Goal: Task Accomplishment & Management: Use online tool/utility

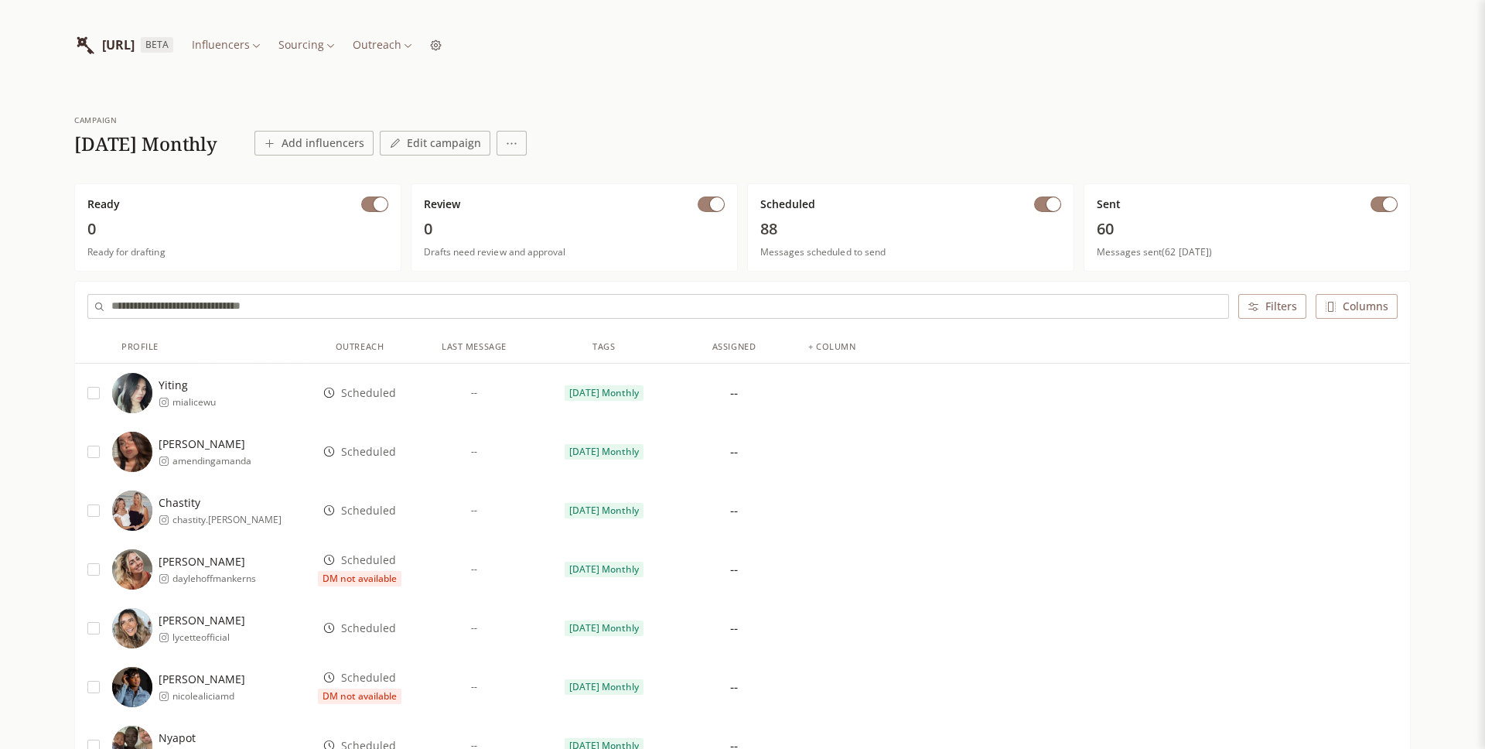
click at [751, 86] on div "INFLUENCERLIST.AI BETA Influencers Sourcing Outreach" at bounding box center [742, 45] width 1336 height 90
click at [1373, 203] on button "button" at bounding box center [1383, 203] width 27 height 15
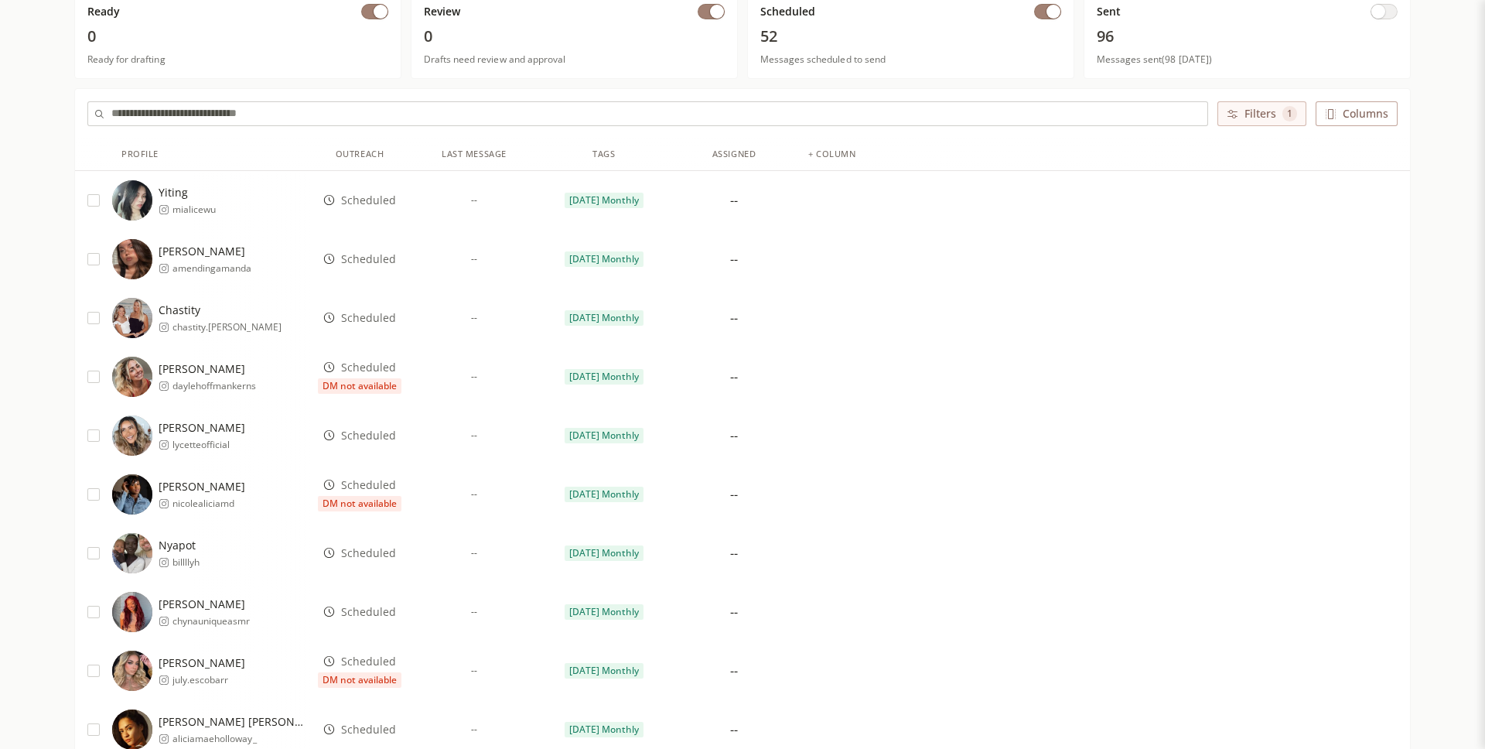
scroll to position [5, 0]
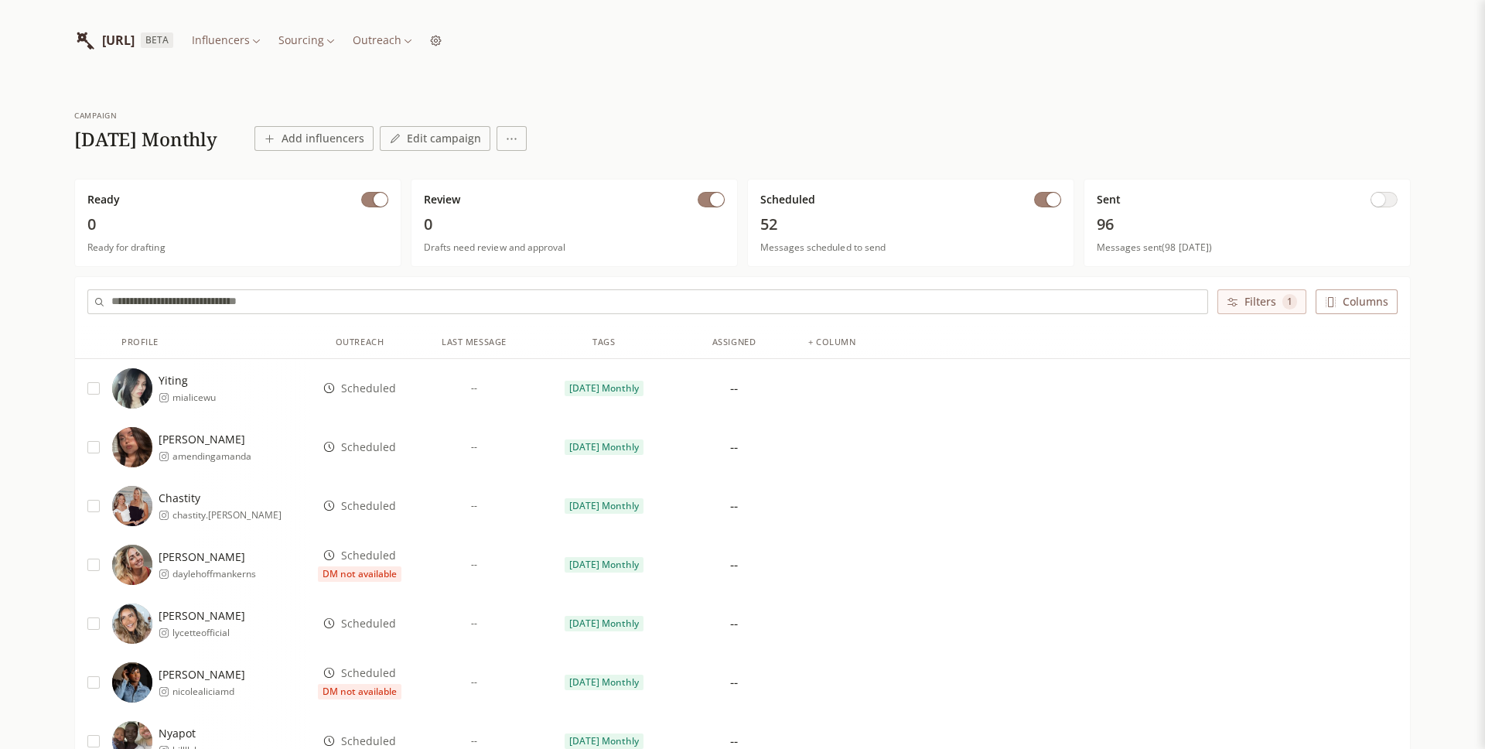
click at [521, 306] on input "text" at bounding box center [659, 301] width 1096 height 23
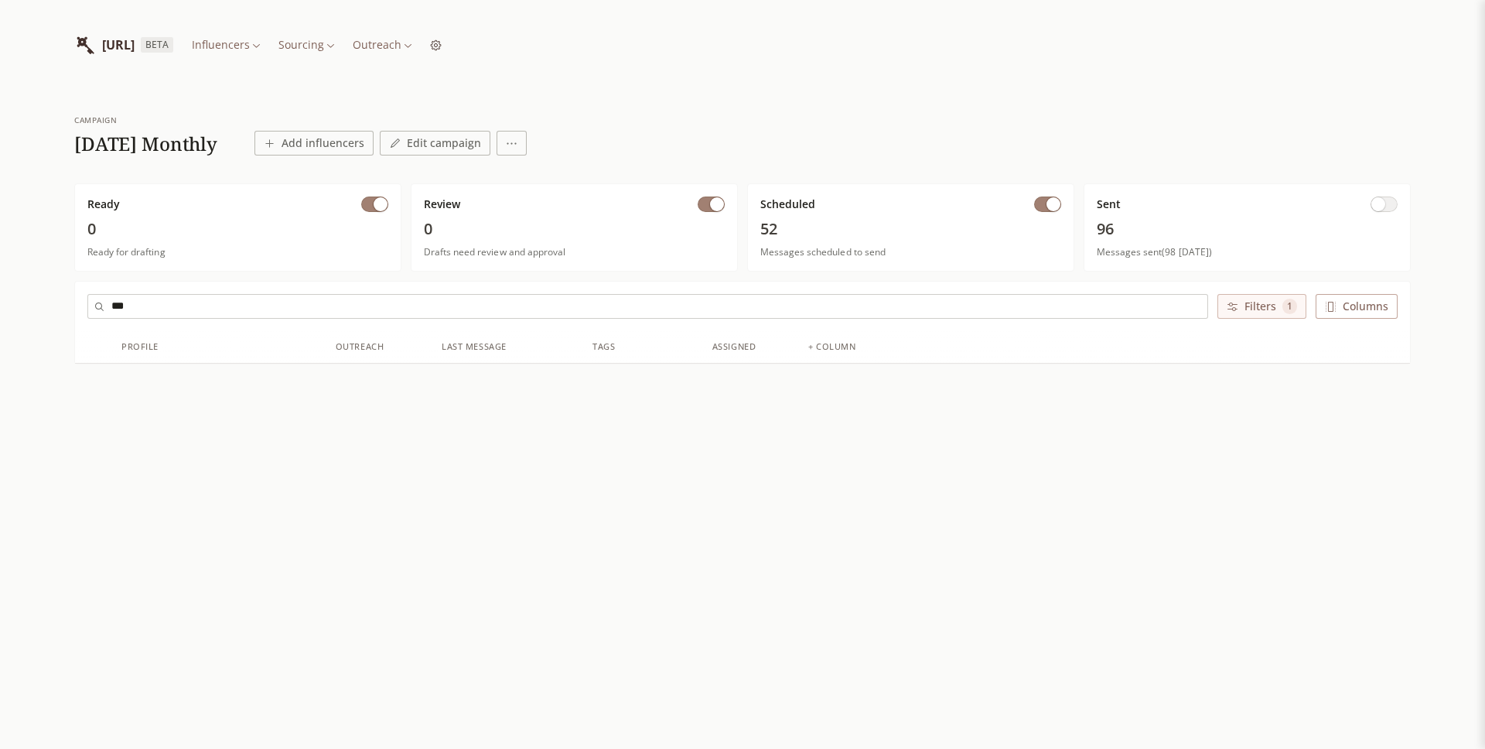
scroll to position [0, 0]
type input "*"
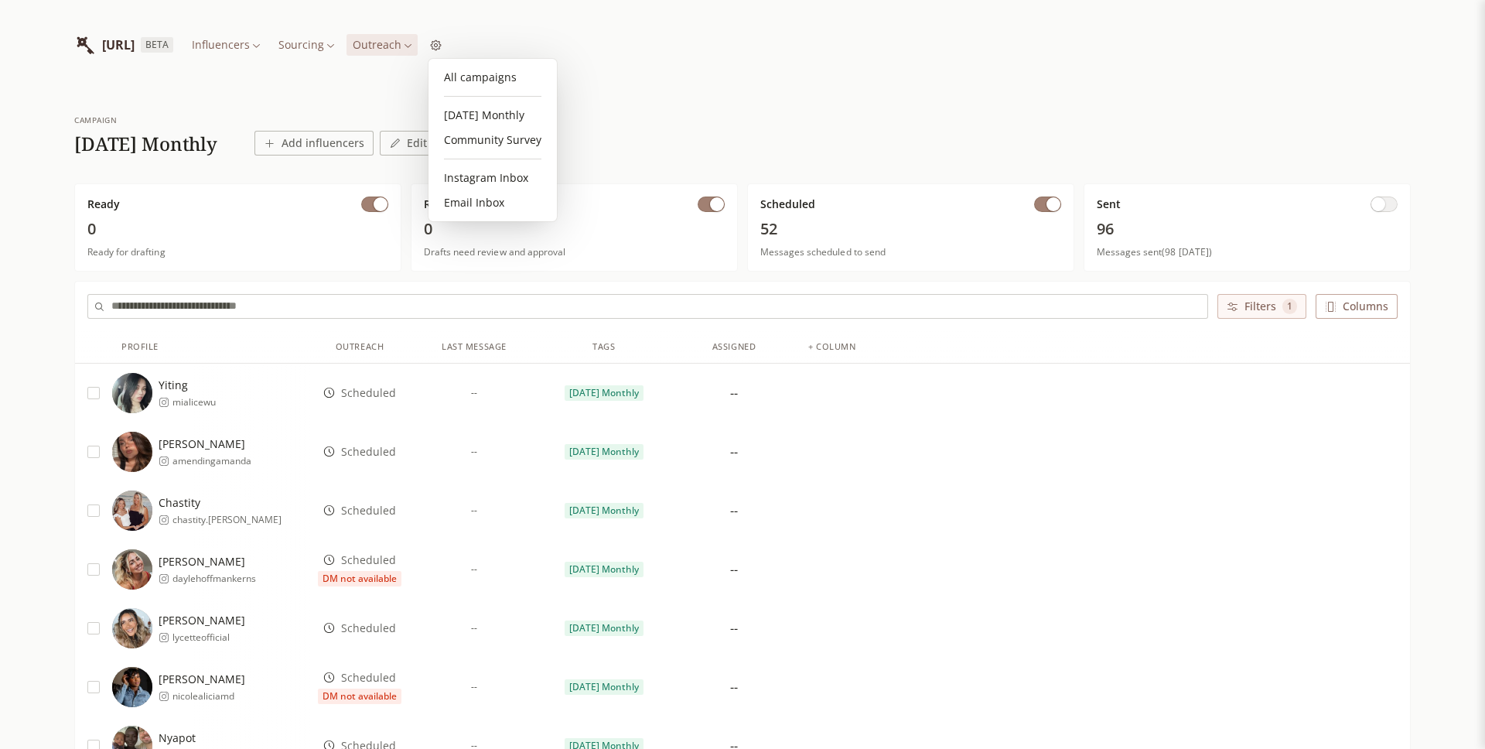
click at [467, 136] on link "Community Survey" at bounding box center [493, 140] width 116 height 25
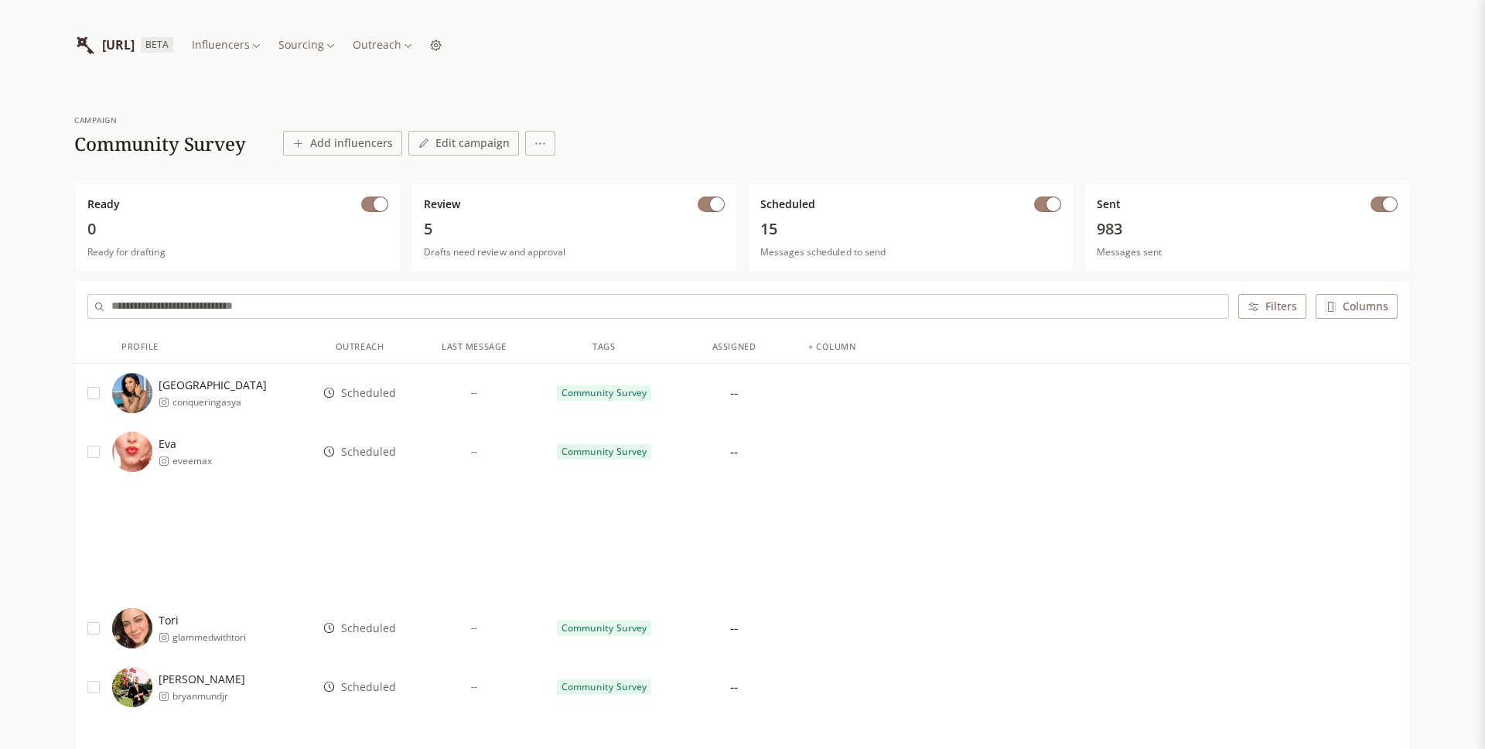
click at [340, 304] on input "text" at bounding box center [669, 306] width 1117 height 23
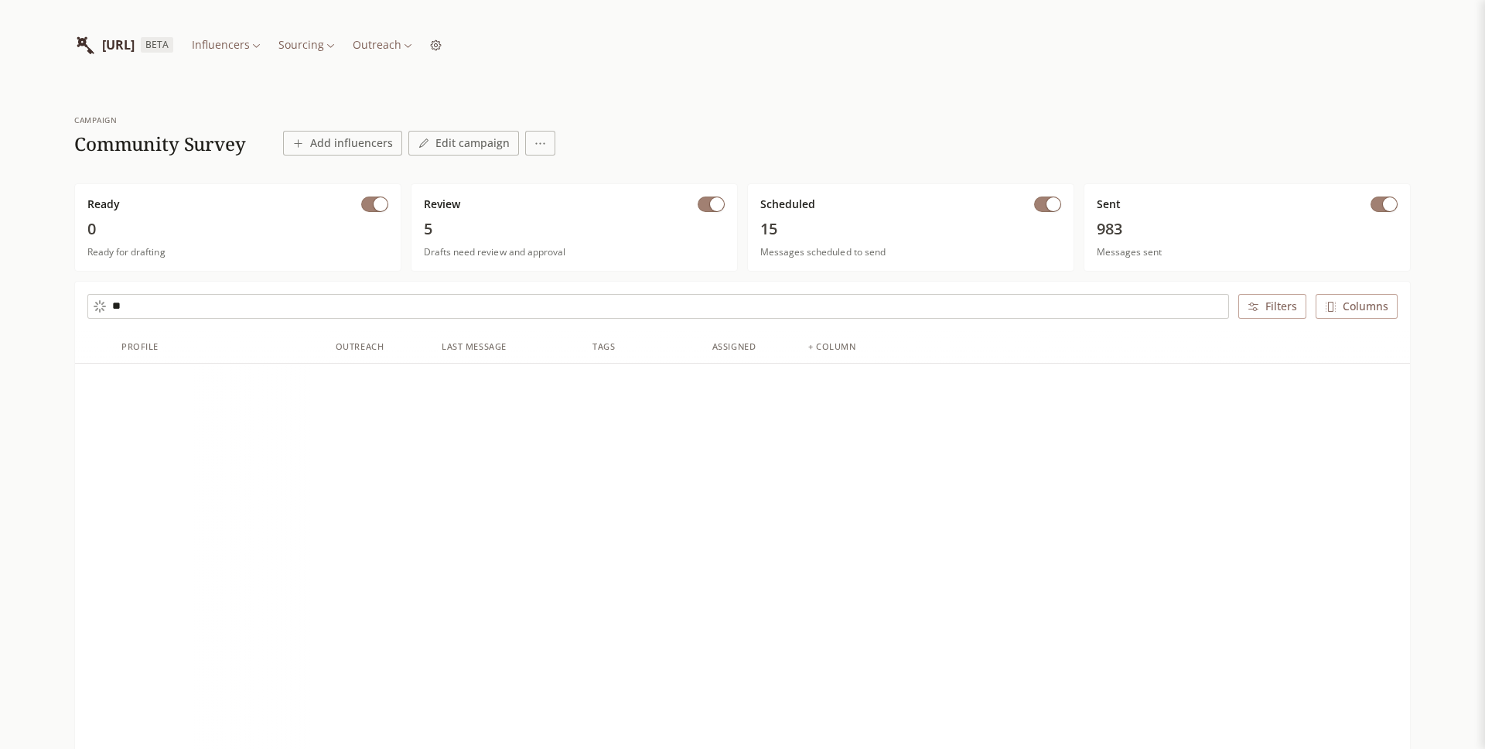
type input "***"
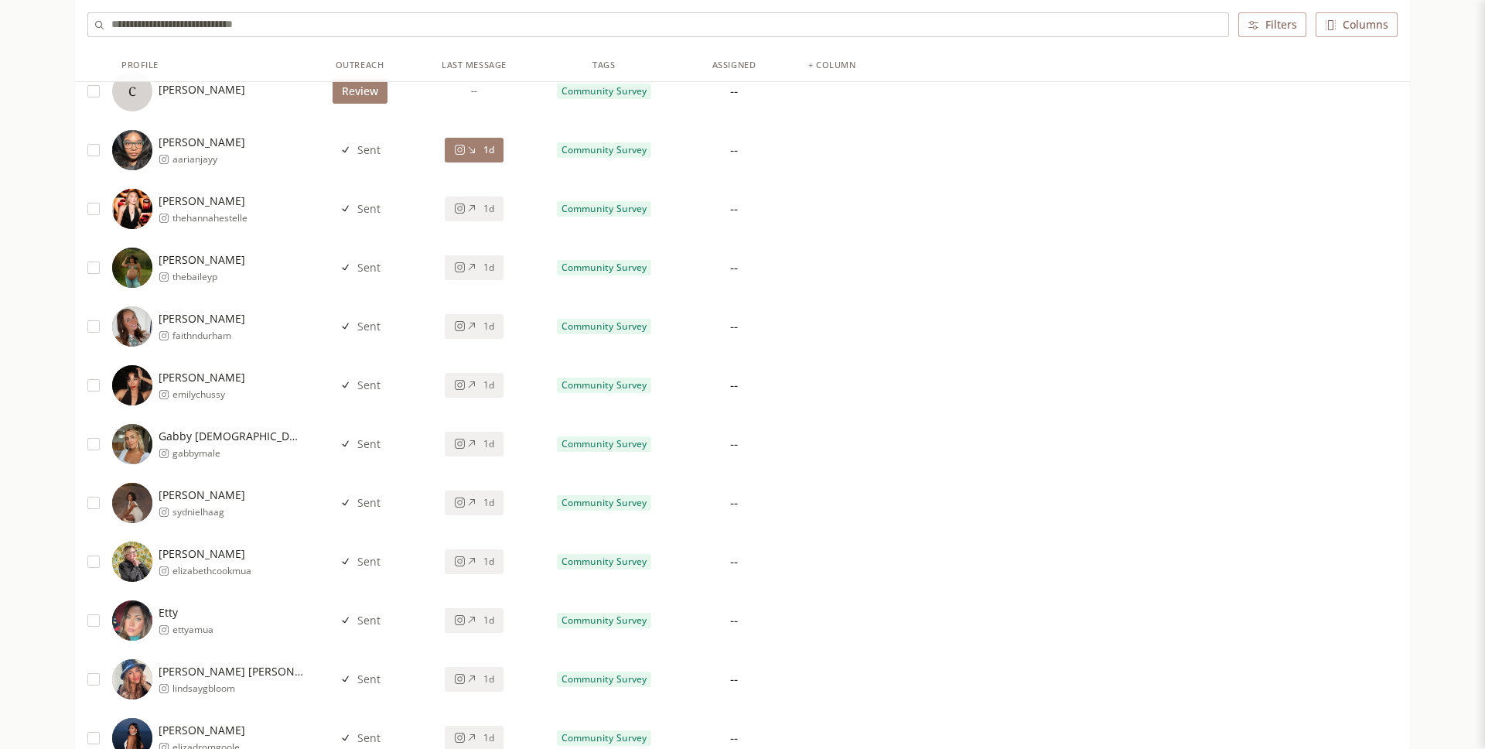
scroll to position [1776, 0]
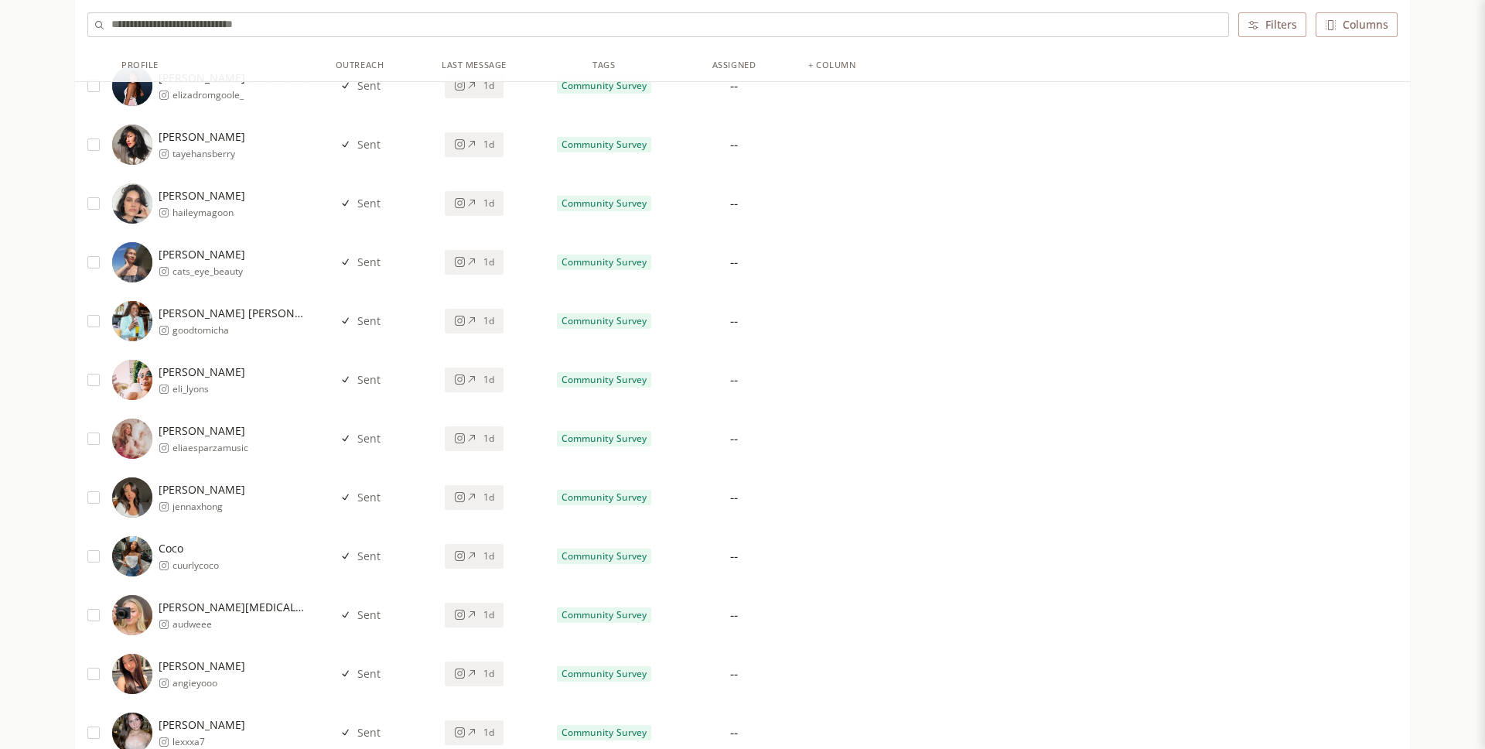
click at [467, 388] on button "1d" at bounding box center [474, 379] width 59 height 25
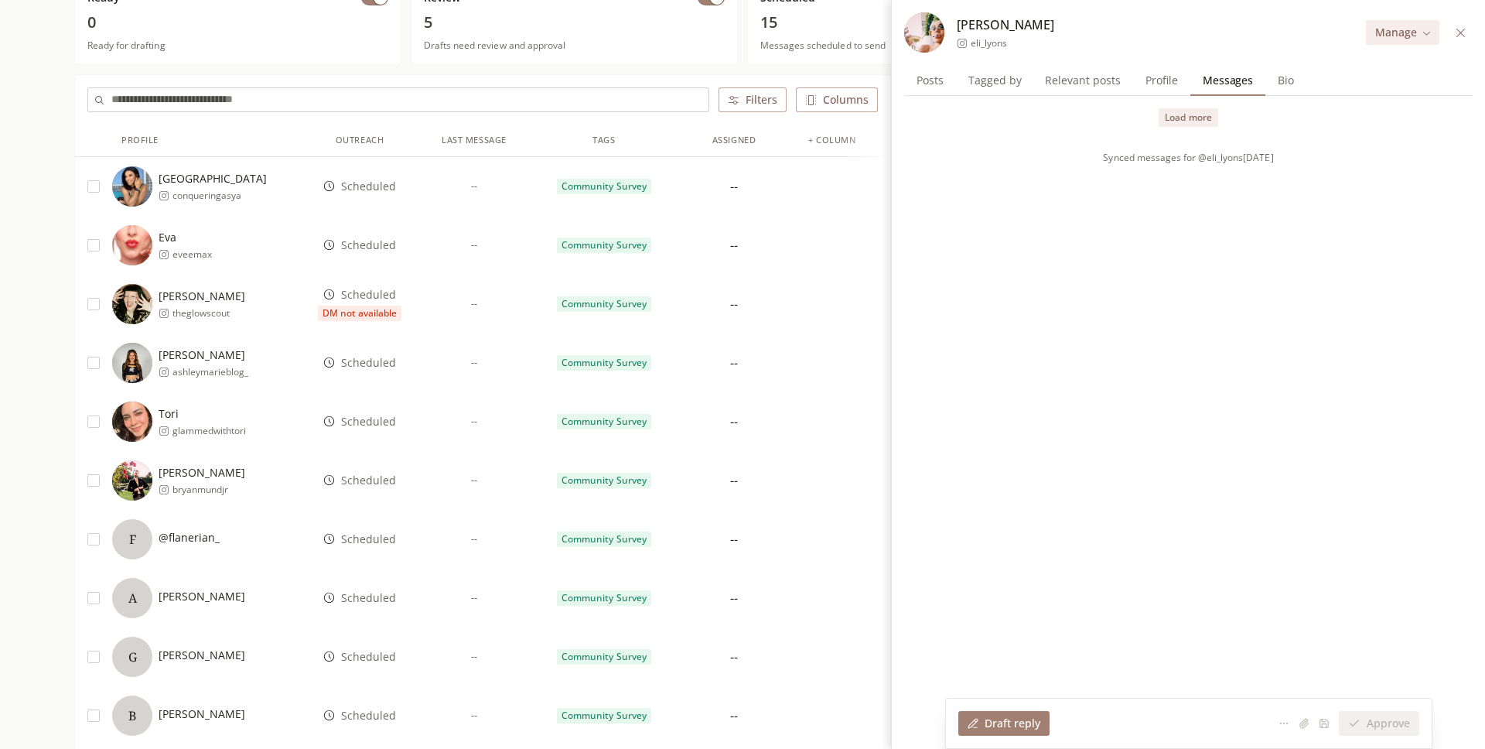
scroll to position [183, 0]
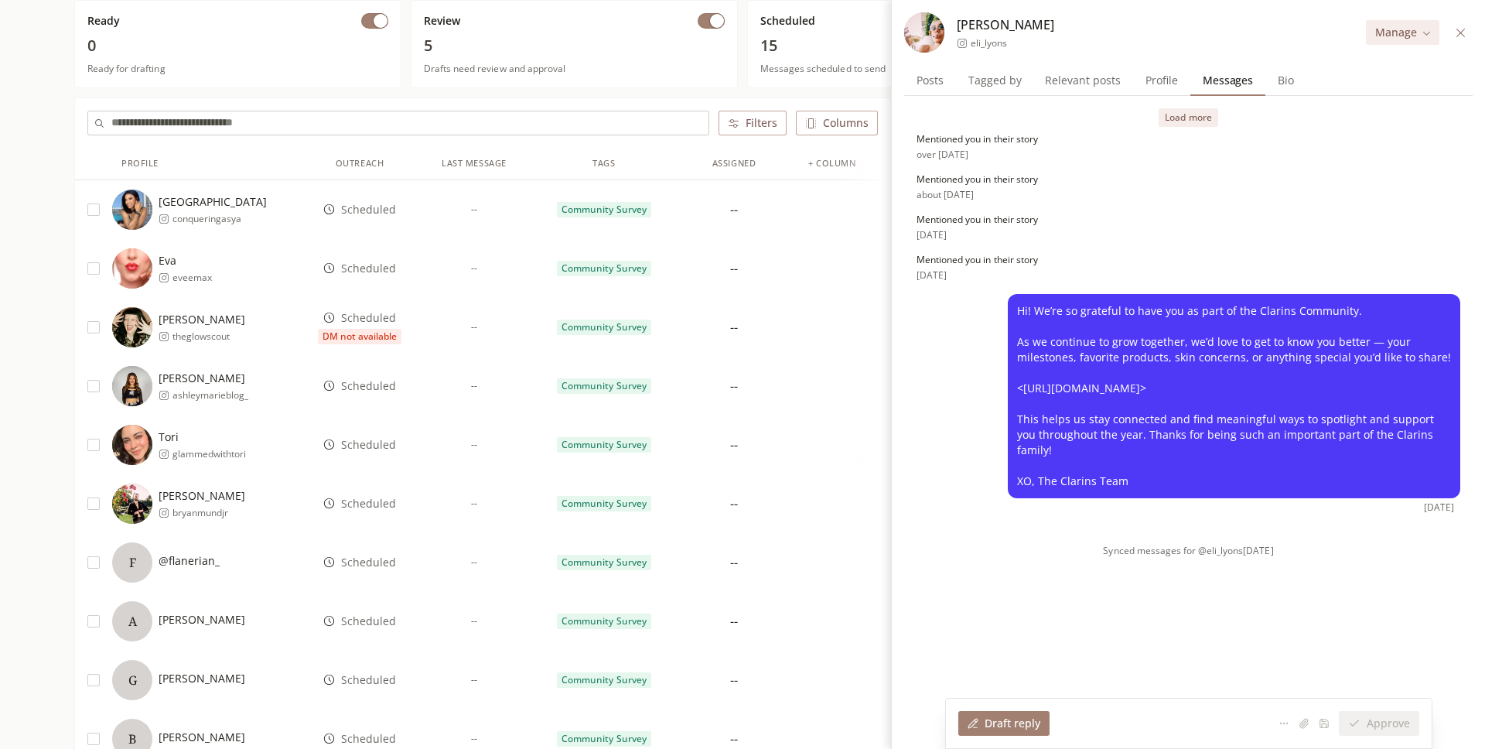
click at [1184, 120] on button "Load more" at bounding box center [1187, 117] width 59 height 19
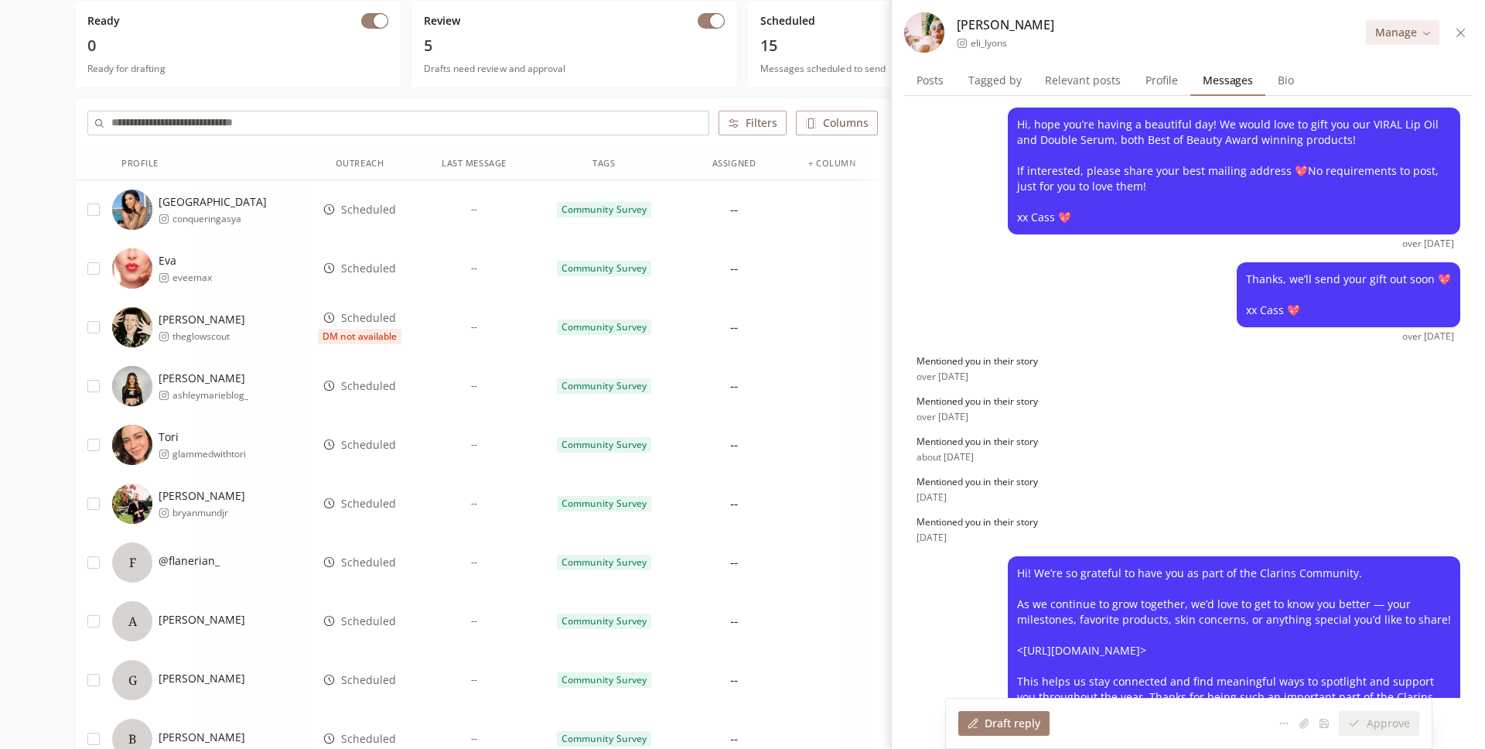
scroll to position [320, 0]
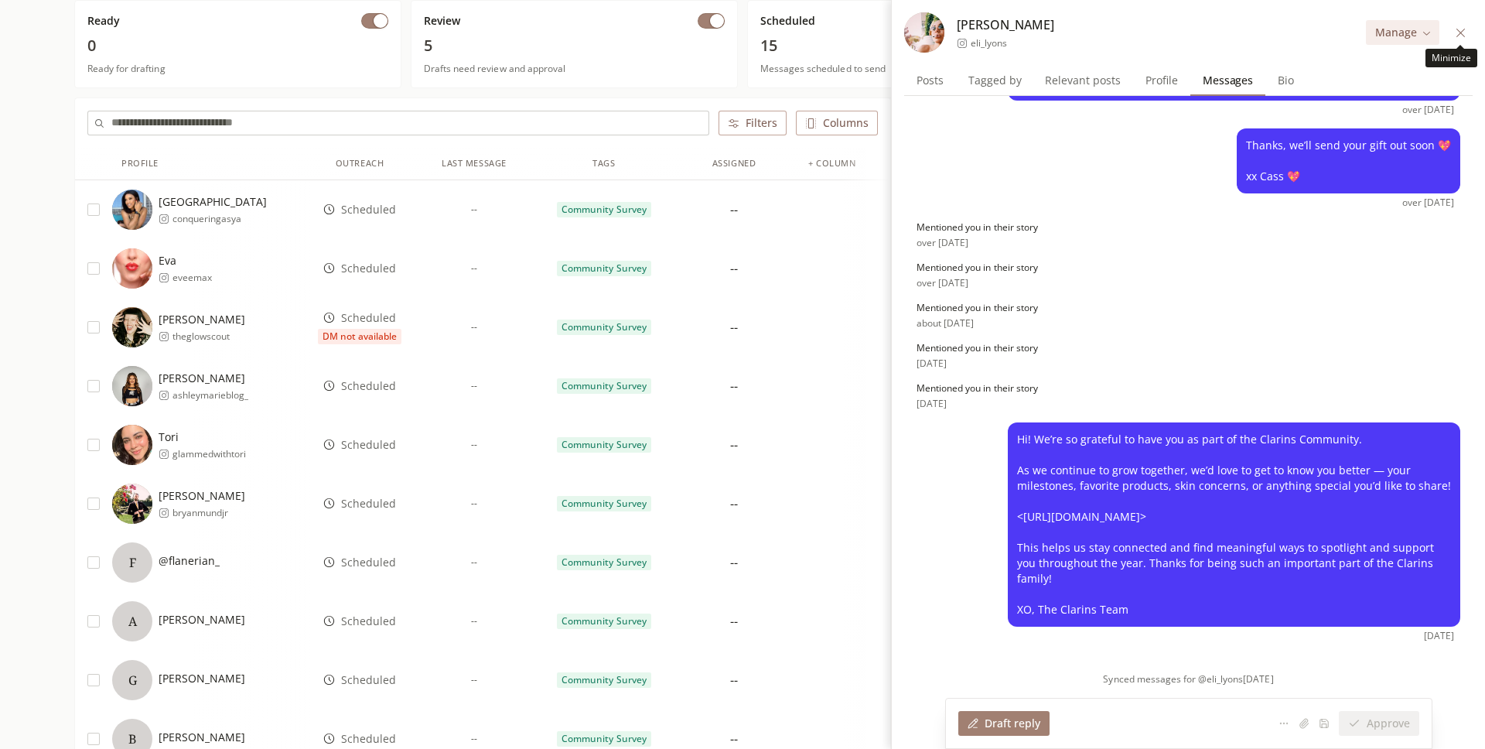
click at [1455, 29] on icon at bounding box center [1461, 33] width 12 height 12
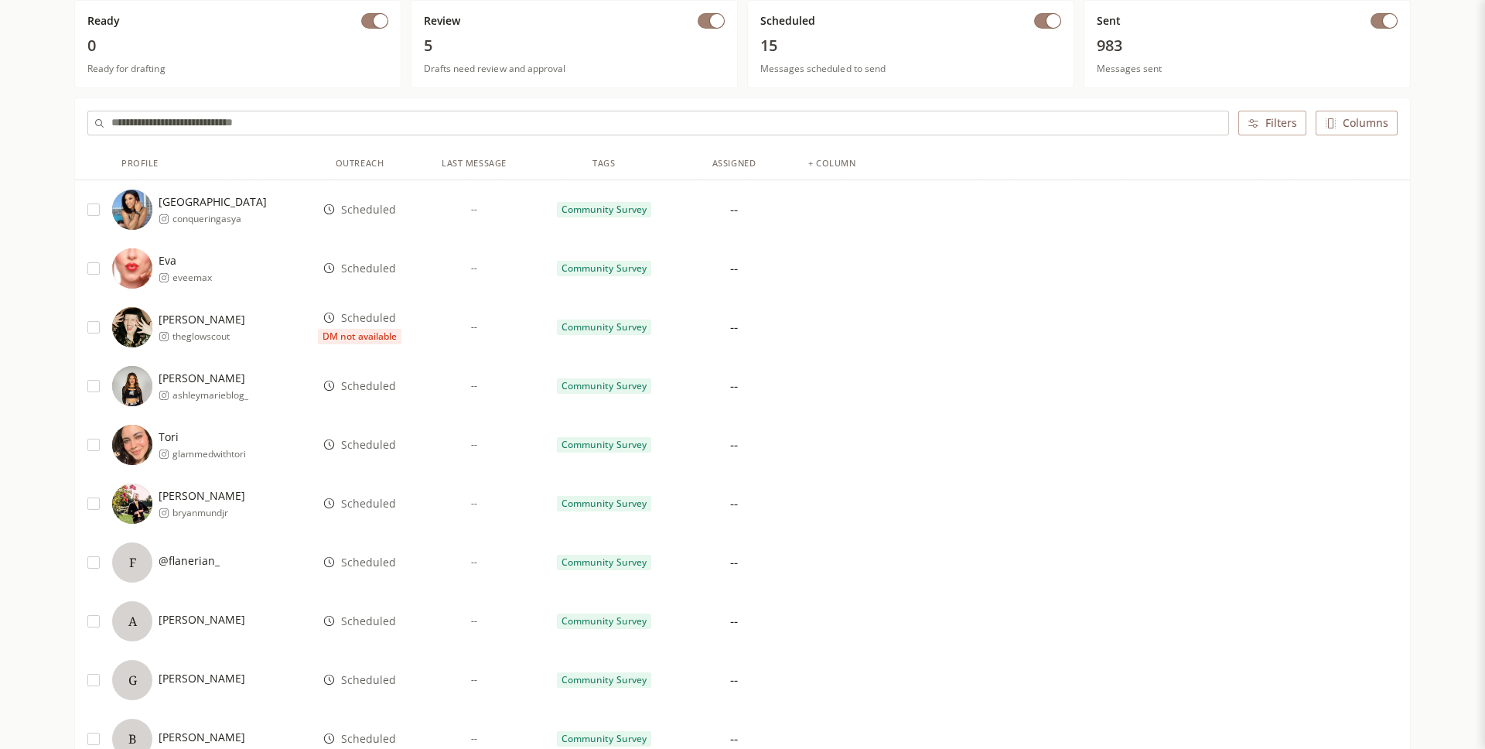
scroll to position [0, 0]
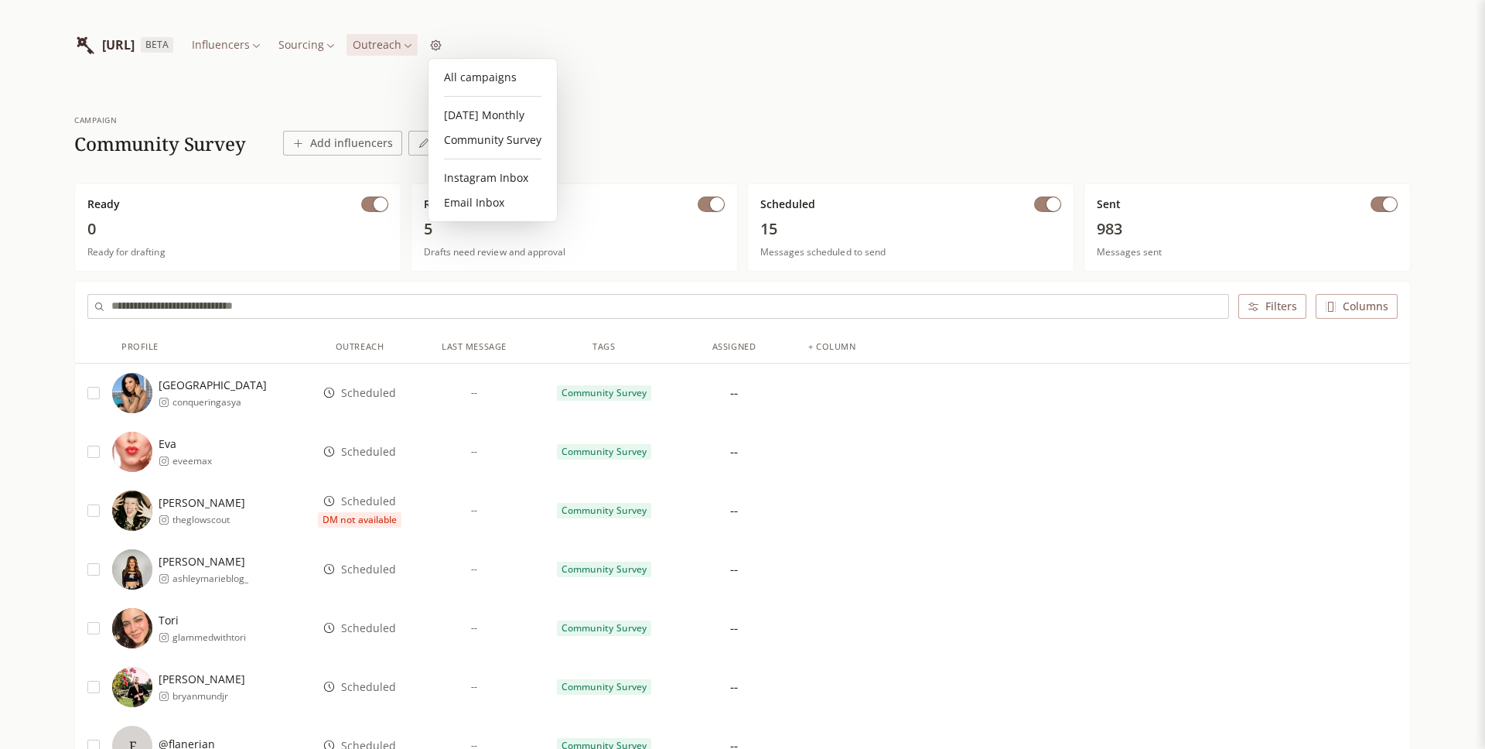
click at [496, 110] on link "[DATE] Monthly" at bounding box center [493, 115] width 116 height 25
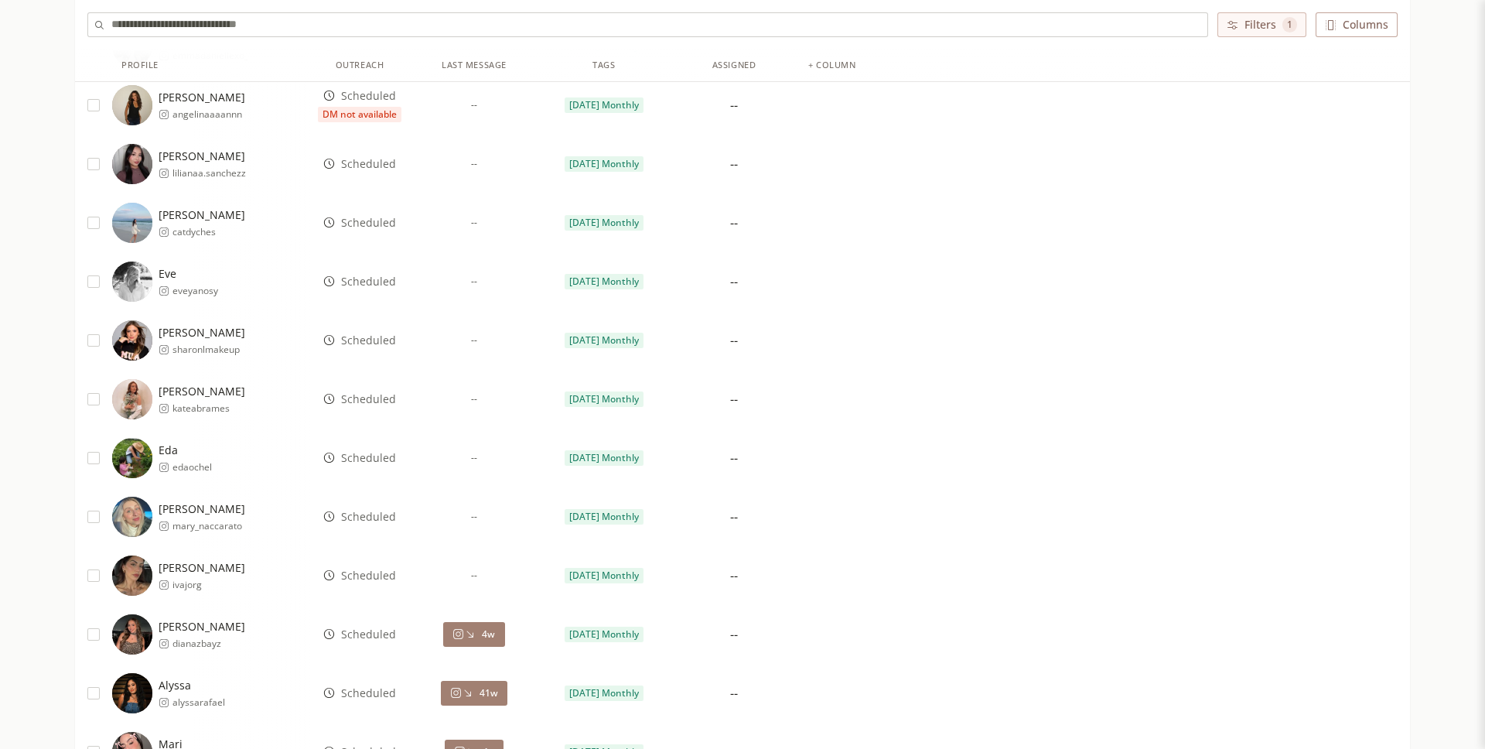
scroll to position [2769, 0]
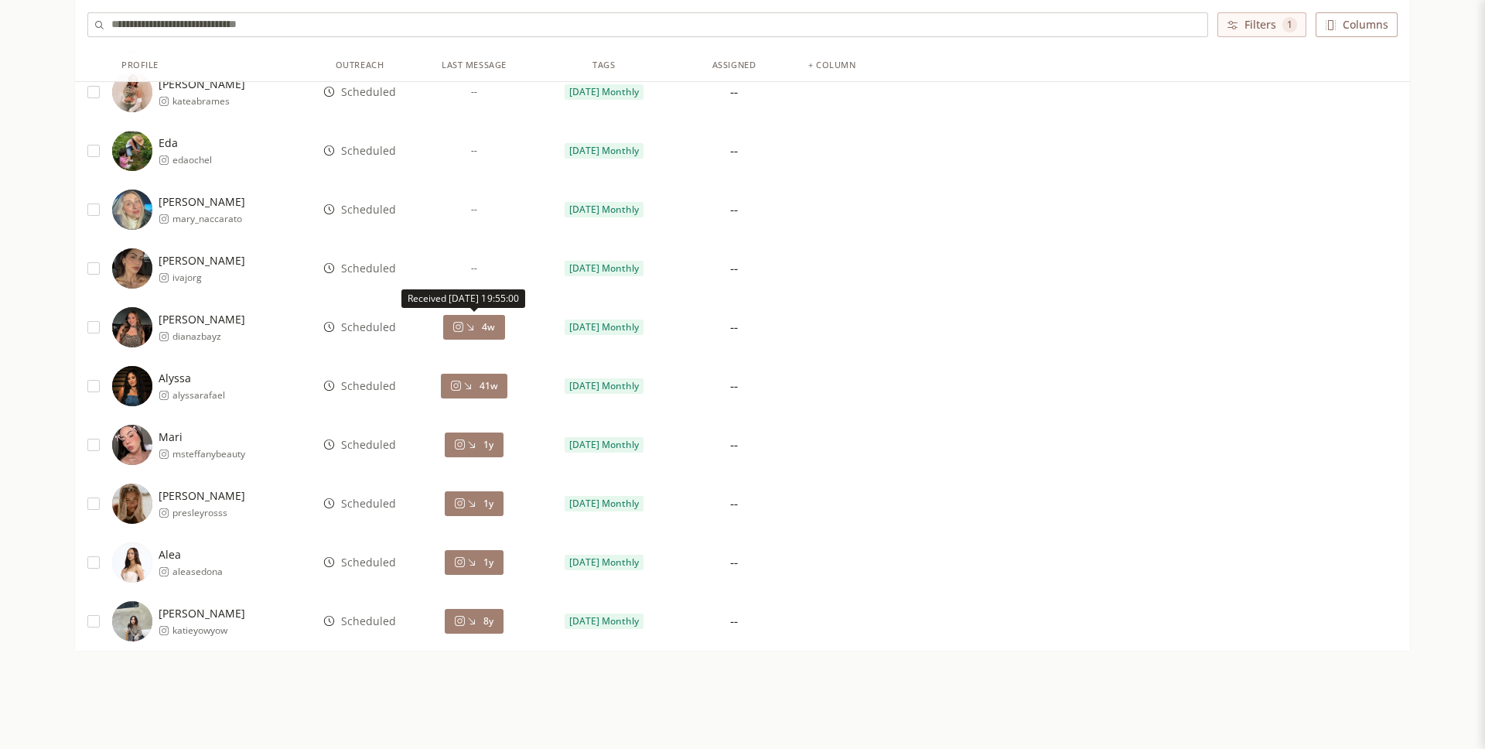
click at [464, 331] on icon at bounding box center [470, 327] width 12 height 12
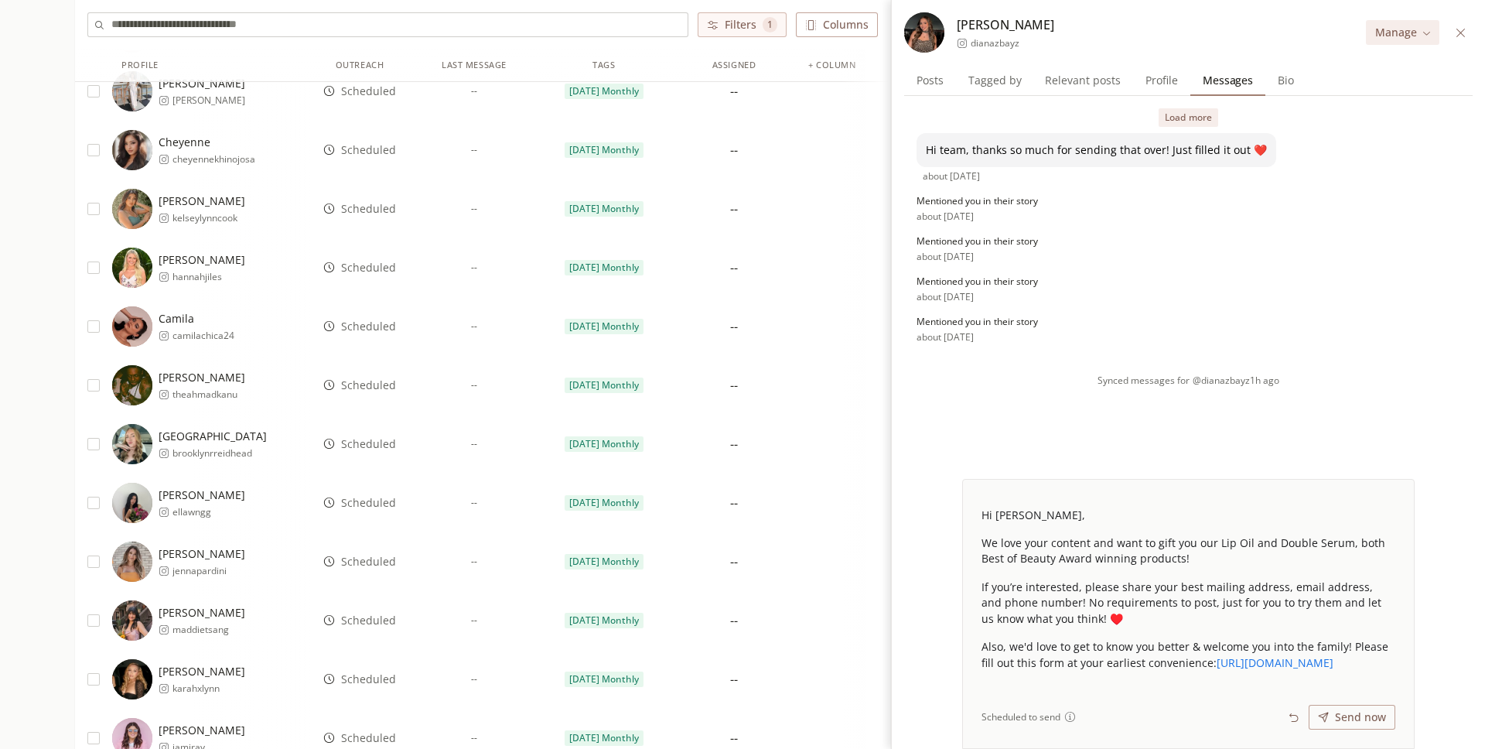
scroll to position [770, 0]
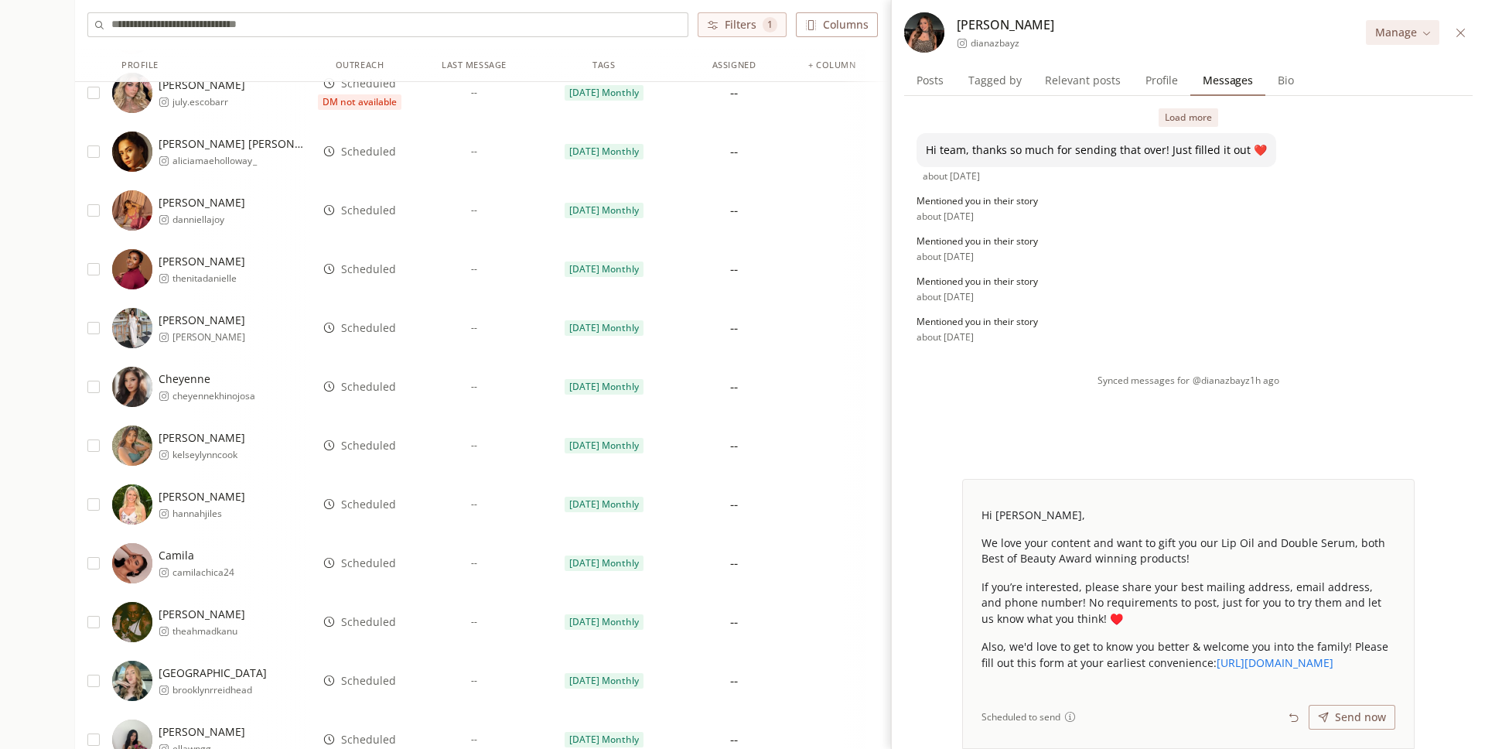
click at [1194, 116] on button "Load more" at bounding box center [1187, 117] width 59 height 19
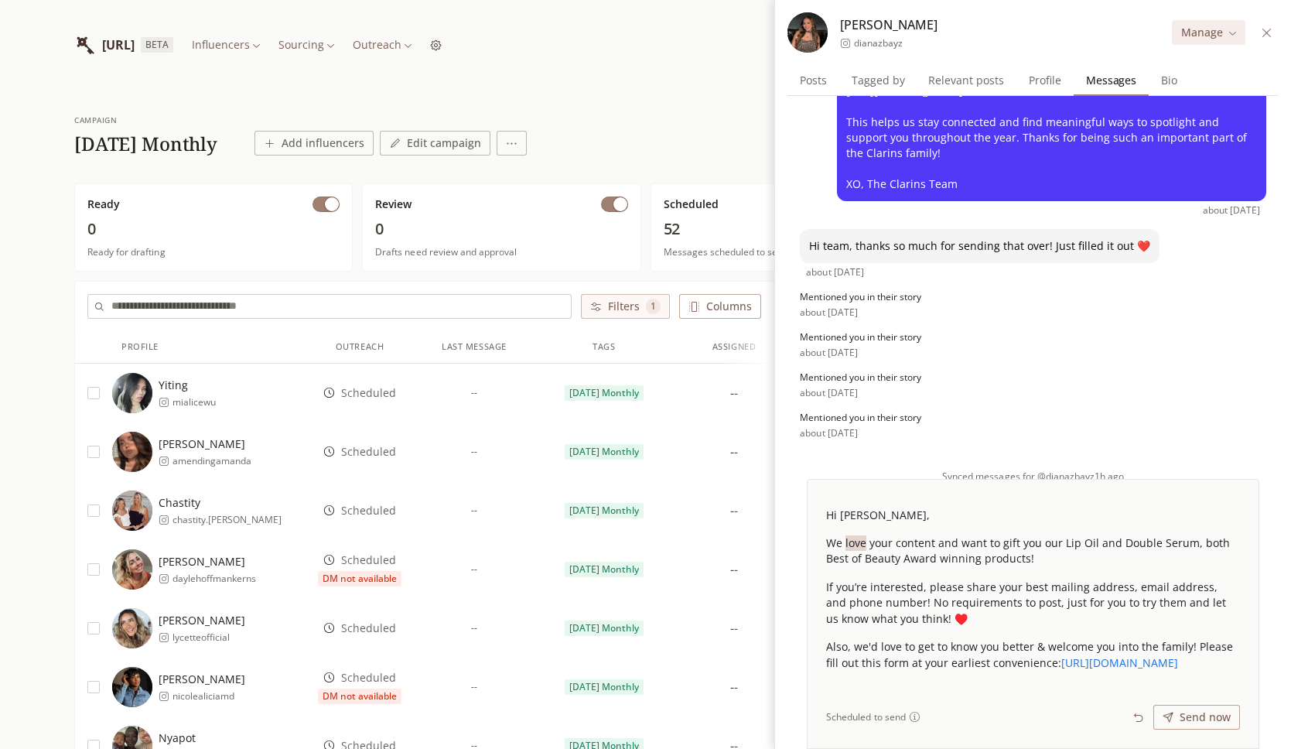
scroll to position [344, 0]
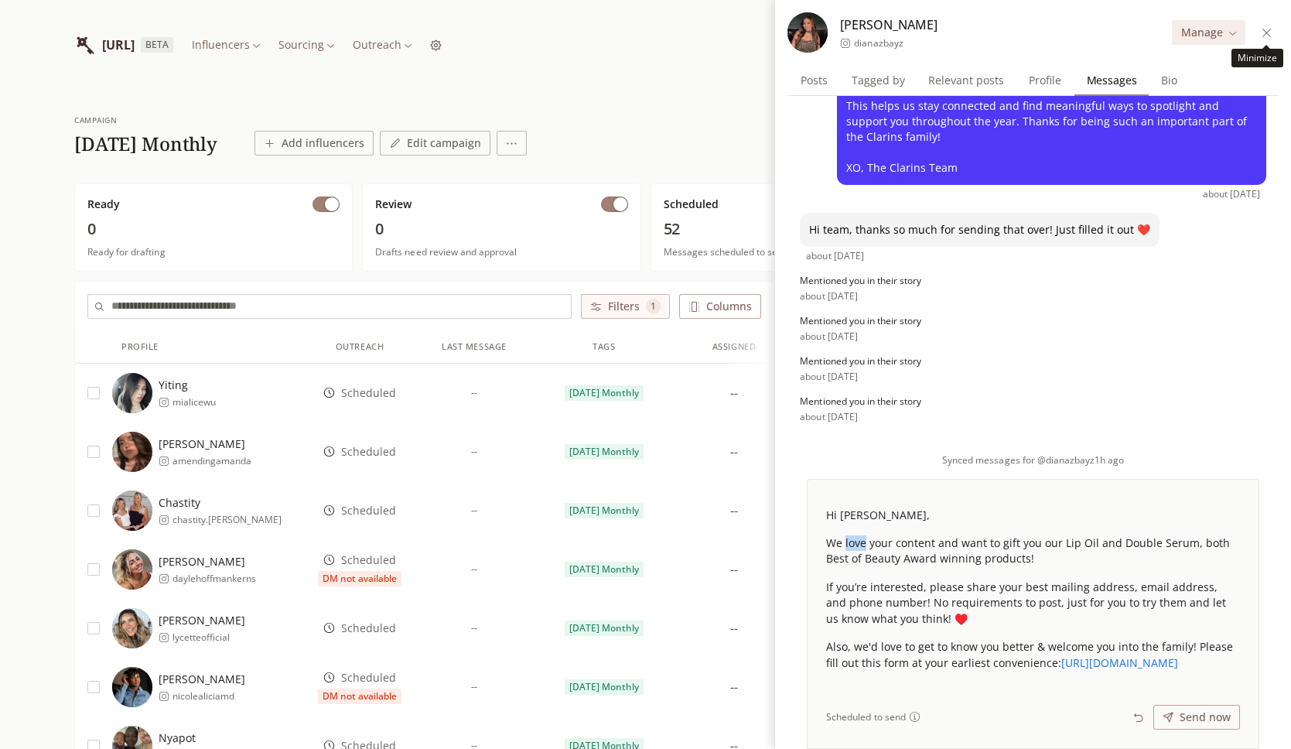
click at [1268, 33] on icon at bounding box center [1267, 33] width 12 height 12
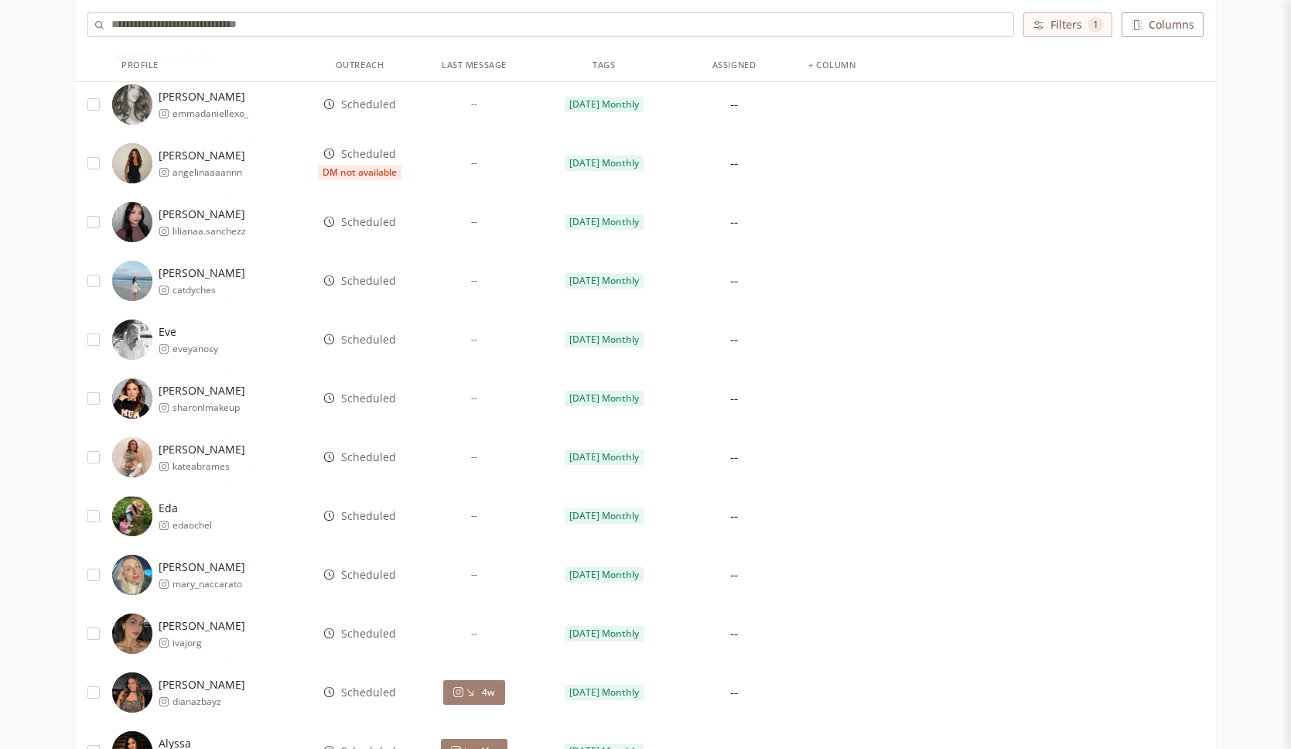
scroll to position [2821, 0]
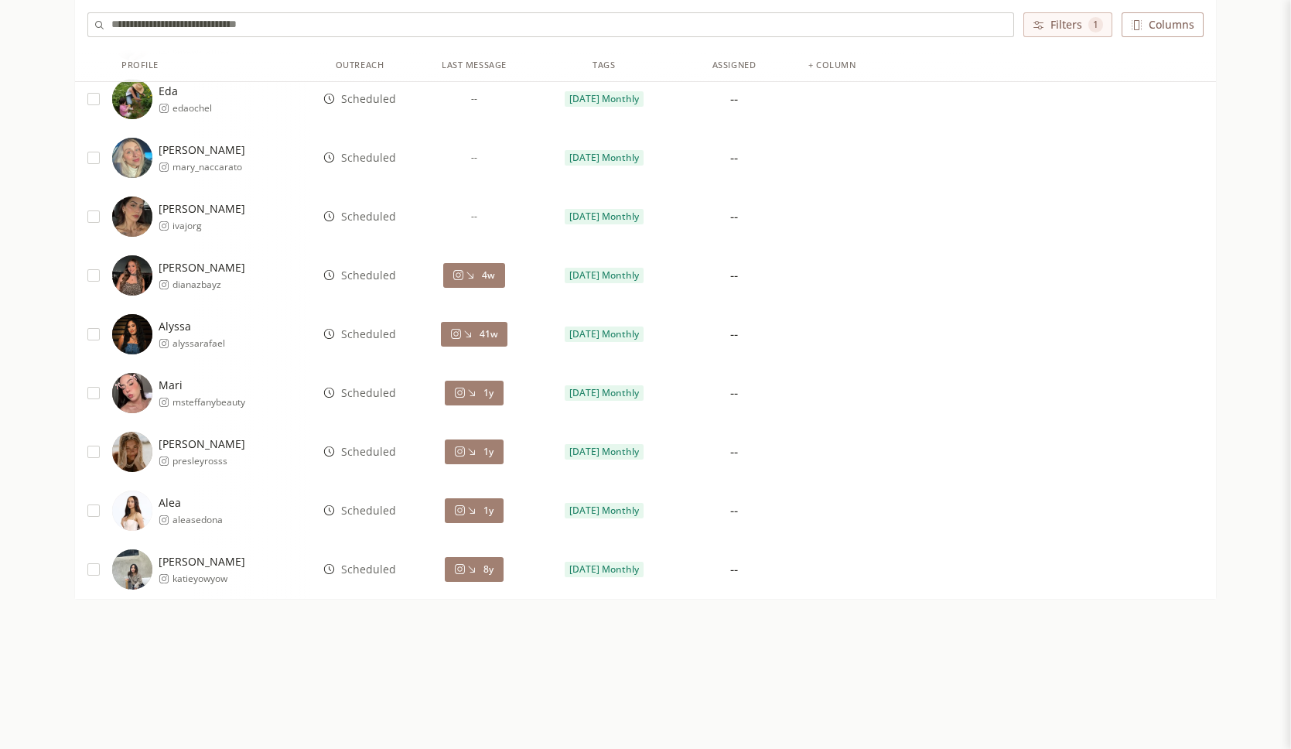
click at [471, 281] on button "4w" at bounding box center [473, 275] width 61 height 25
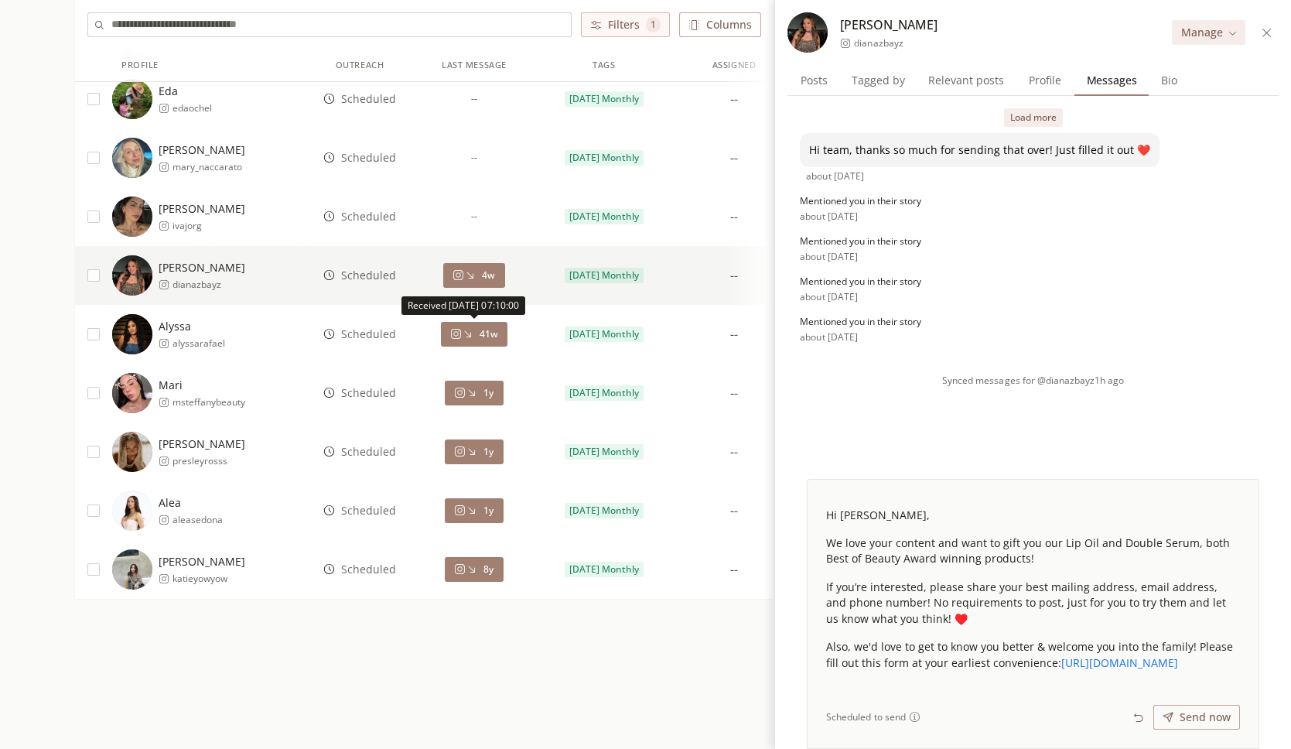
click at [479, 331] on div "41w" at bounding box center [474, 334] width 48 height 12
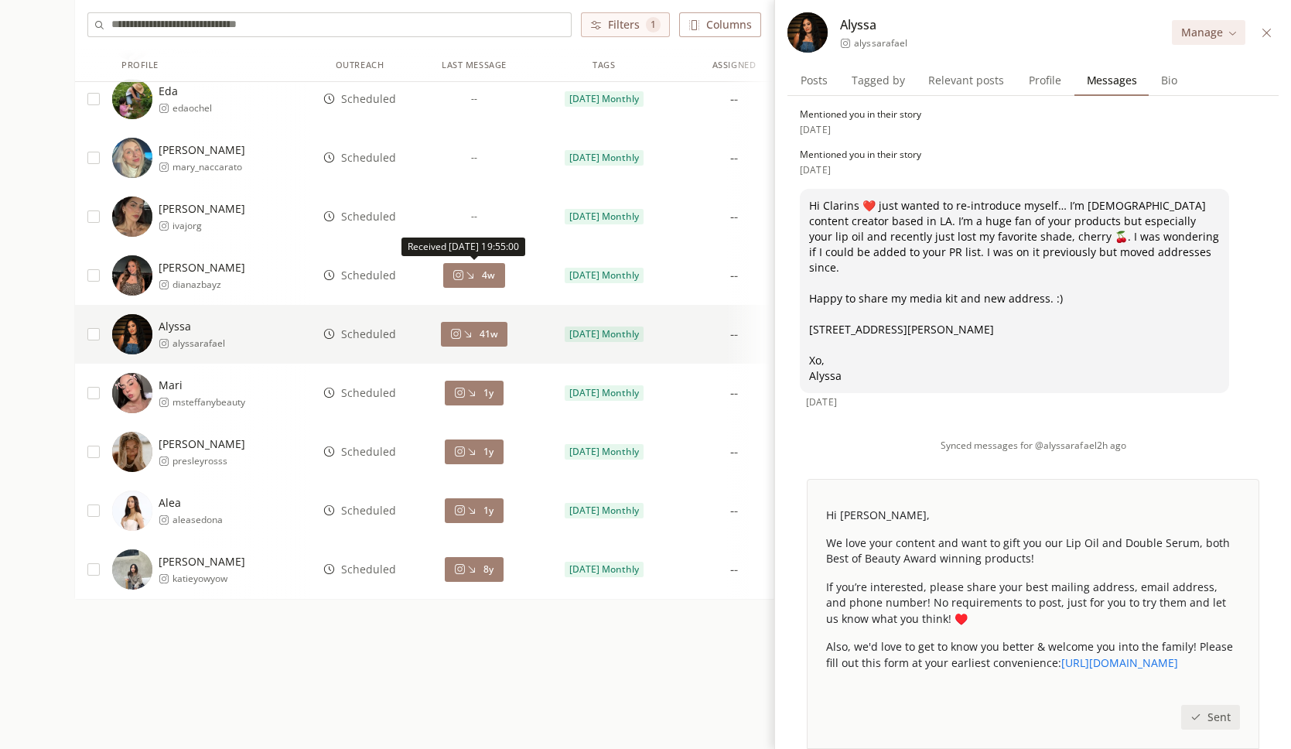
click at [481, 278] on div "4w" at bounding box center [473, 275] width 43 height 12
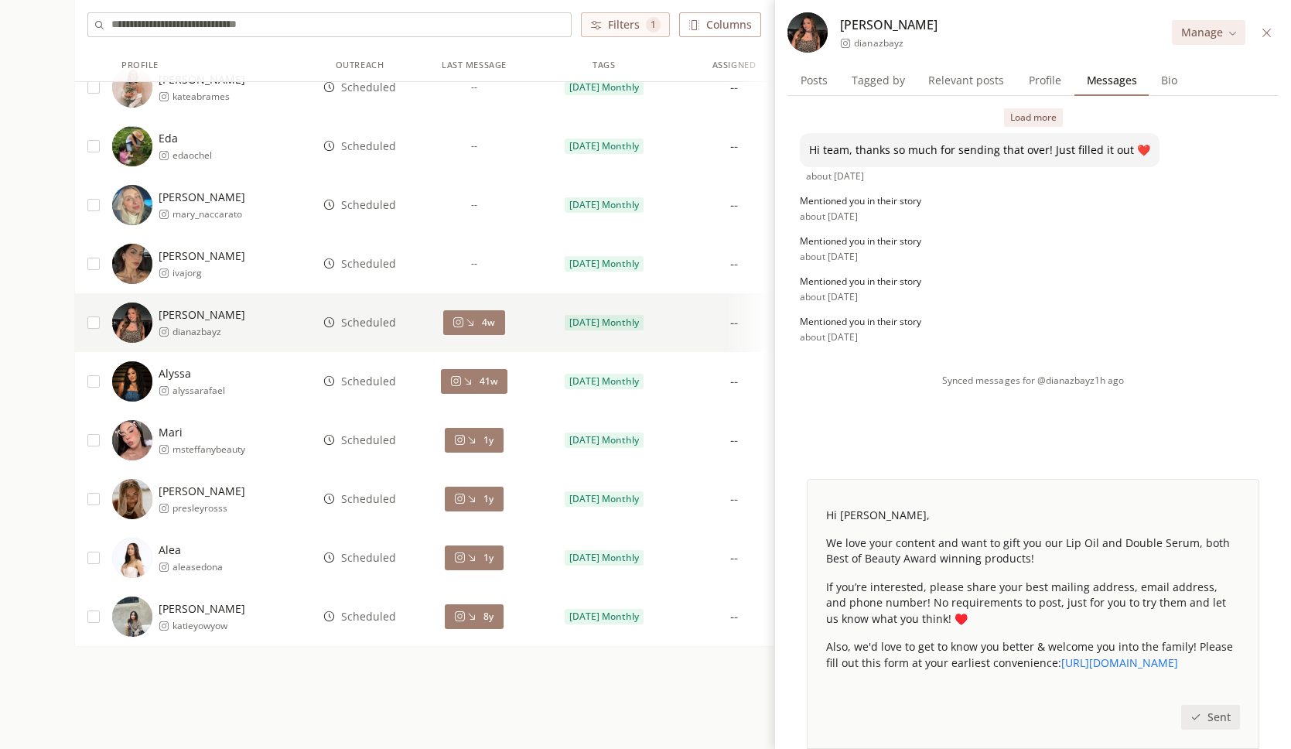
scroll to position [2821, 0]
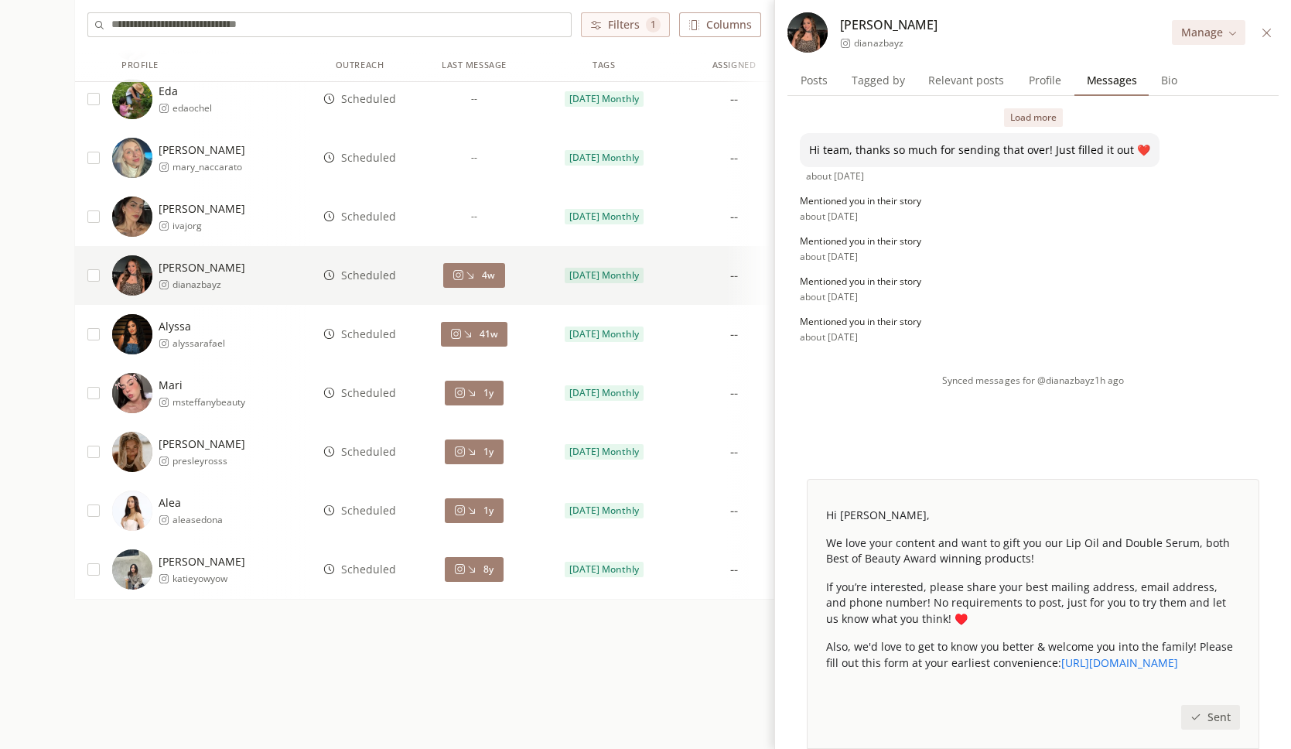
click at [1013, 127] on div "Load more Hi team, thanks so much for sending that over! Just filled it out ❤️ …" at bounding box center [1032, 229] width 491 height 266
click at [1017, 118] on button "Load more" at bounding box center [1033, 117] width 59 height 19
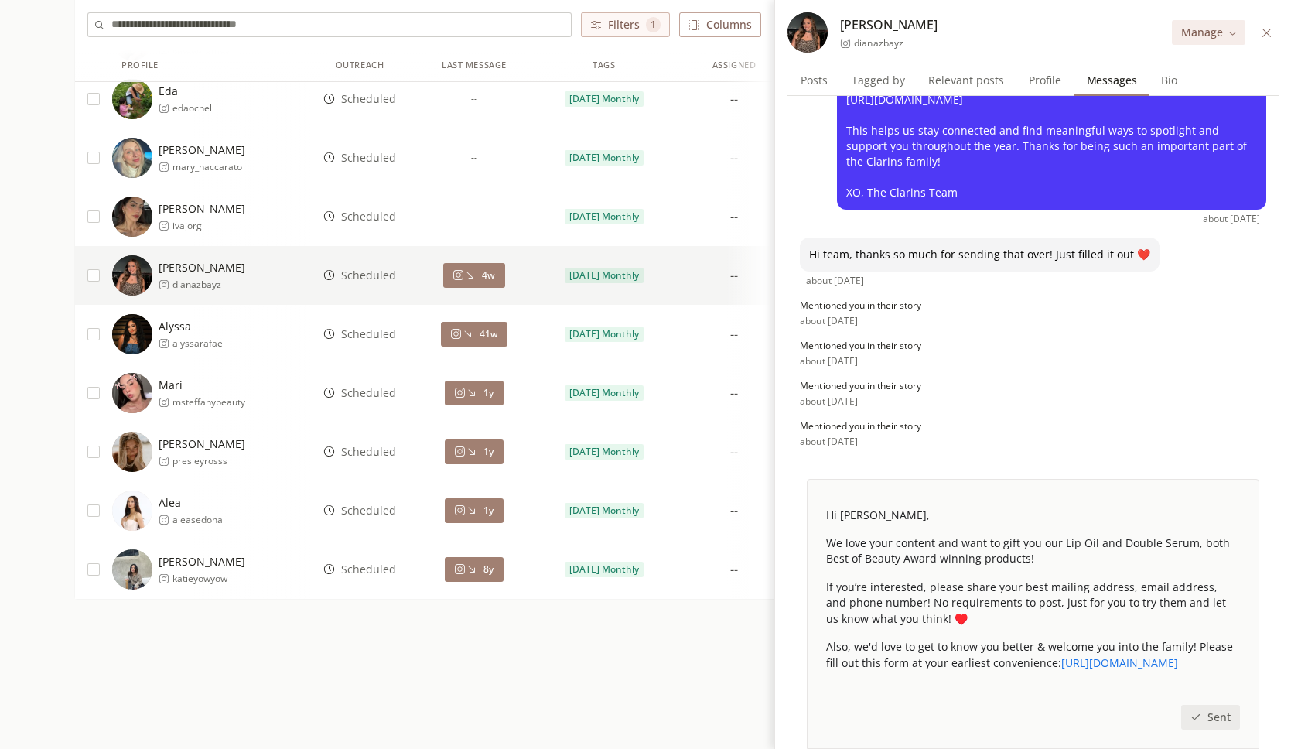
scroll to position [344, 0]
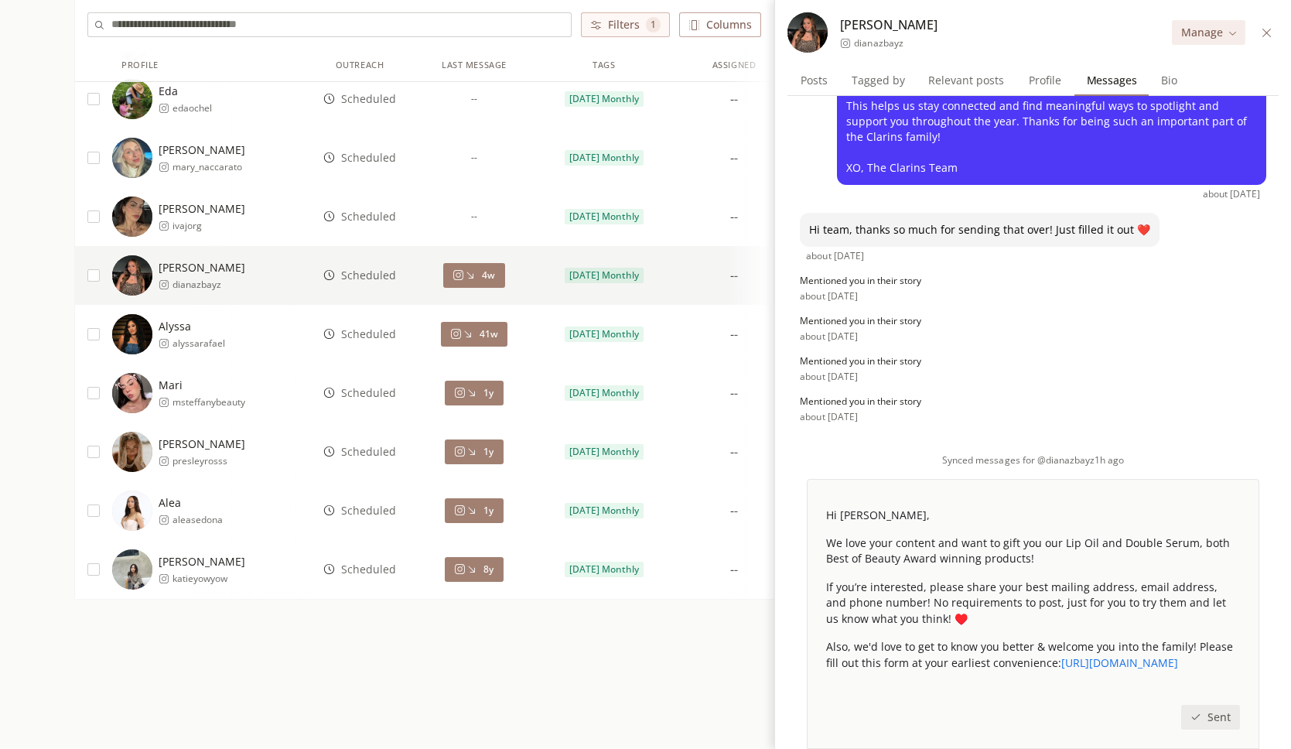
click at [484, 335] on span "41w" at bounding box center [488, 334] width 19 height 12
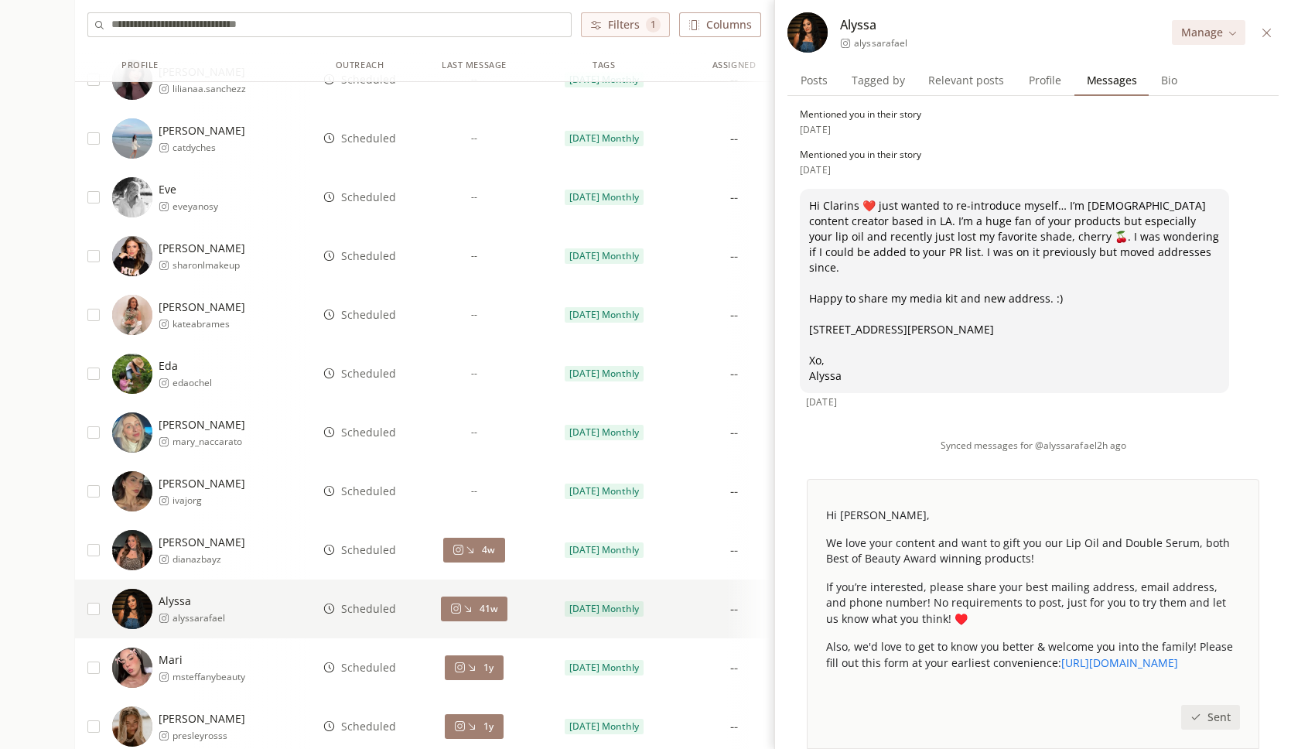
scroll to position [2482, 0]
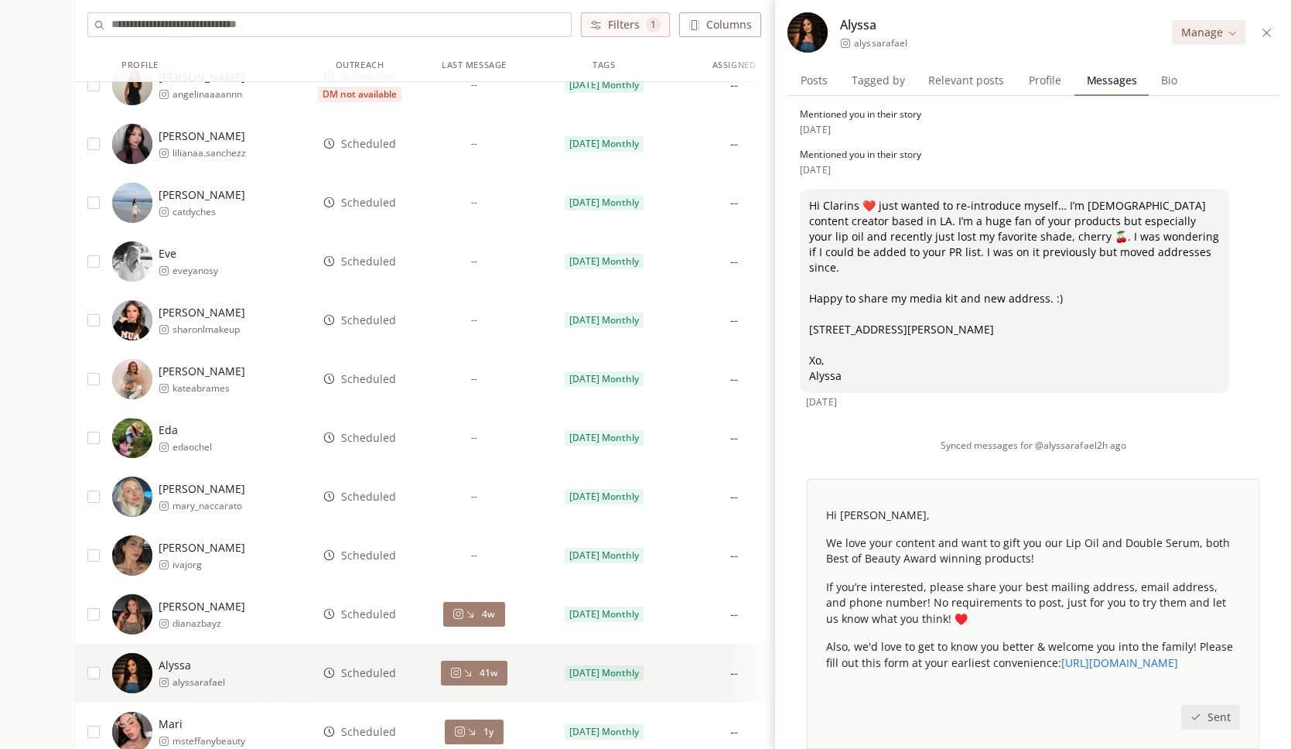
click at [1266, 40] on button at bounding box center [1266, 33] width 18 height 18
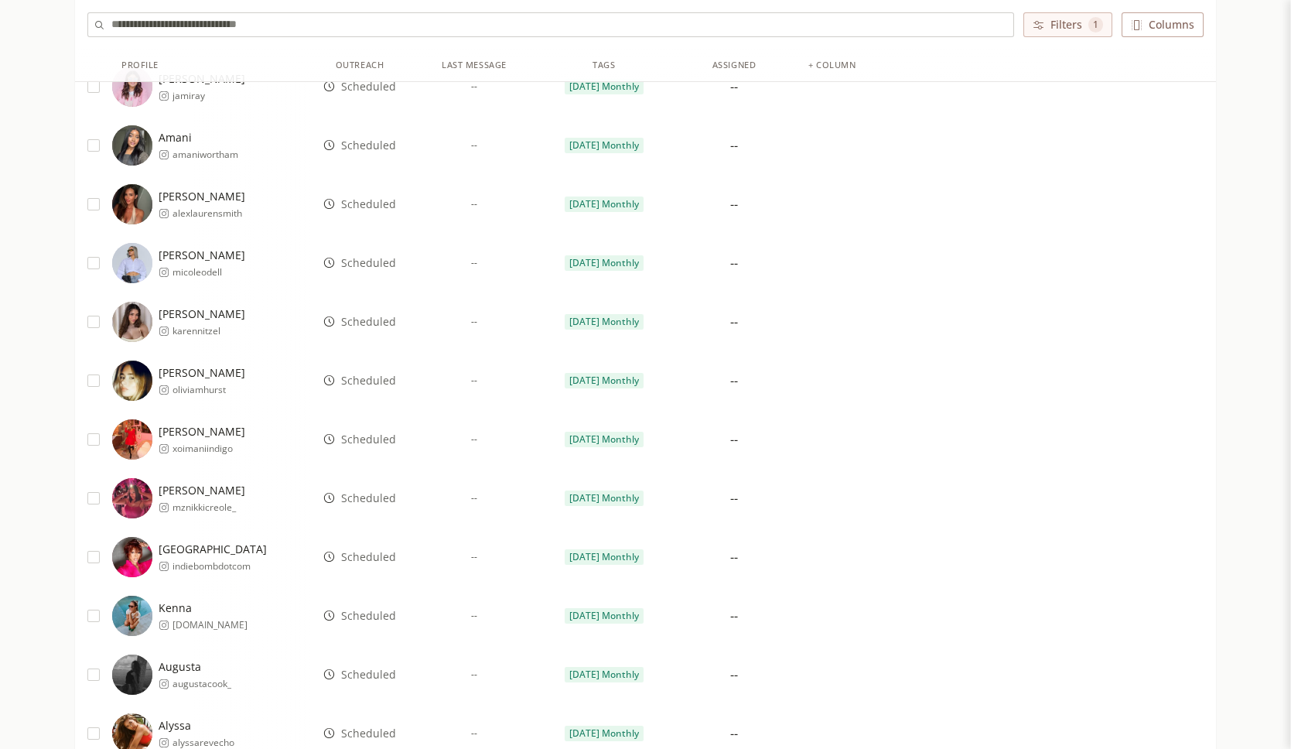
scroll to position [1632, 0]
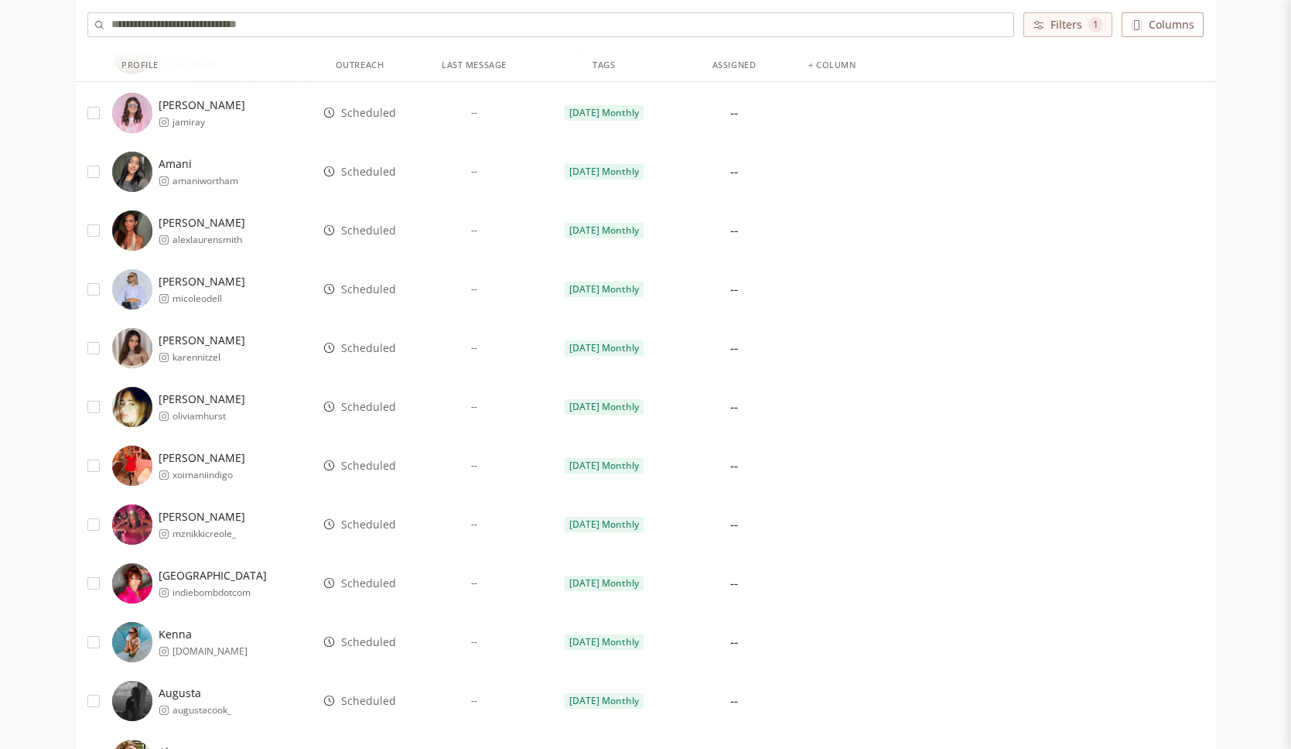
click at [361, 287] on span "Scheduled" at bounding box center [368, 289] width 55 height 15
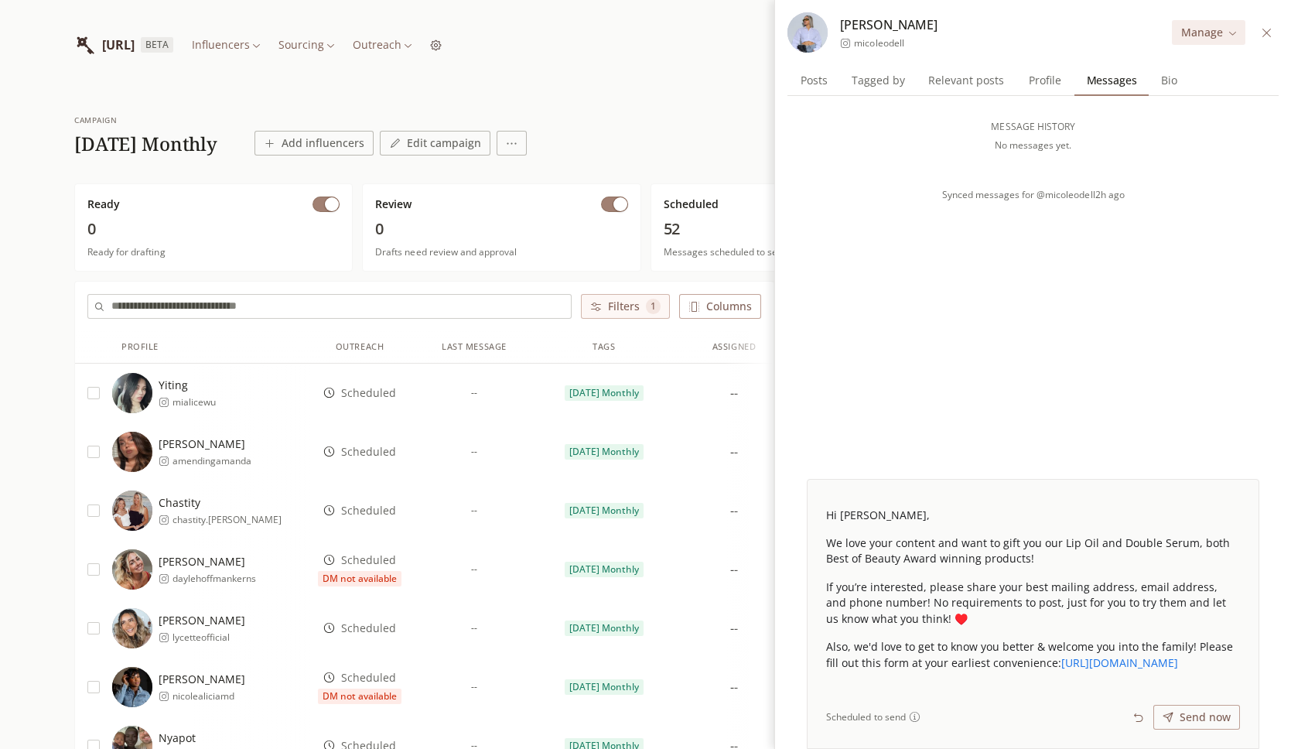
click at [360, 380] on div "Scheduled" at bounding box center [359, 392] width 99 height 59
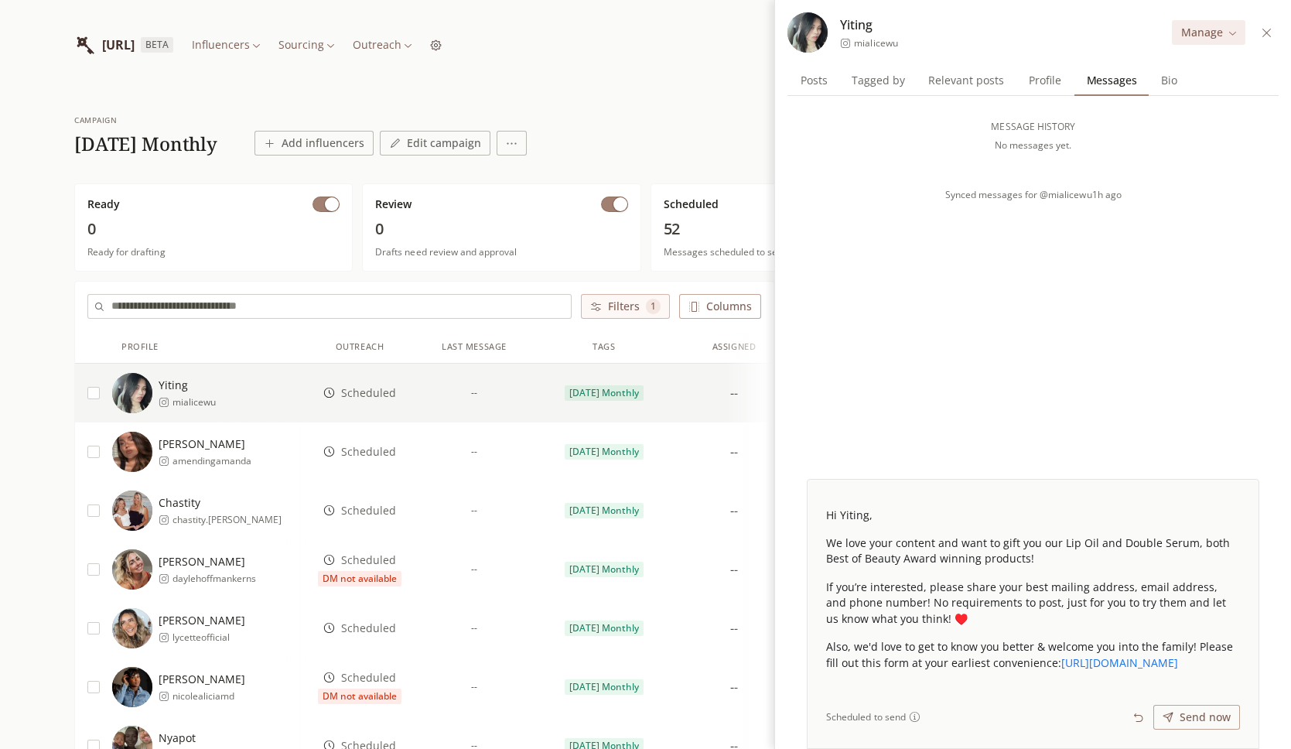
click at [367, 451] on span "Scheduled" at bounding box center [368, 451] width 55 height 15
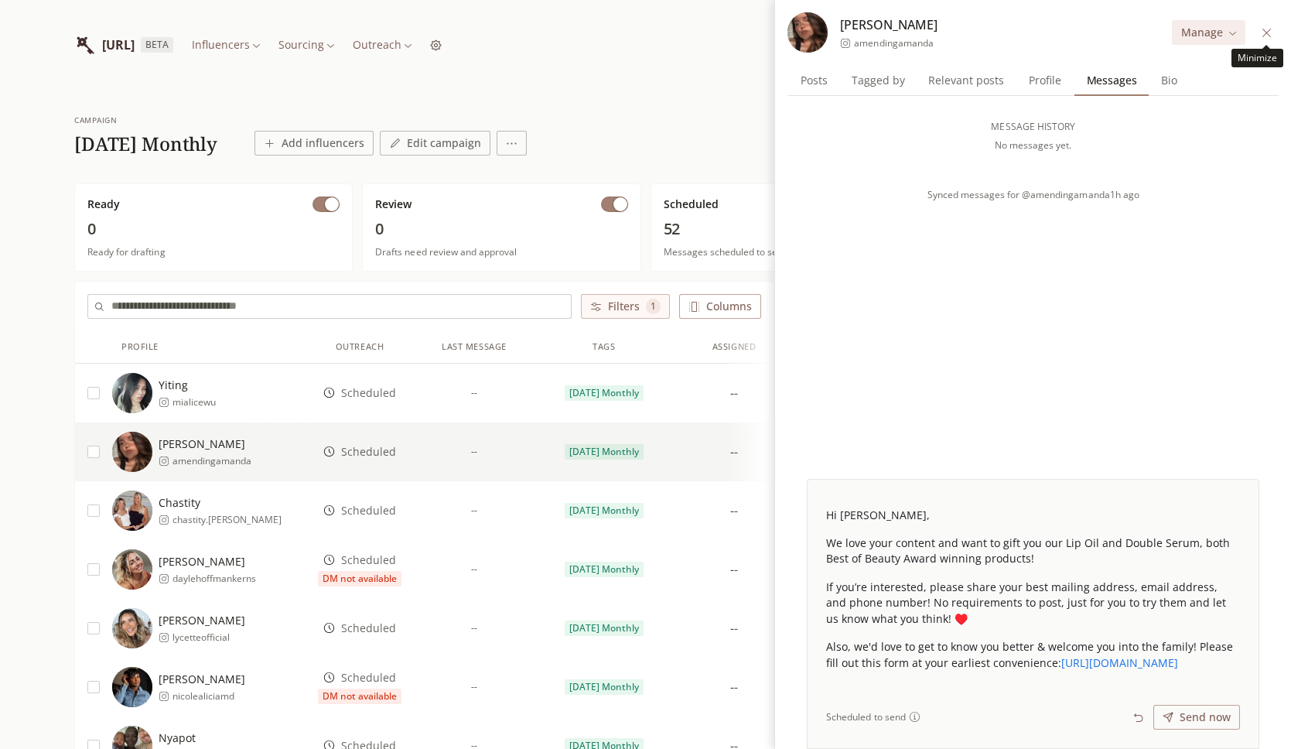
click at [1267, 36] on icon at bounding box center [1267, 33] width 12 height 12
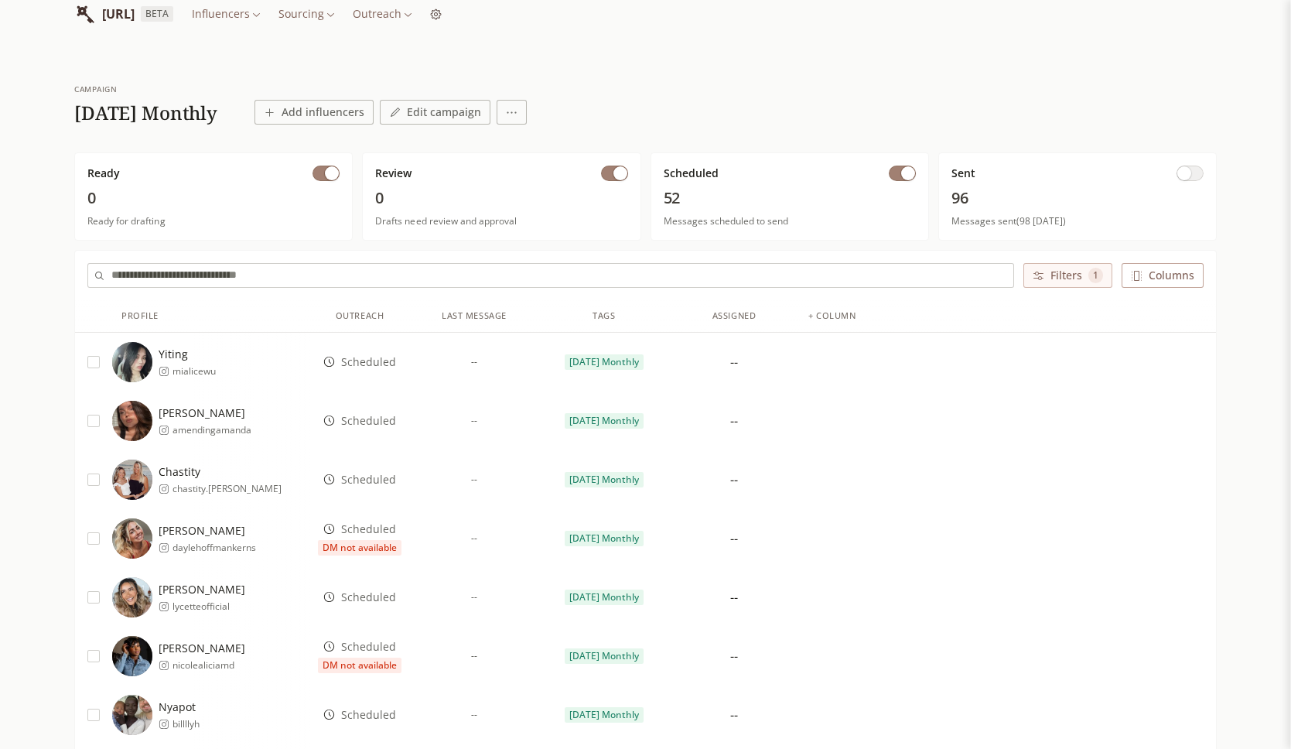
scroll to position [34, 0]
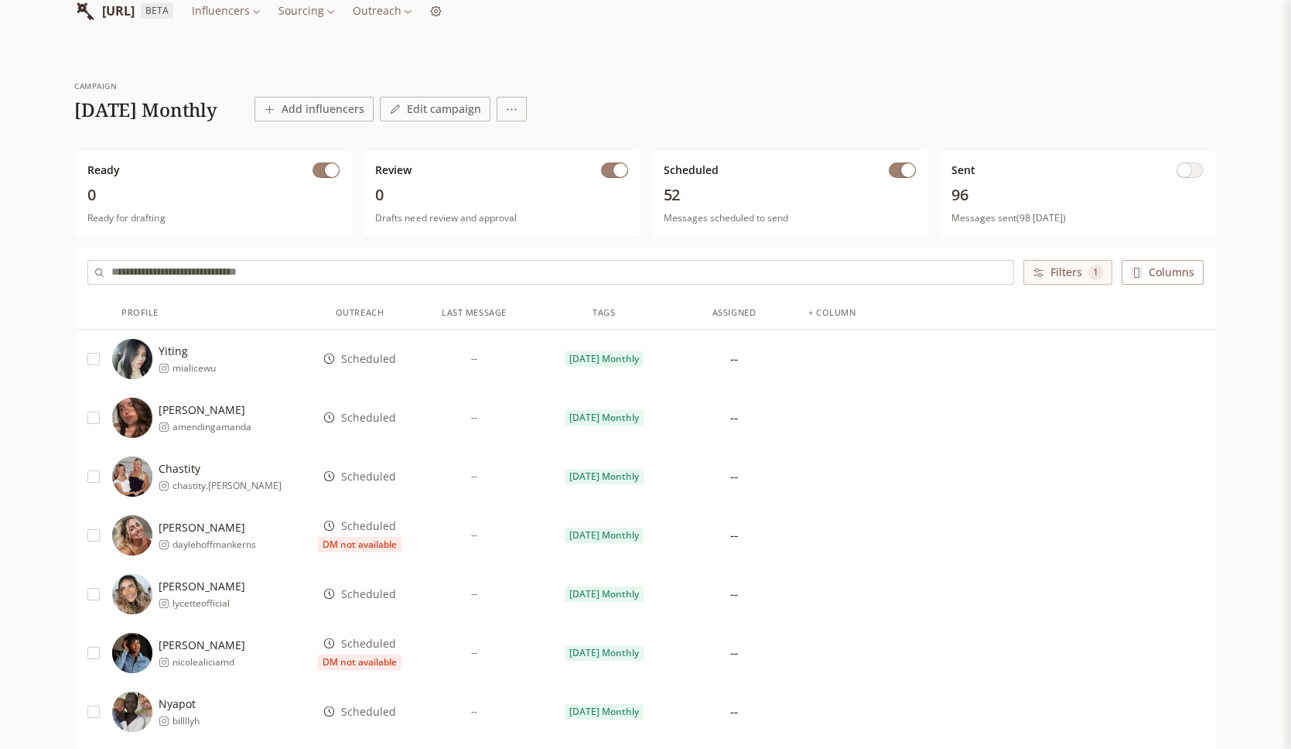
click at [257, 348] on div "Yiting mialicewu" at bounding box center [211, 359] width 198 height 40
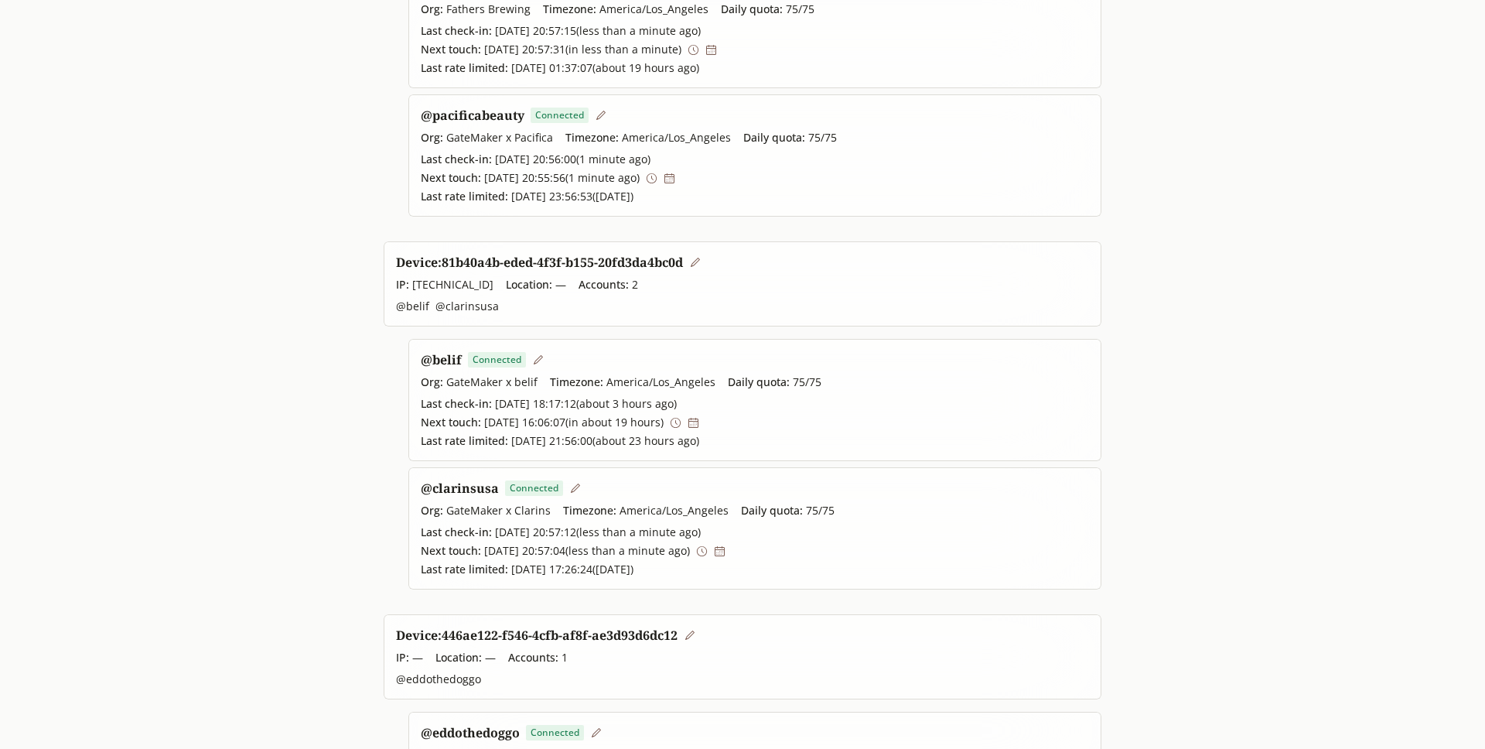
scroll to position [270, 0]
click at [681, 421] on icon at bounding box center [676, 422] width 12 height 12
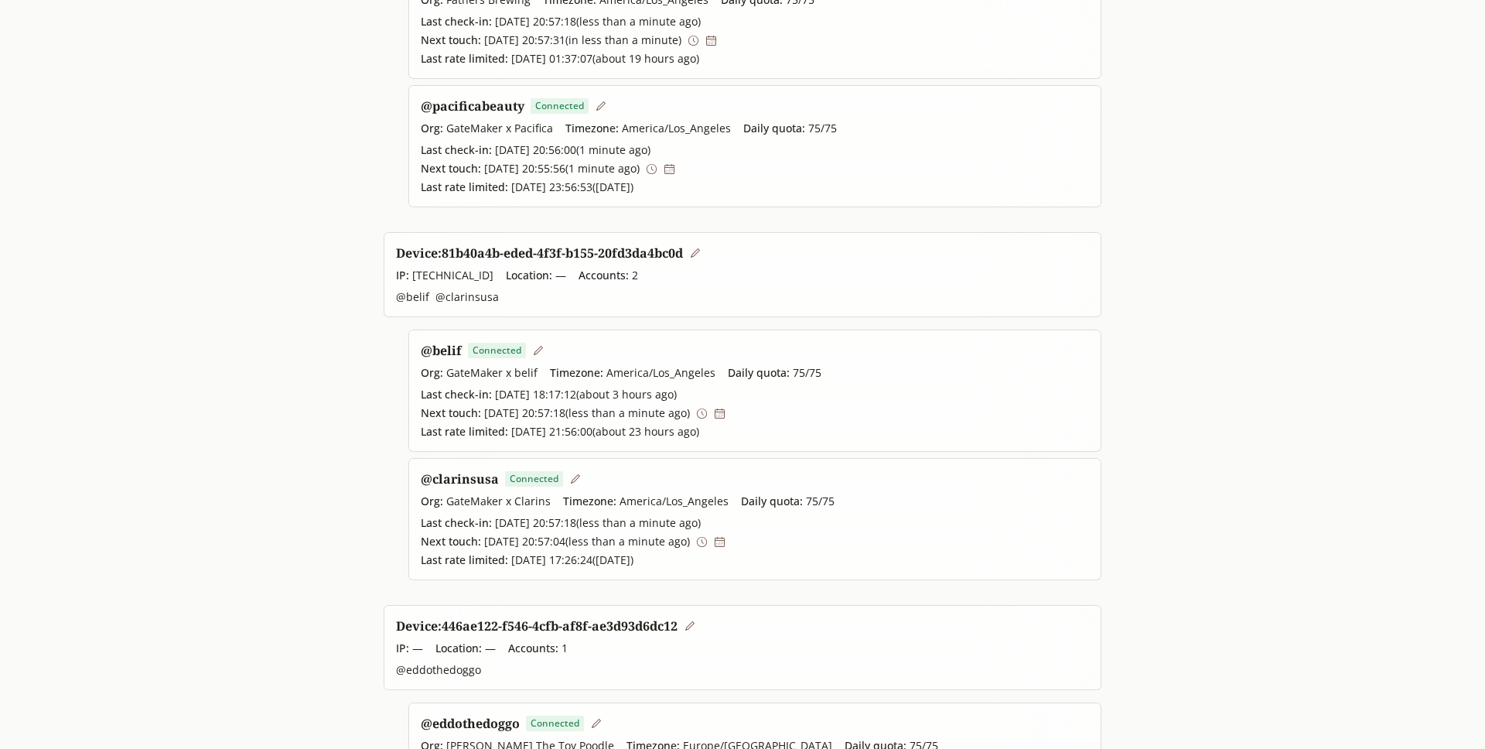
scroll to position [367, 0]
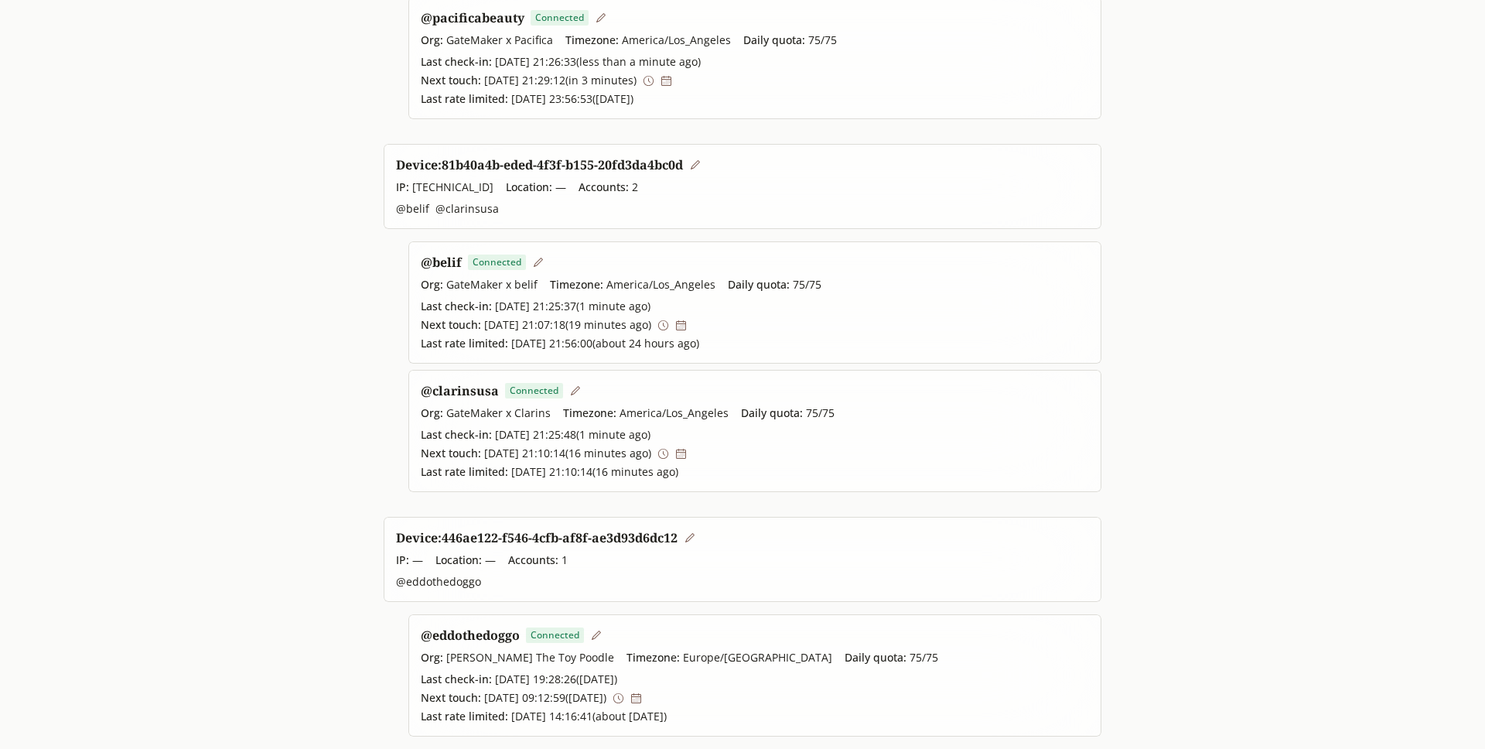
click at [686, 326] on icon at bounding box center [681, 325] width 10 height 10
click at [669, 453] on icon at bounding box center [663, 454] width 12 height 12
click at [681, 325] on icon at bounding box center [676, 325] width 12 height 12
click at [680, 454] on icon at bounding box center [675, 454] width 10 height 10
click at [654, 325] on icon at bounding box center [649, 325] width 12 height 12
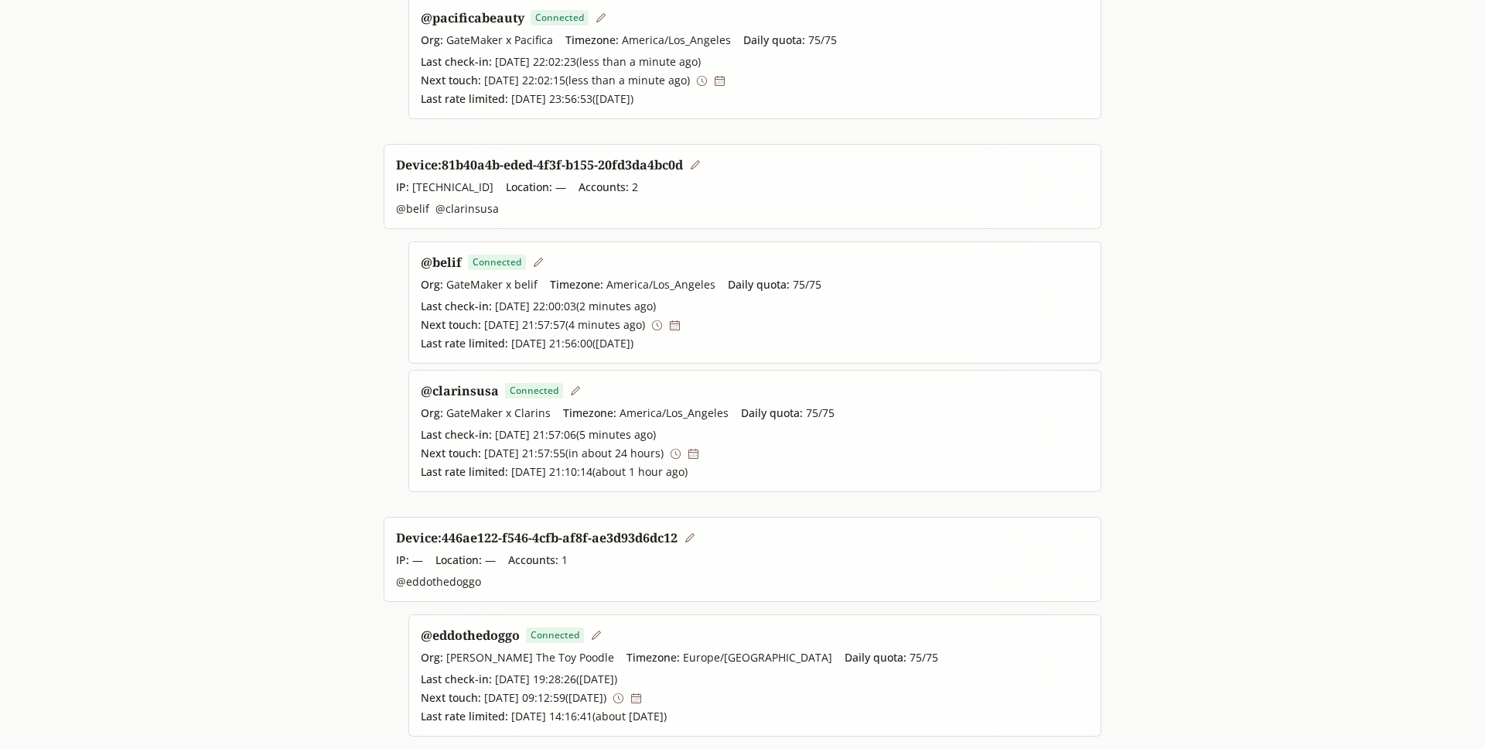
click at [663, 327] on icon at bounding box center [657, 325] width 12 height 12
click at [681, 457] on icon at bounding box center [675, 453] width 10 height 10
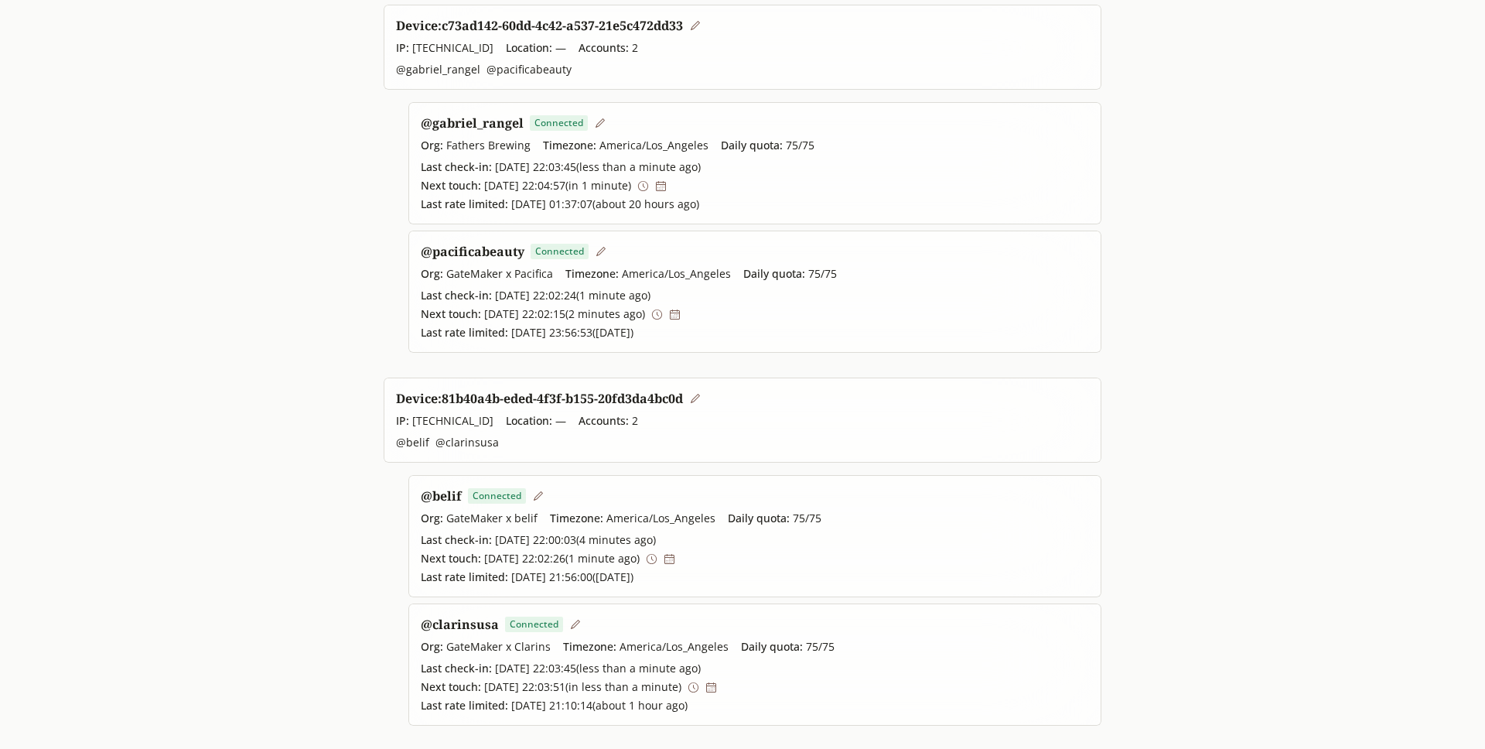
scroll to position [179, 0]
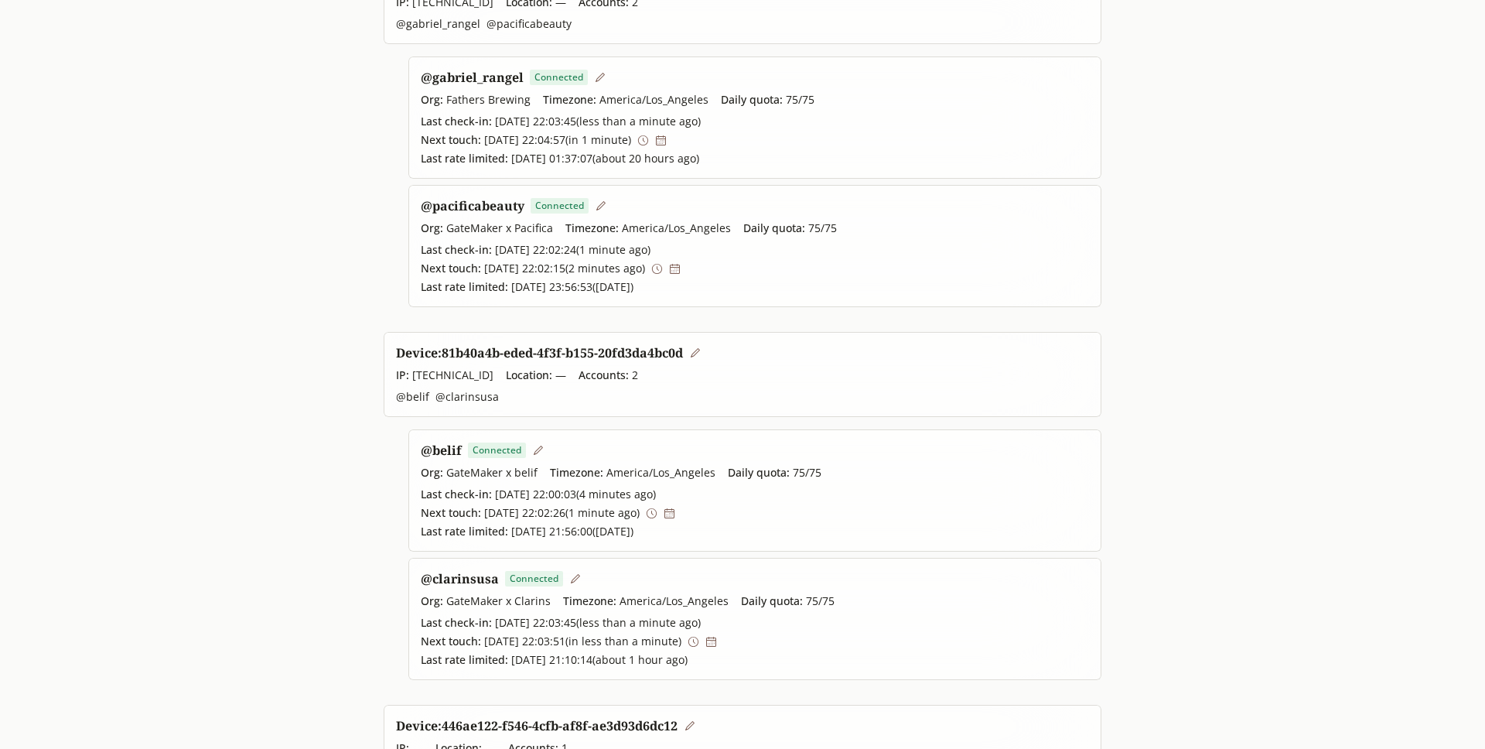
click at [572, 578] on icon at bounding box center [575, 578] width 9 height 9
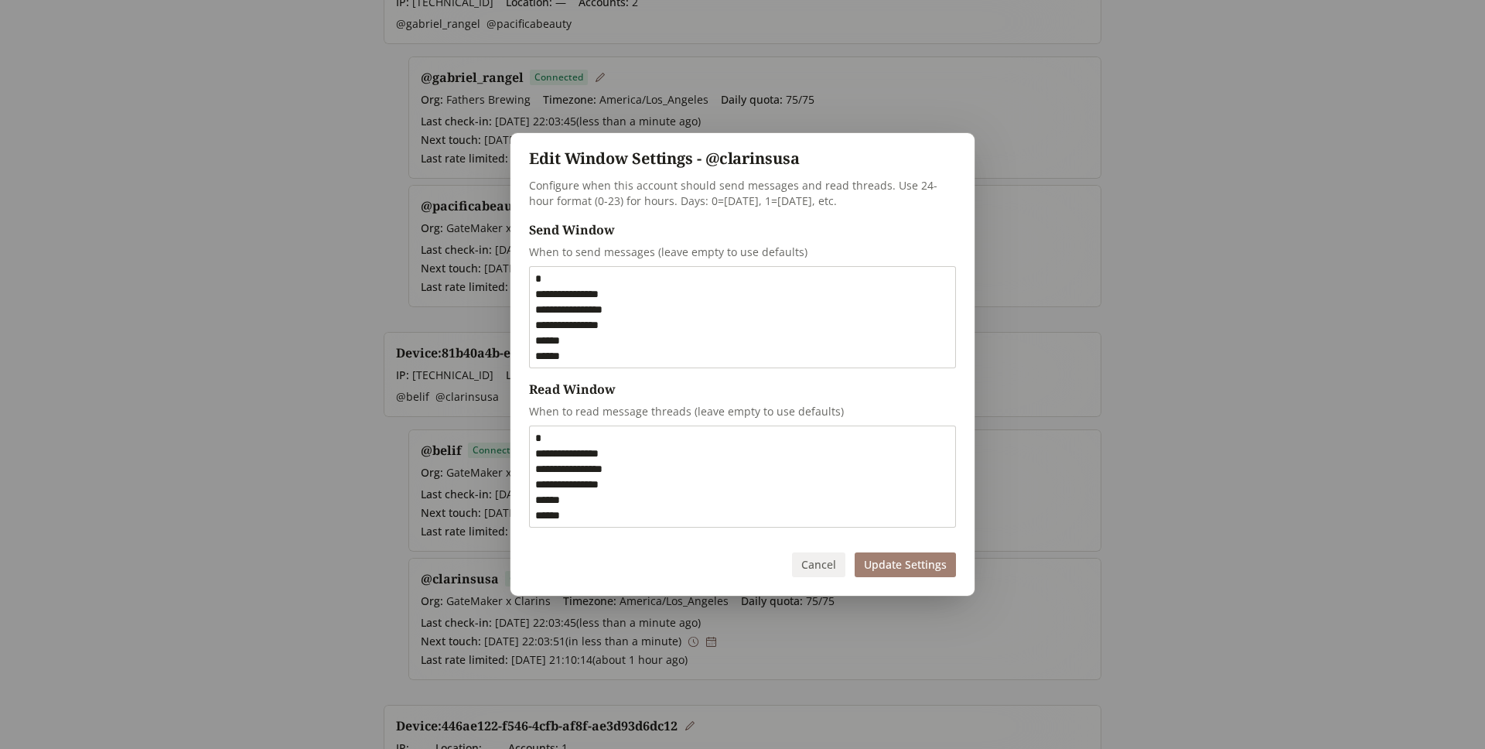
scroll to position [77, 0]
drag, startPoint x: 572, startPoint y: 322, endPoint x: 472, endPoint y: 322, distance: 99.8
click at [472, 322] on div "**********" at bounding box center [742, 373] width 1485 height 531
click at [917, 570] on button "Update Settings" at bounding box center [905, 564] width 101 height 25
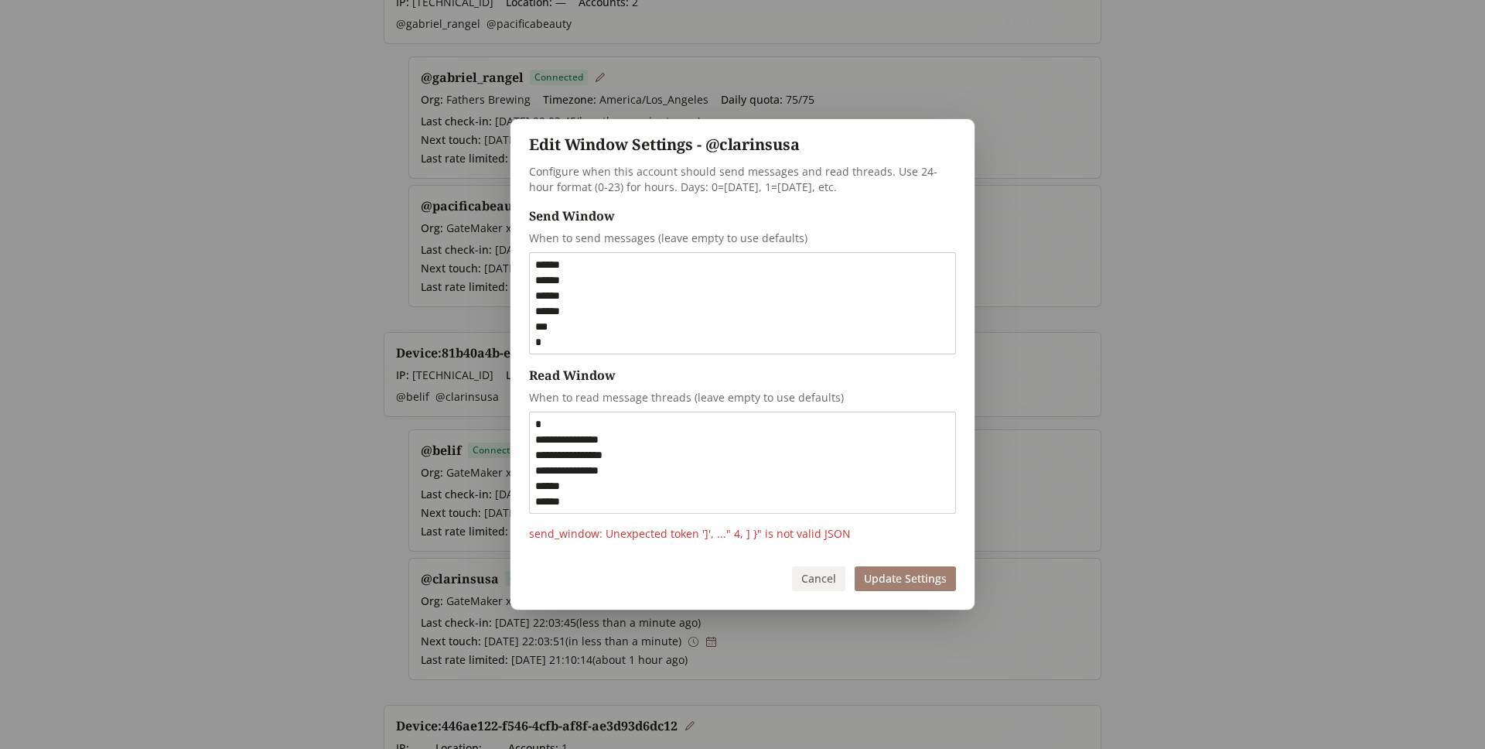
click at [650, 319] on textarea "**********" at bounding box center [742, 303] width 425 height 101
click at [648, 315] on textarea "**********" at bounding box center [742, 303] width 425 height 101
type textarea "**********"
click at [892, 578] on button "Update Settings" at bounding box center [905, 578] width 101 height 25
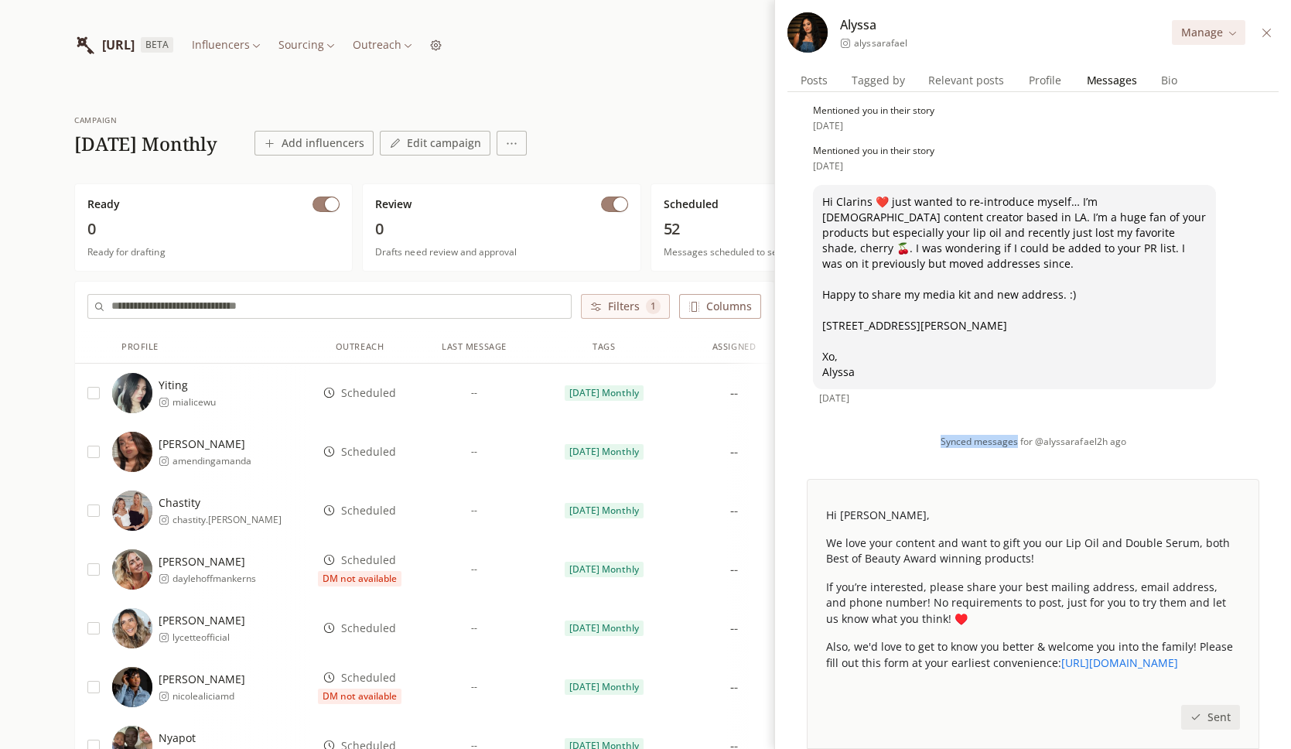
drag, startPoint x: 942, startPoint y: 443, endPoint x: 1017, endPoint y: 443, distance: 75.0
click at [1017, 443] on span "Synced messages for @alyssarafael 2h ago" at bounding box center [1033, 441] width 186 height 12
copy span "Synced messages"
click at [1040, 399] on div "Hi Clarins ❤️ just wanted to re-introduce myself… I’m filipina american content…" at bounding box center [1014, 302] width 403 height 226
drag, startPoint x: 939, startPoint y: 41, endPoint x: 854, endPoint y: 41, distance: 85.1
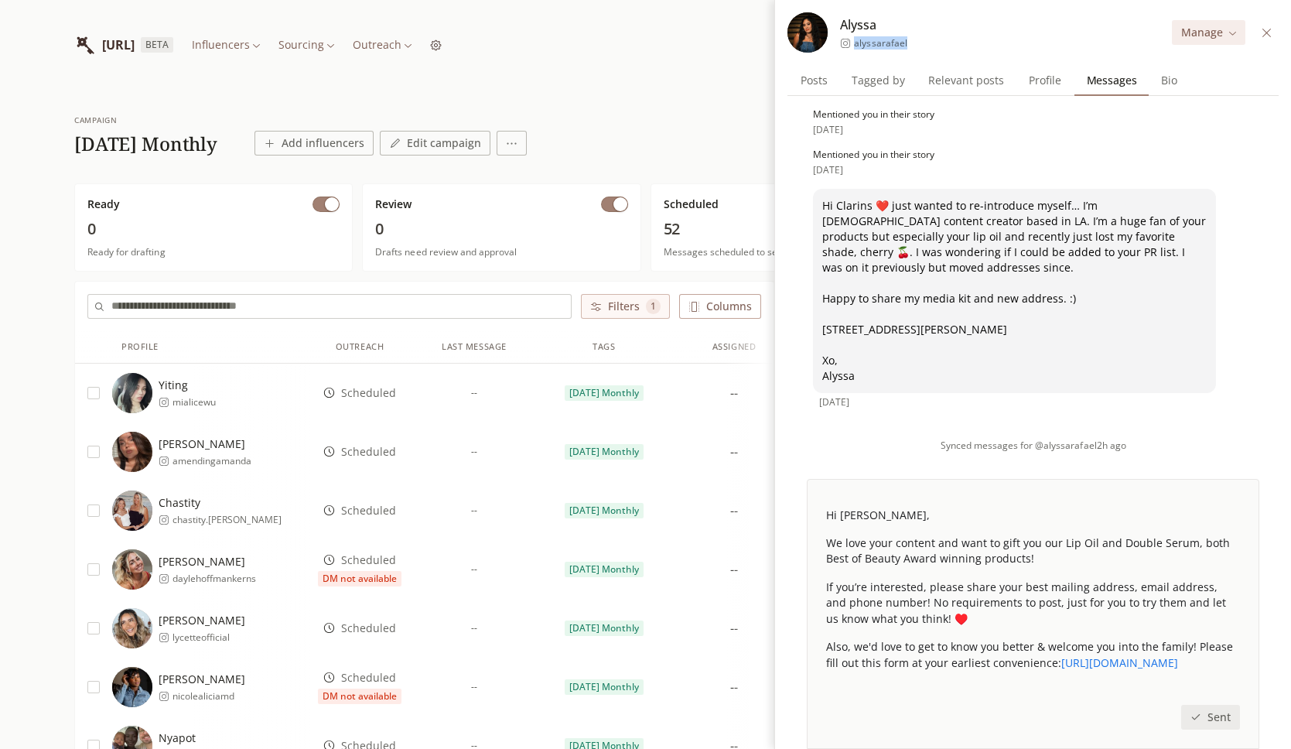
click at [854, 41] on div "Alyssa alyssarafael Manage" at bounding box center [1032, 32] width 491 height 40
copy span "alyssarafael"
click at [931, 39] on div "Alyssa alyssarafael Manage" at bounding box center [1032, 32] width 491 height 40
drag, startPoint x: 945, startPoint y: 39, endPoint x: 842, endPoint y: 39, distance: 102.9
click at [842, 39] on div "Alyssa alyssarafael Manage" at bounding box center [1032, 32] width 491 height 40
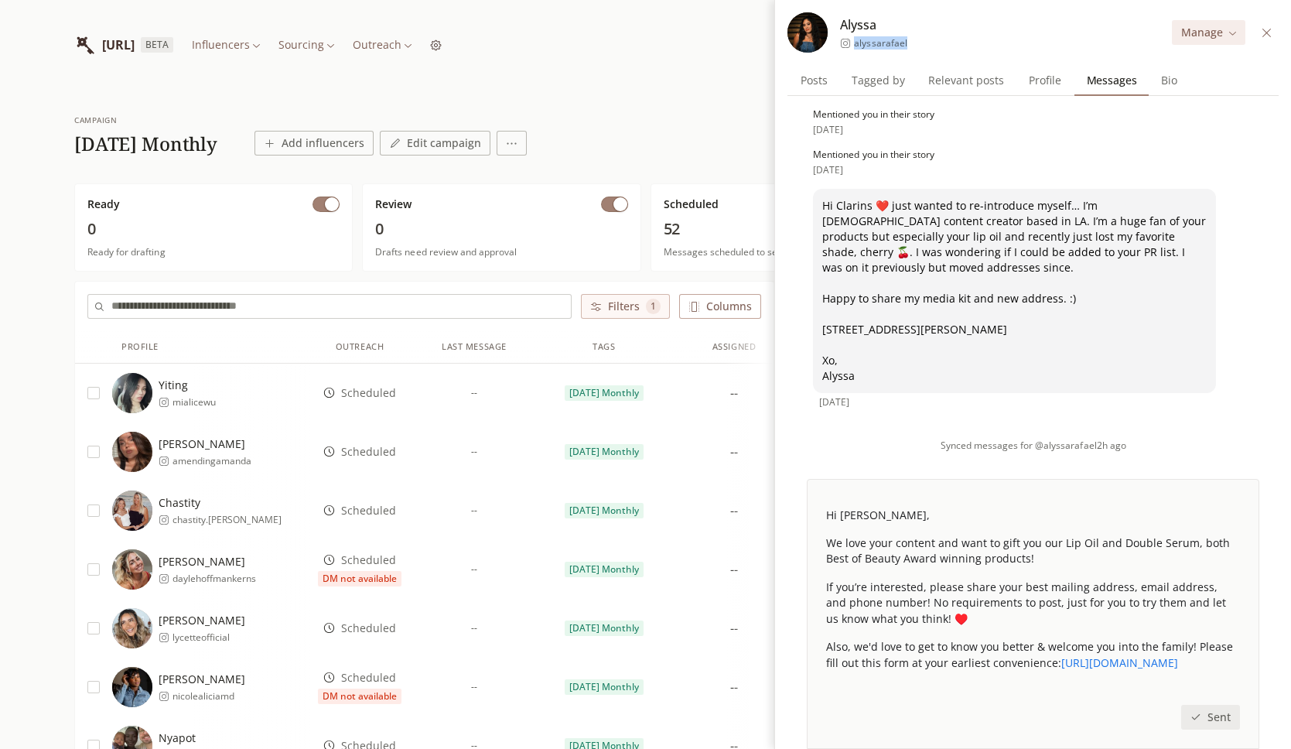
copy span "alyssarafael"
click at [933, 30] on div "Alyssa alyssarafael Manage" at bounding box center [1032, 32] width 491 height 40
drag, startPoint x: 933, startPoint y: 43, endPoint x: 855, endPoint y: 44, distance: 78.1
click at [855, 44] on div "Alyssa alyssarafael Manage" at bounding box center [1032, 32] width 491 height 40
copy span "alyssarafael"
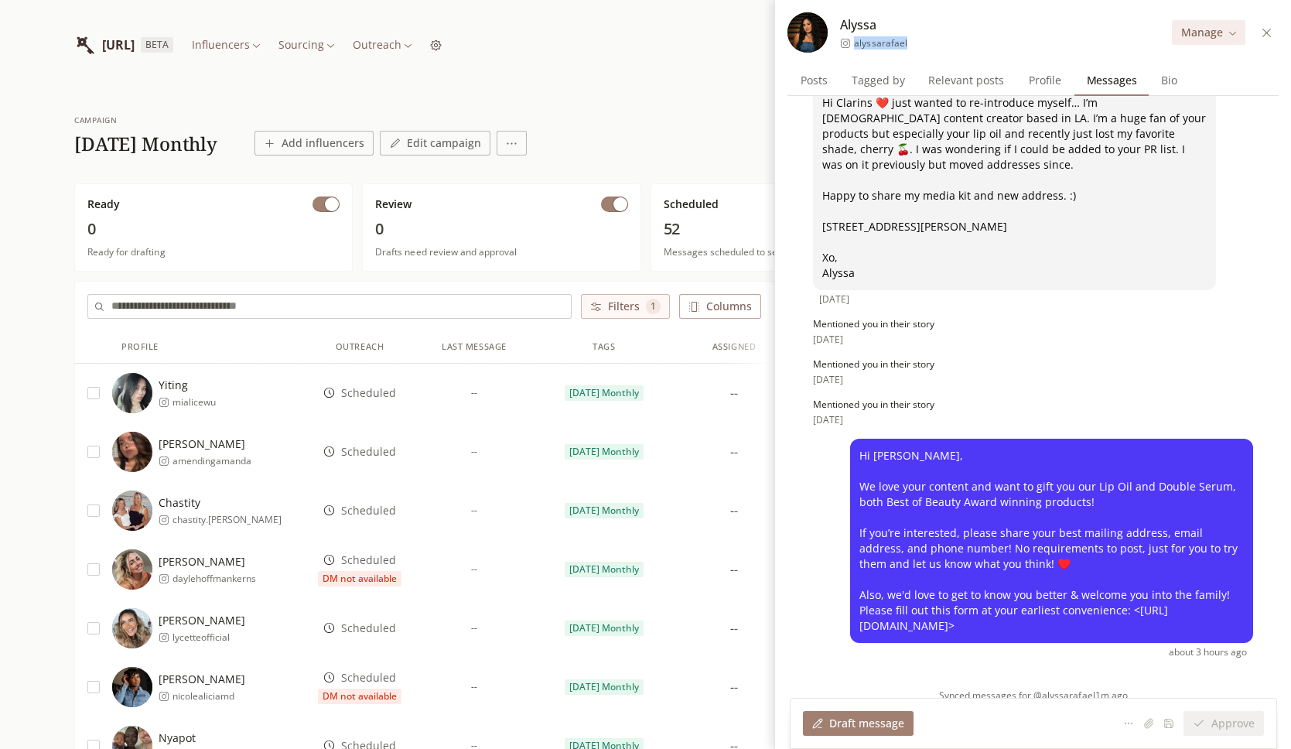
scroll to position [63, 0]
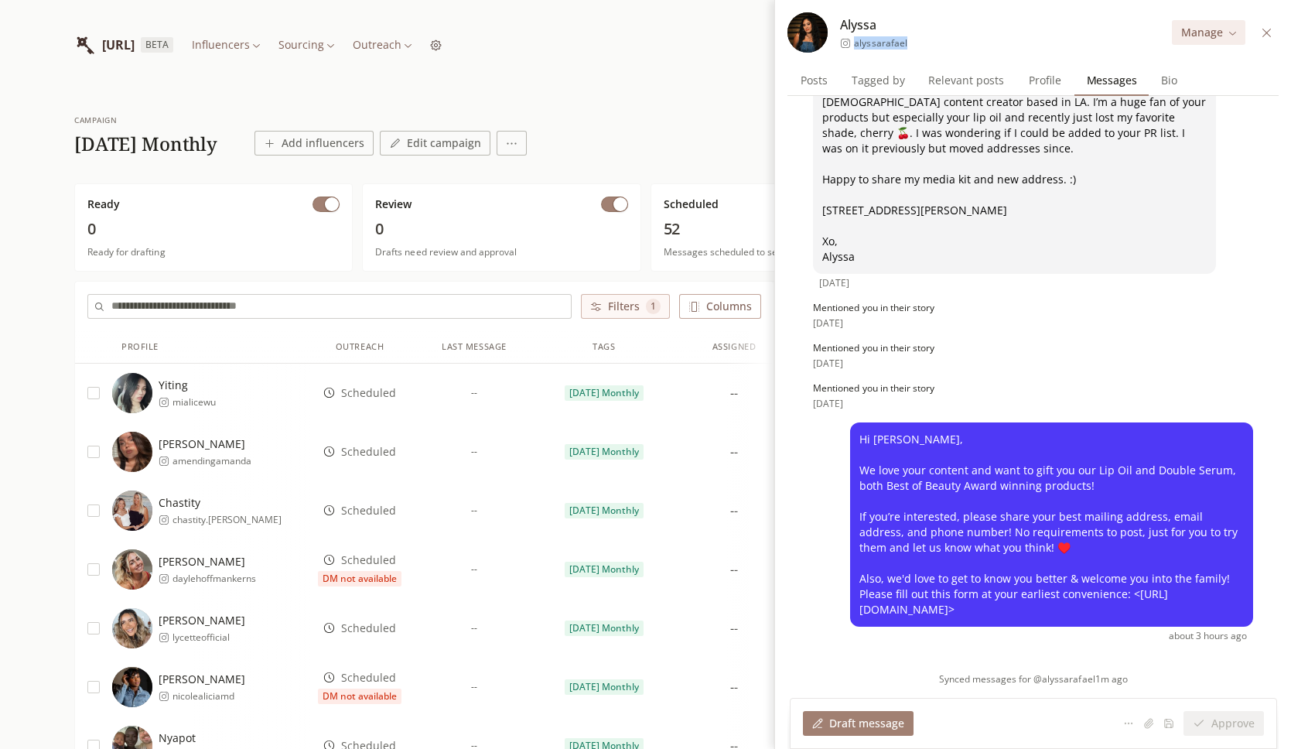
click at [1266, 39] on button at bounding box center [1266, 33] width 18 height 18
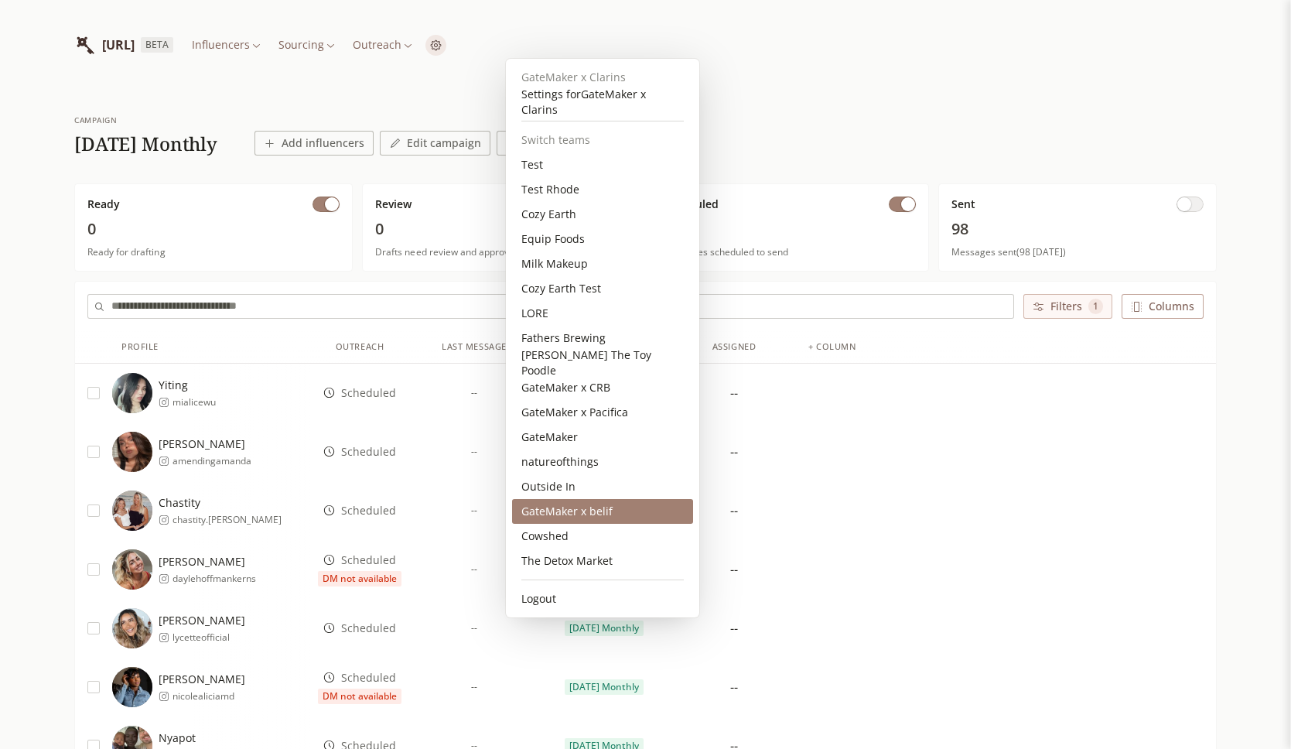
click at [576, 510] on div "GateMaker x belif" at bounding box center [602, 511] width 181 height 25
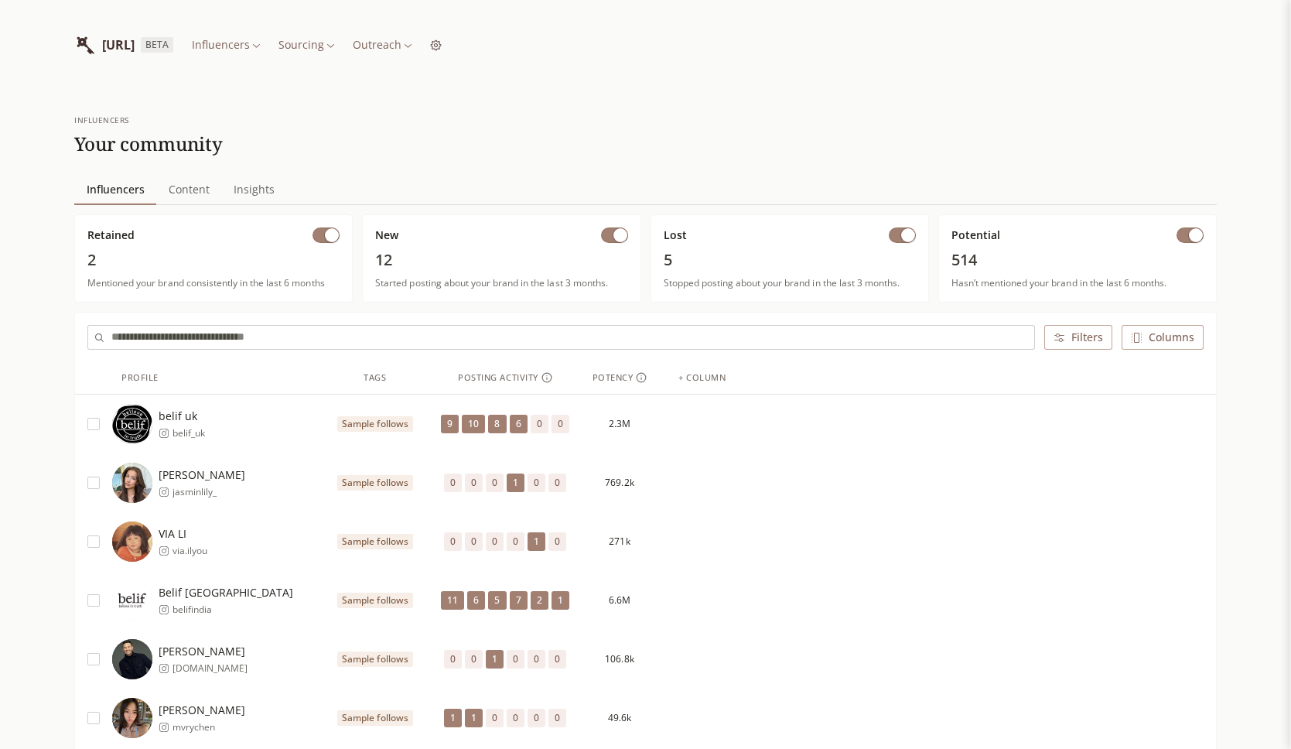
click at [438, 339] on input "text" at bounding box center [572, 337] width 923 height 23
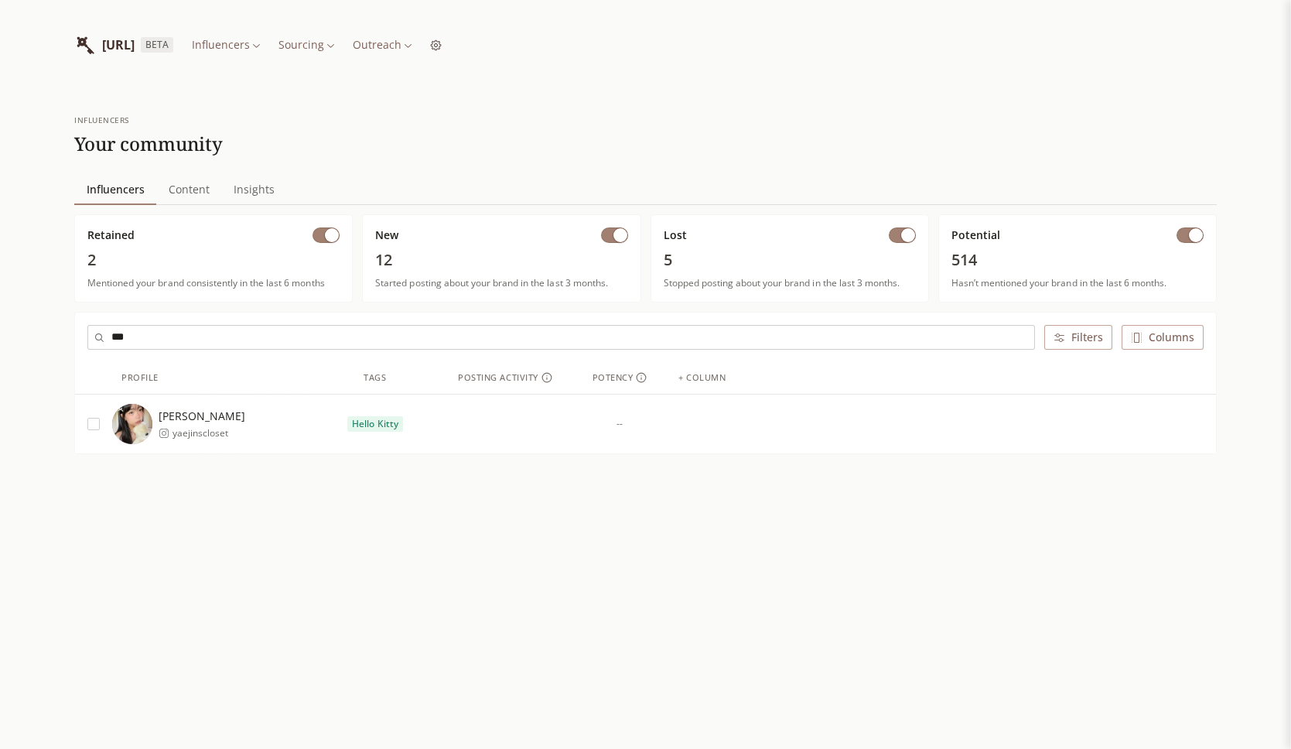
type input "***"
click at [232, 421] on div "[PERSON_NAME] yaejinscloset" at bounding box center [211, 424] width 198 height 40
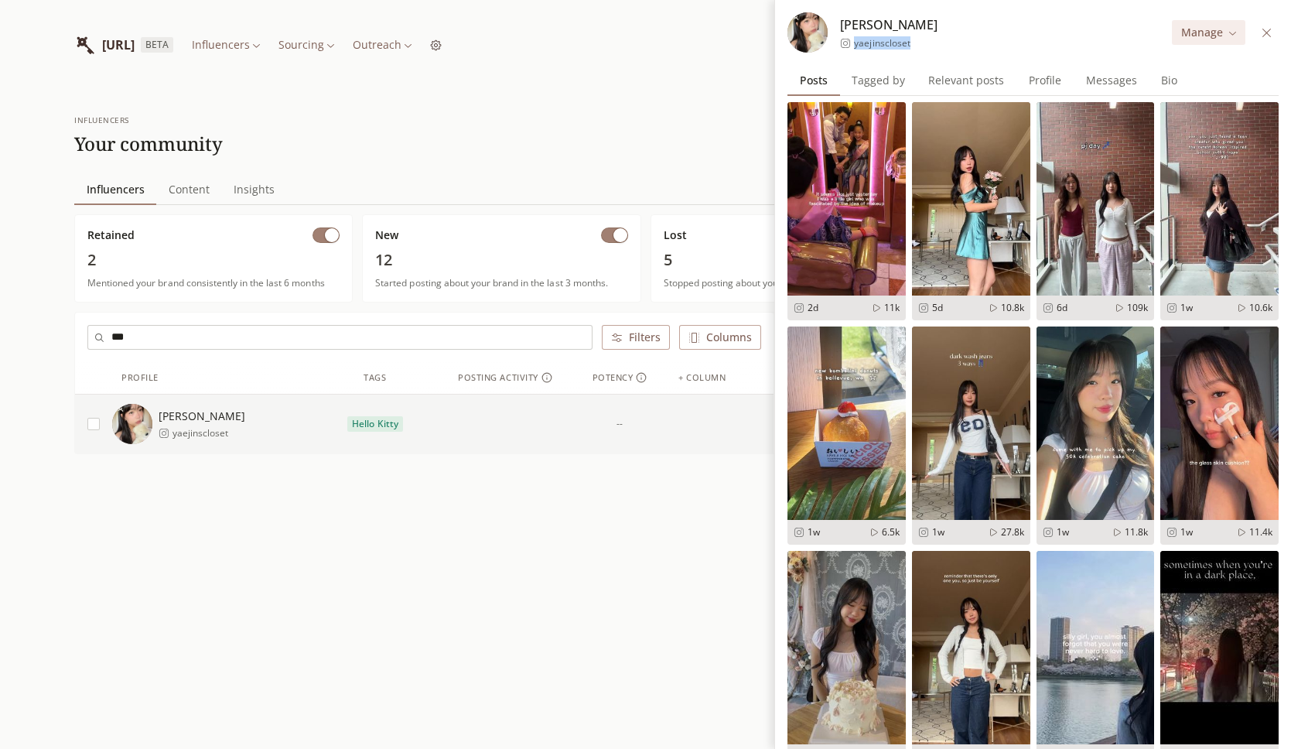
drag, startPoint x: 933, startPoint y: 40, endPoint x: 854, endPoint y: 45, distance: 79.0
click at [854, 45] on div "[PERSON_NAME] yaejinscloset Manage" at bounding box center [1032, 32] width 491 height 40
copy span "yaejinscloset"
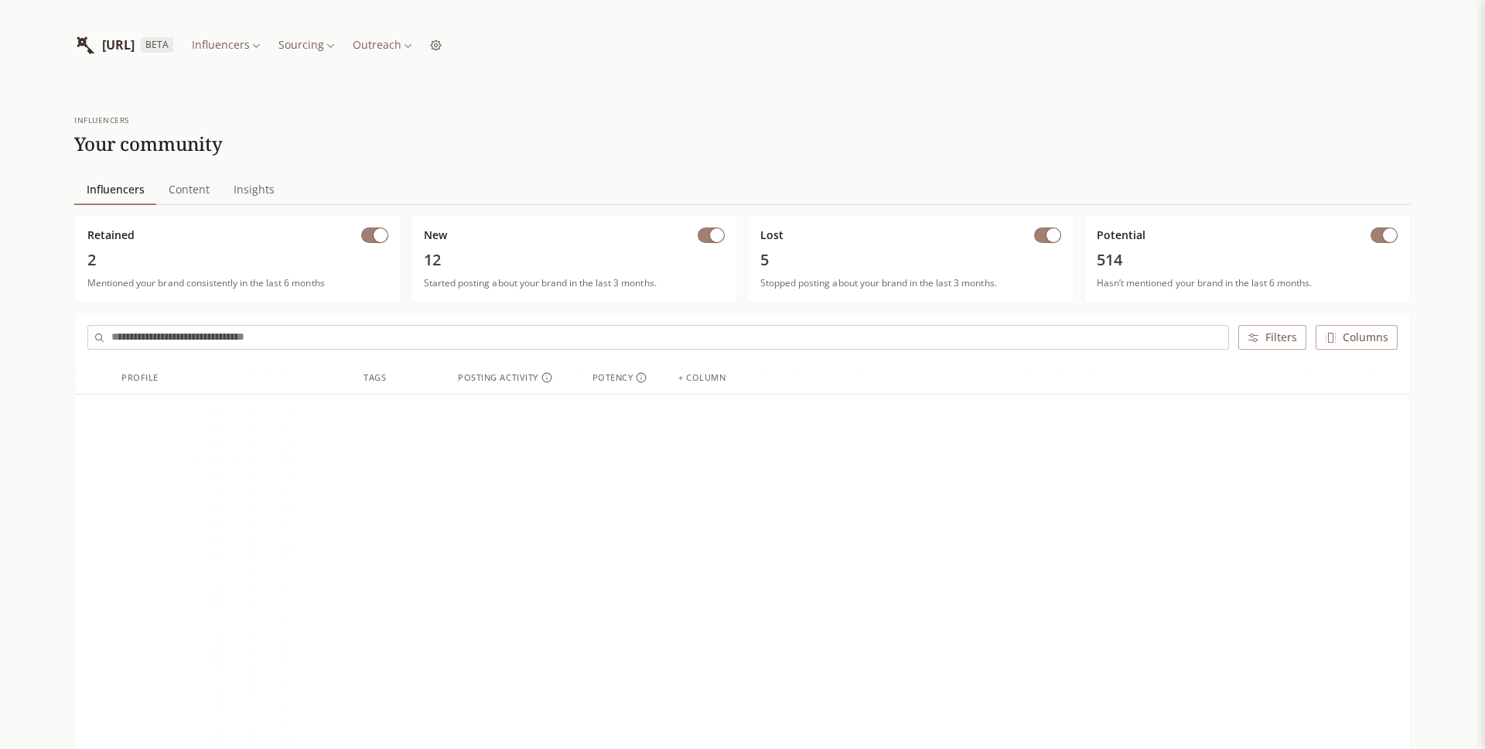
click at [420, 60] on div "[URL] BETA Influencers Sourcing Outreach" at bounding box center [257, 45] width 367 height 40
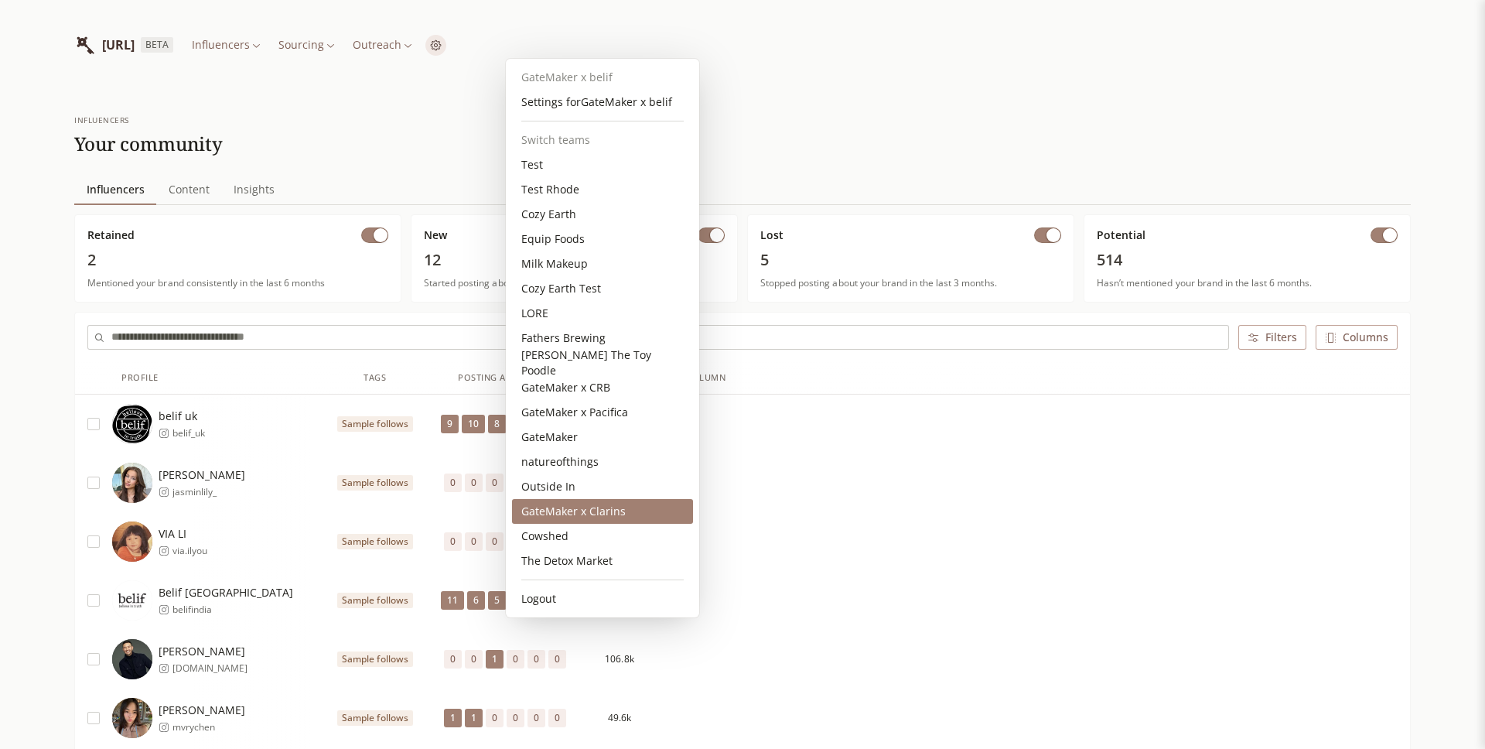
click at [595, 508] on div "GateMaker x Clarins" at bounding box center [602, 511] width 181 height 25
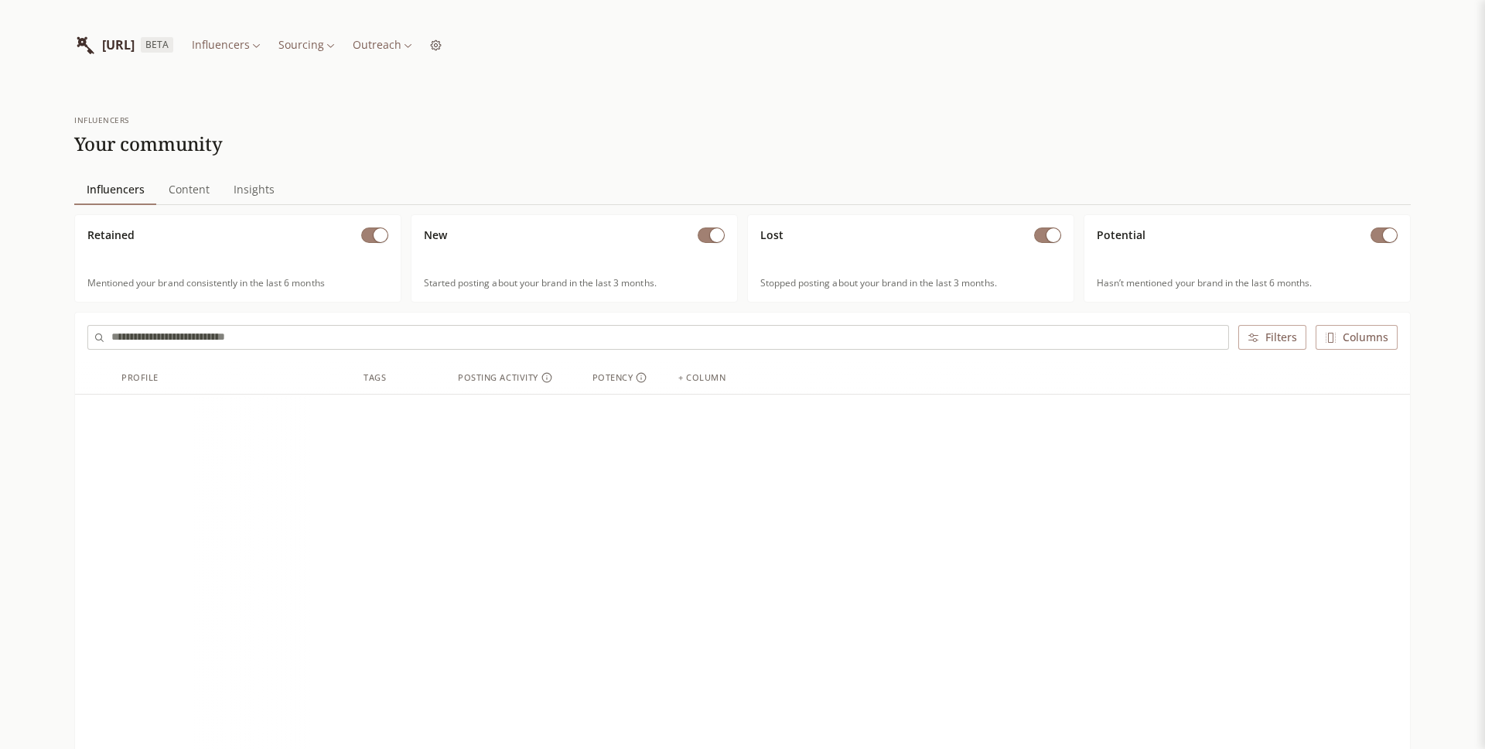
click at [467, 43] on html "[URL] BETA Influencers Sourcing Outreach influencers Your community Influencers…" at bounding box center [742, 669] width 1485 height 1339
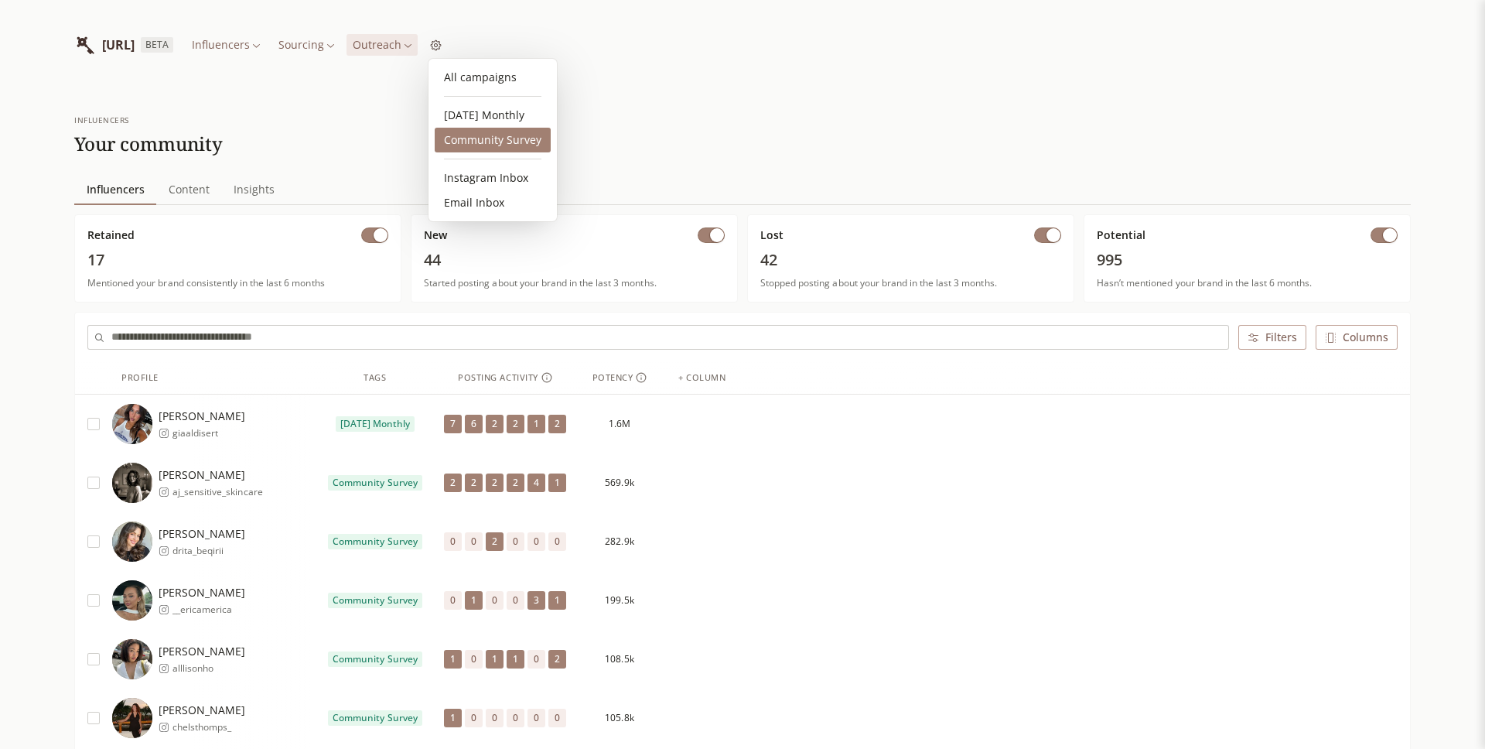
click at [488, 141] on link "Community Survey" at bounding box center [493, 140] width 116 height 25
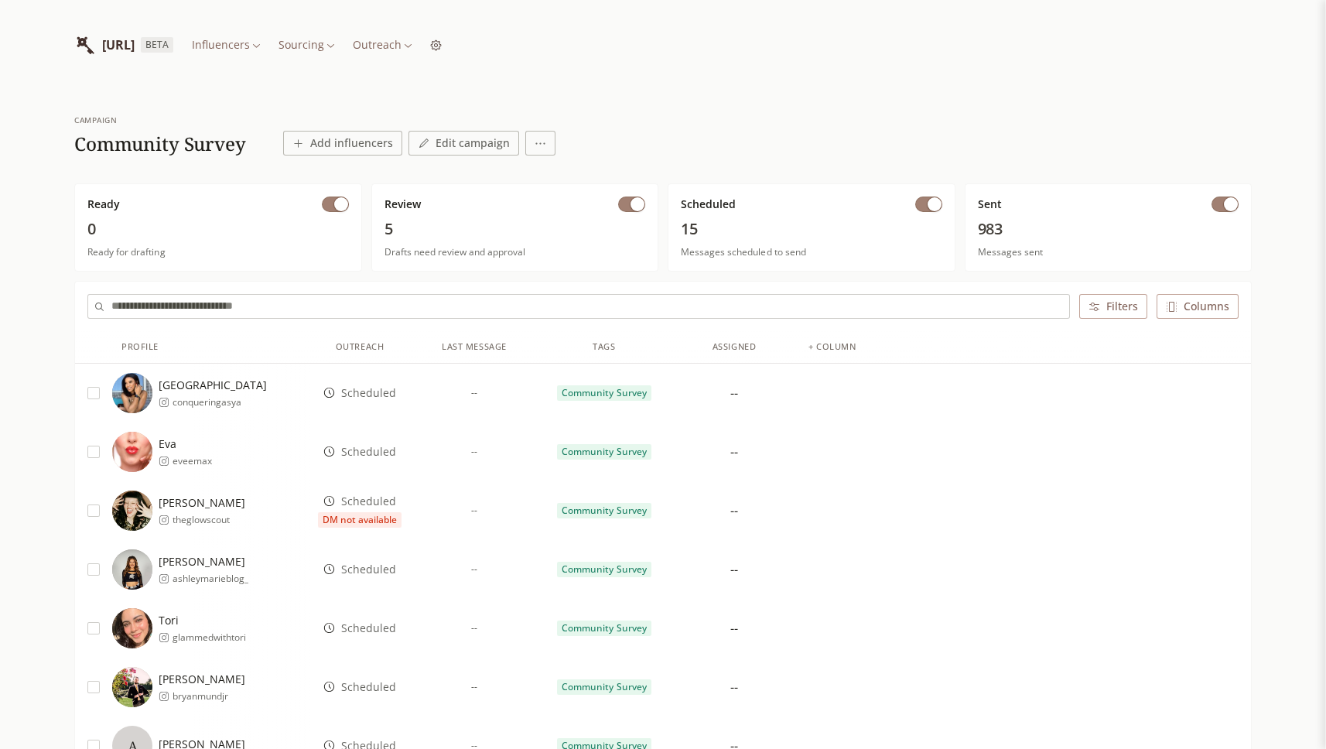
click at [933, 201] on span "button" at bounding box center [934, 204] width 14 height 14
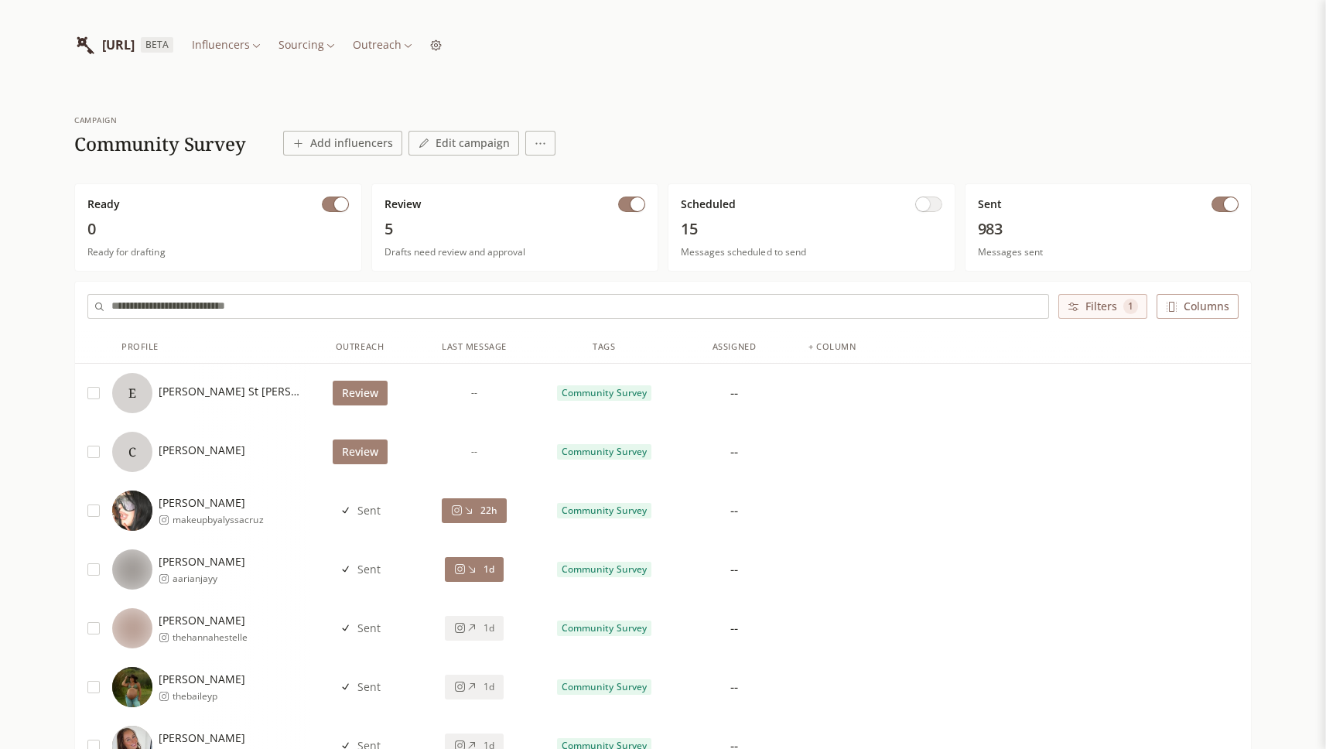
click at [1223, 208] on button "button" at bounding box center [1224, 203] width 27 height 15
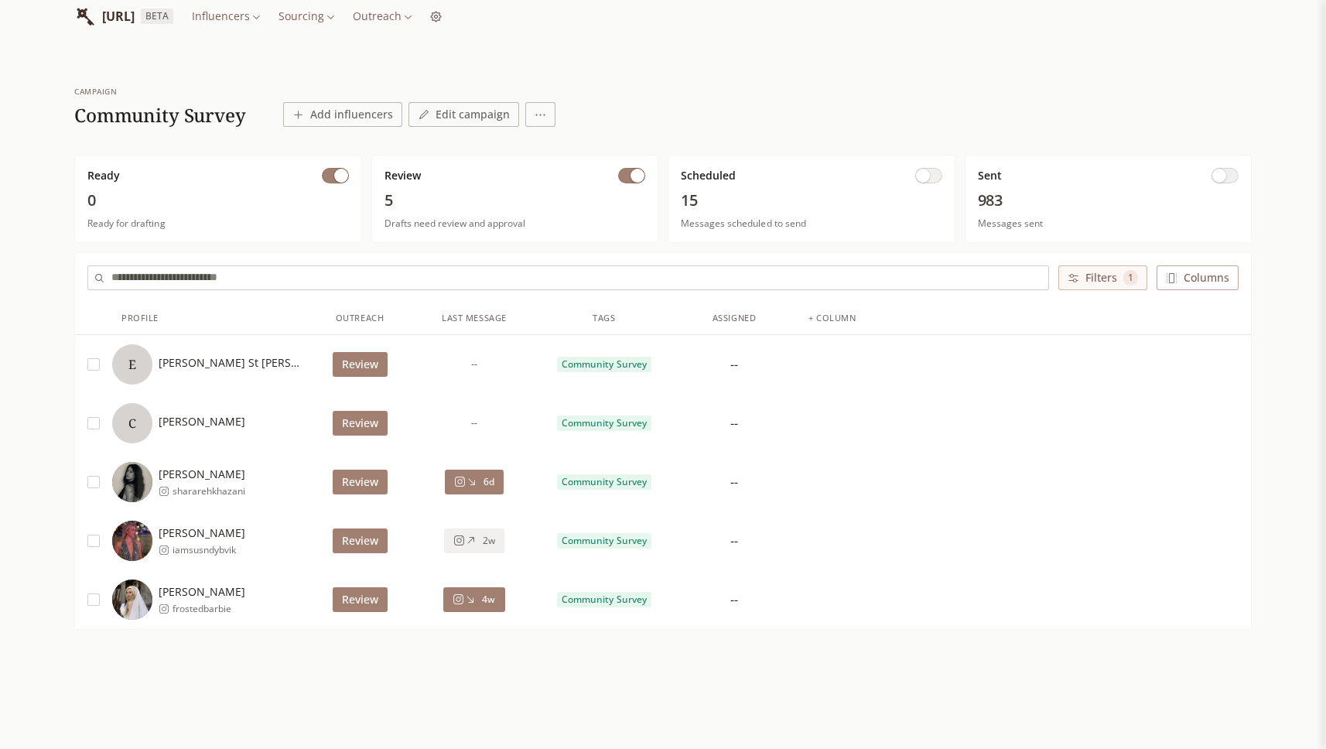
scroll to position [30, 0]
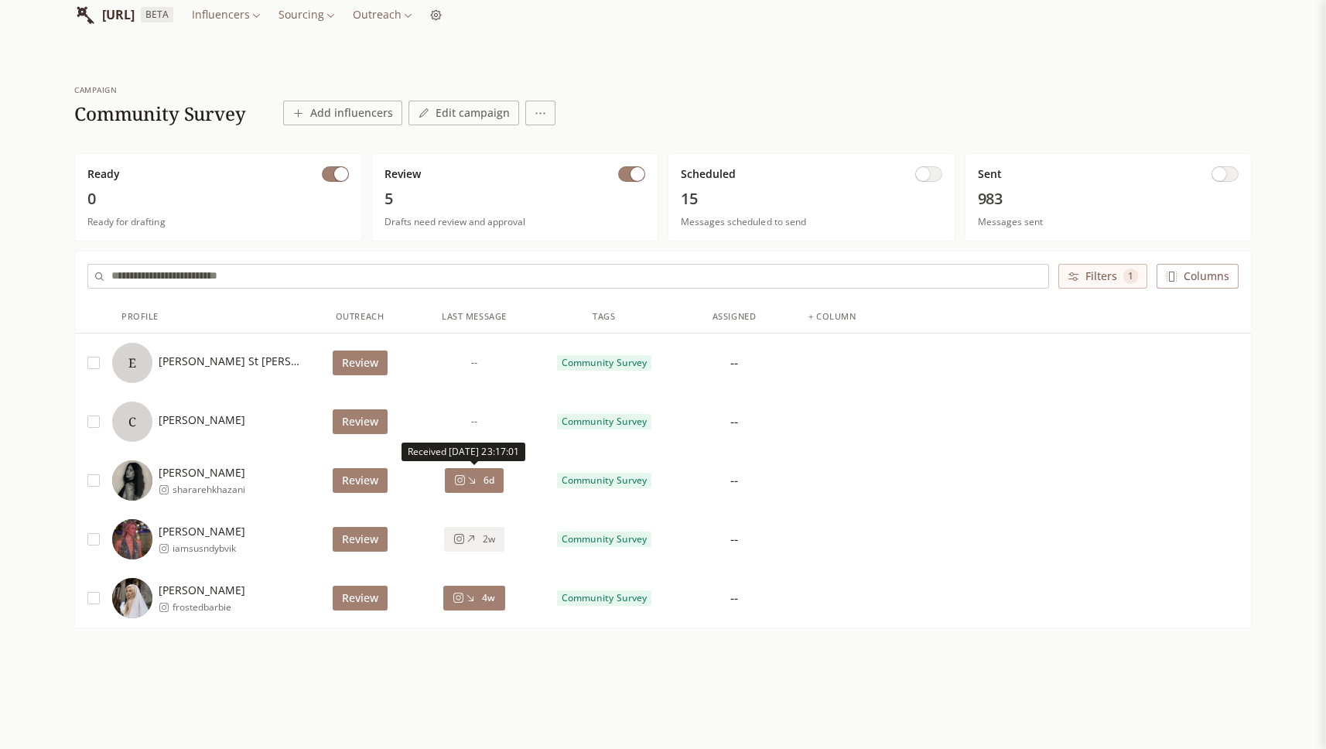
click at [476, 486] on button "6d" at bounding box center [474, 480] width 59 height 25
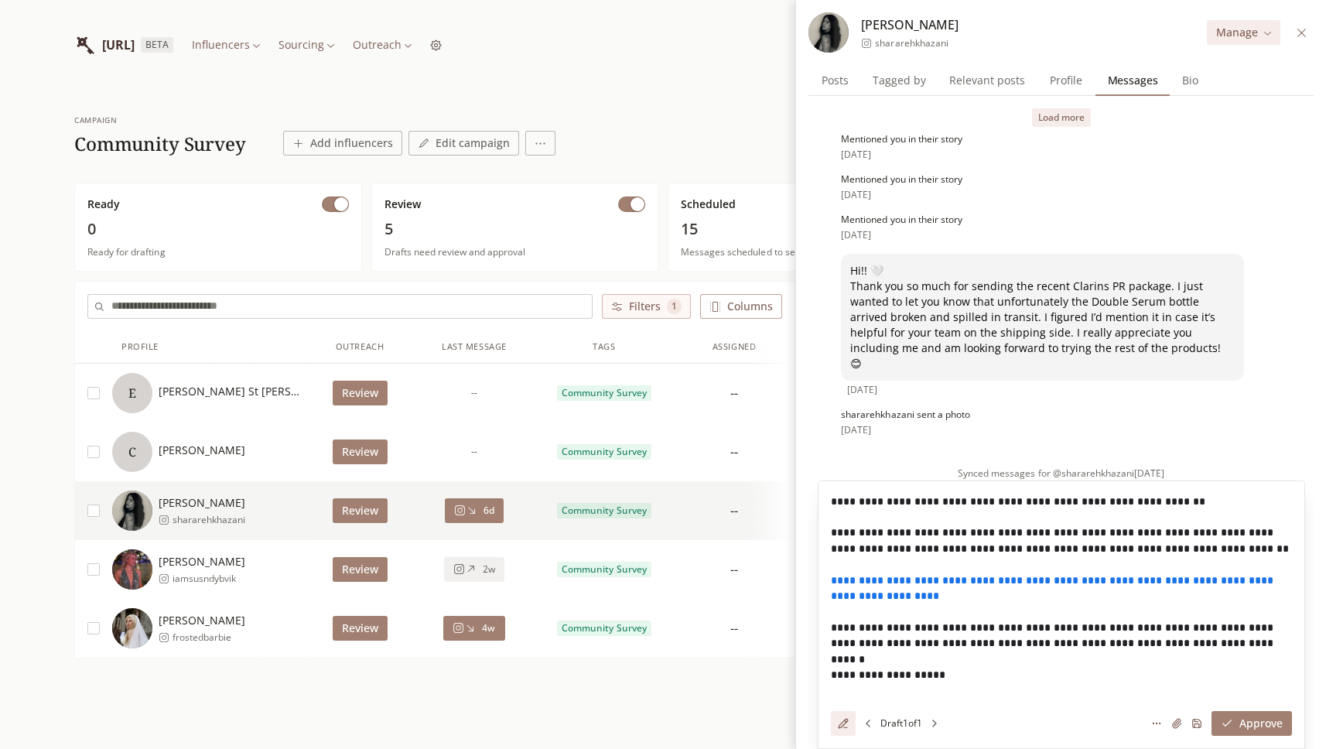
click at [479, 563] on div "2w" at bounding box center [474, 569] width 42 height 12
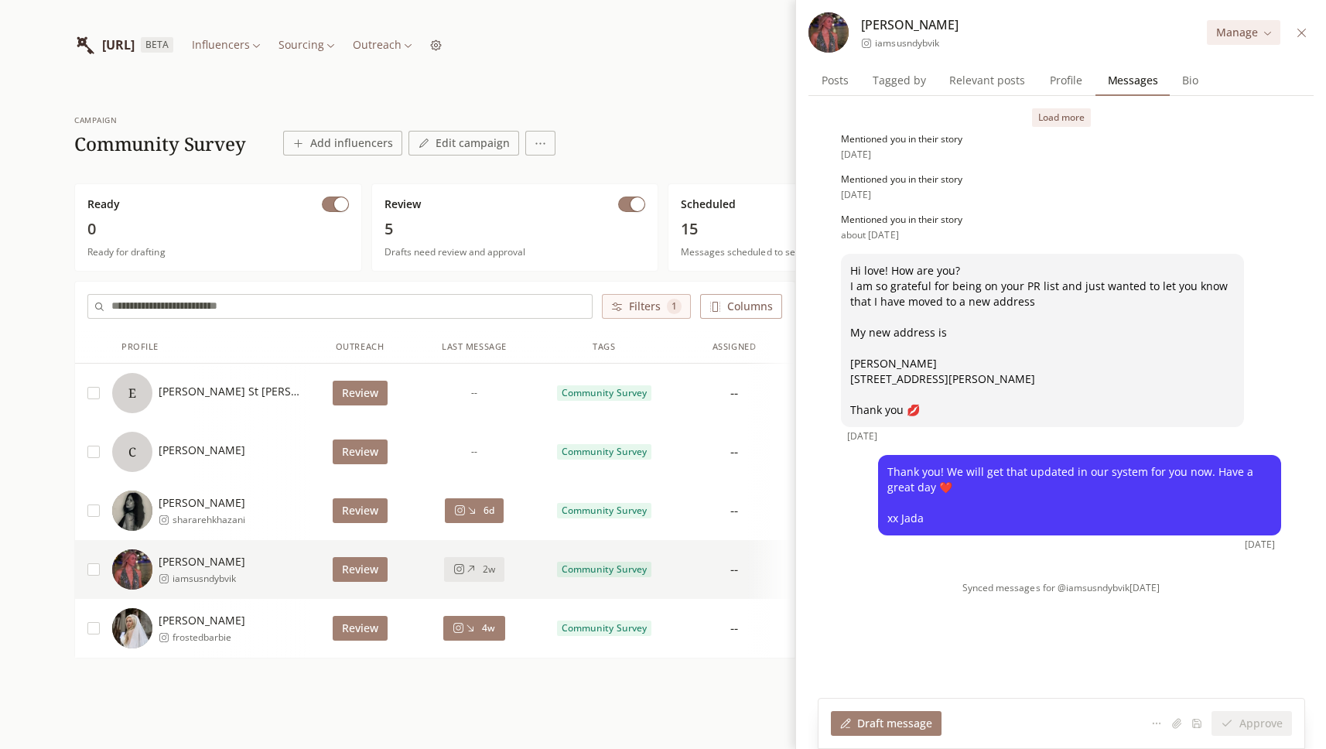
click at [476, 634] on button "4w" at bounding box center [473, 628] width 61 height 25
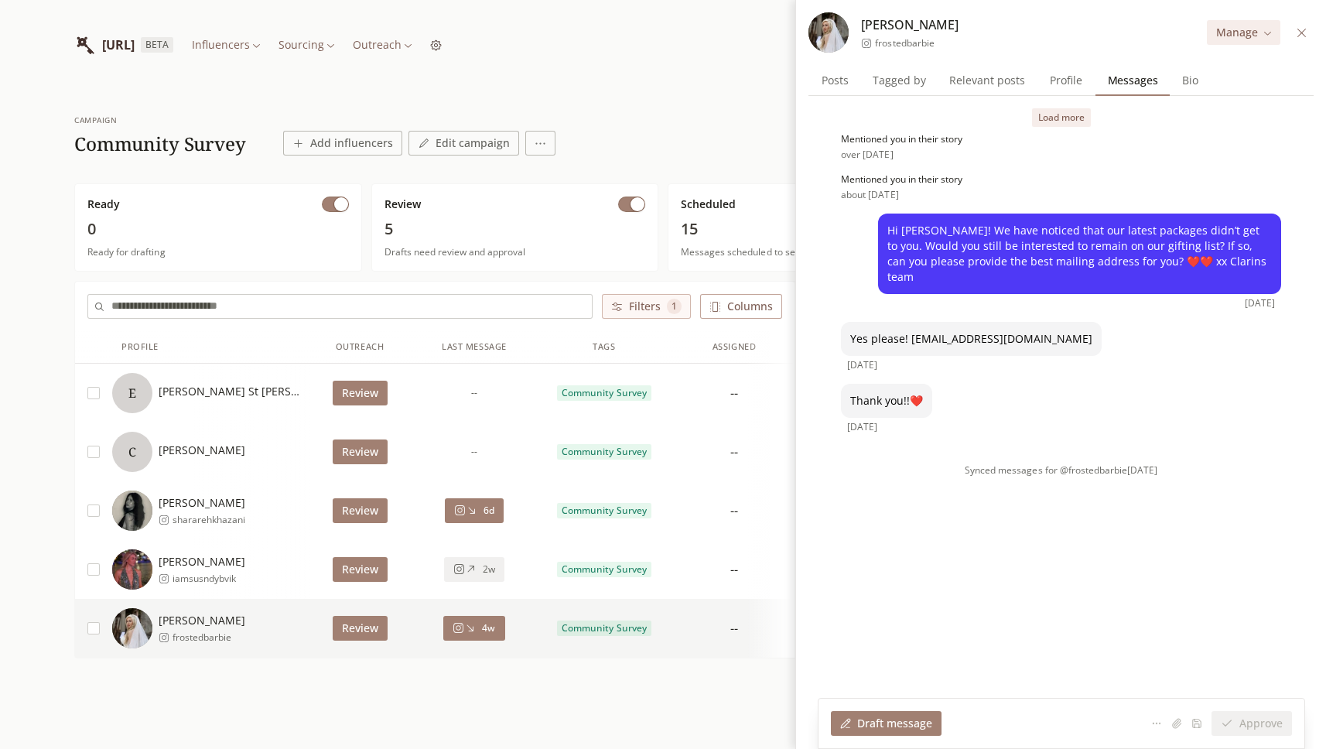
click at [1076, 119] on button "Load more" at bounding box center [1061, 117] width 59 height 19
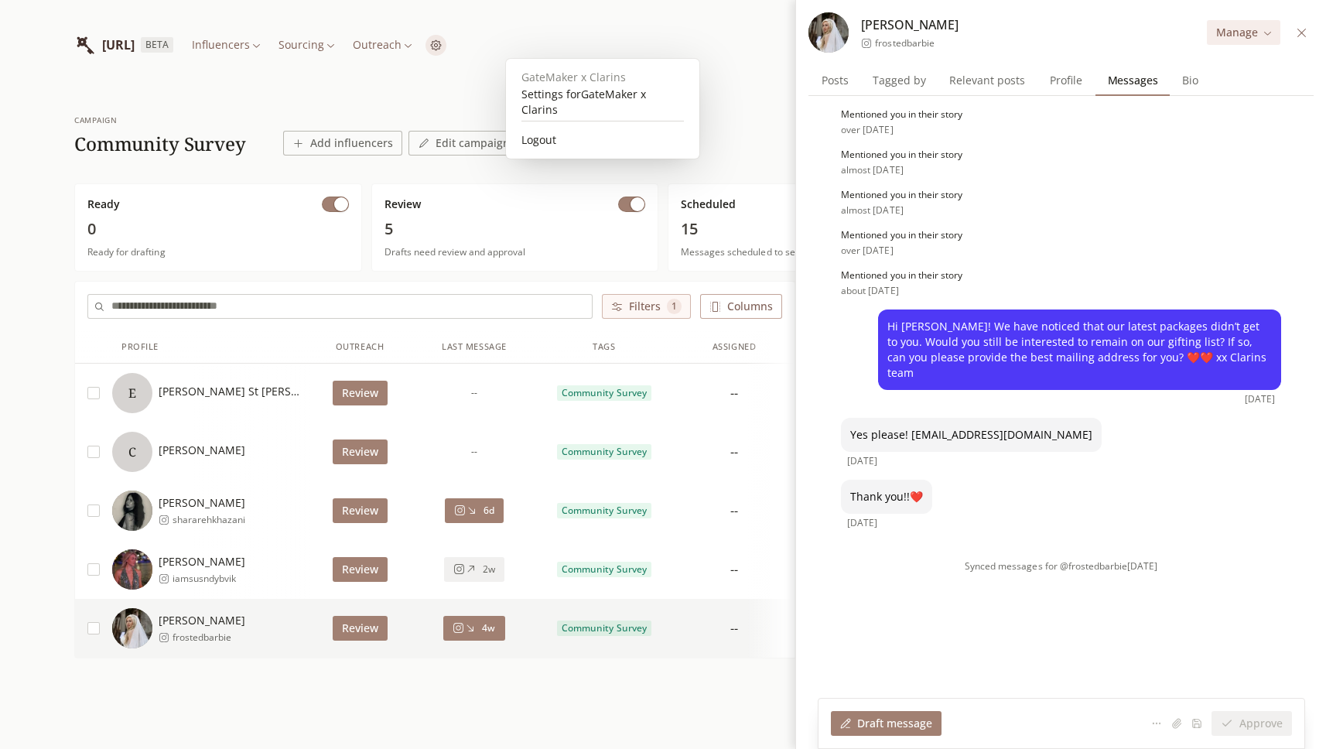
click at [520, 43] on html "INFLUENCERLIST.AI BETA Influencers Sourcing Outreach campaign Community Survey …" at bounding box center [663, 403] width 1326 height 807
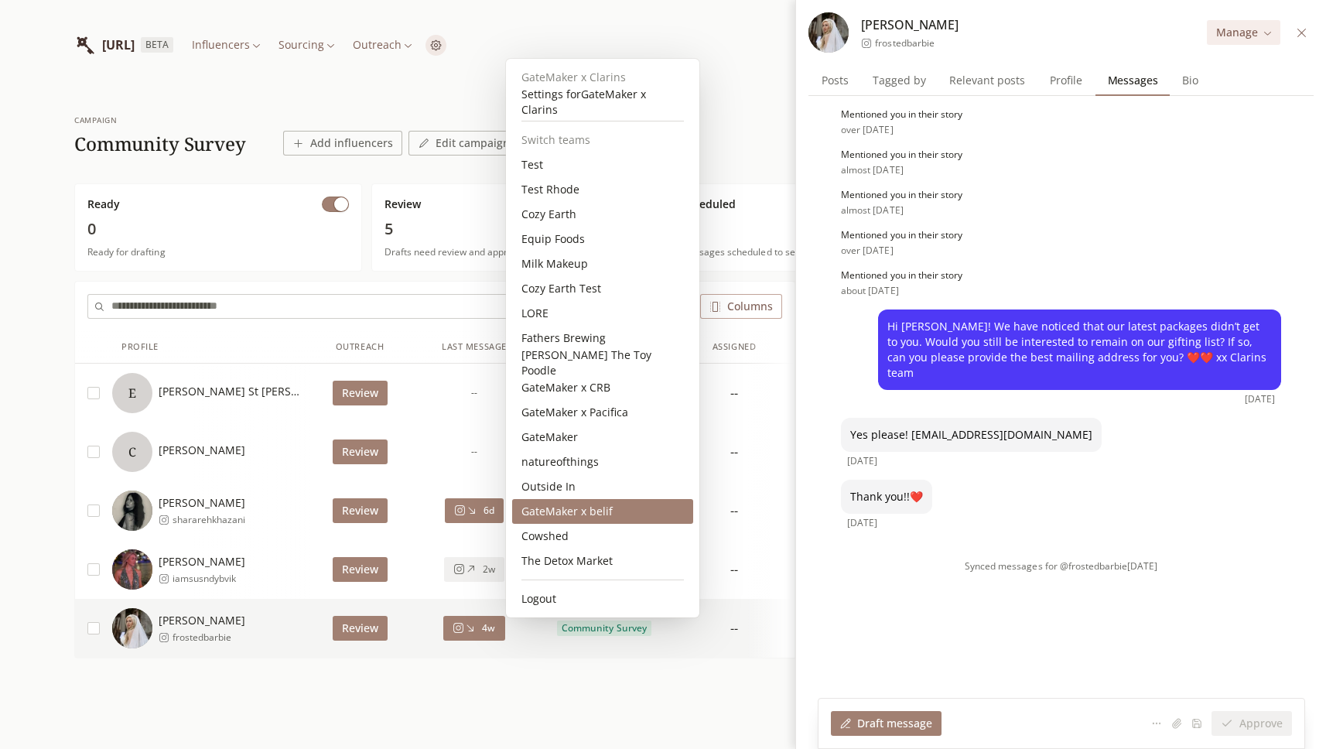
click at [581, 513] on div "GateMaker x belif" at bounding box center [602, 511] width 181 height 25
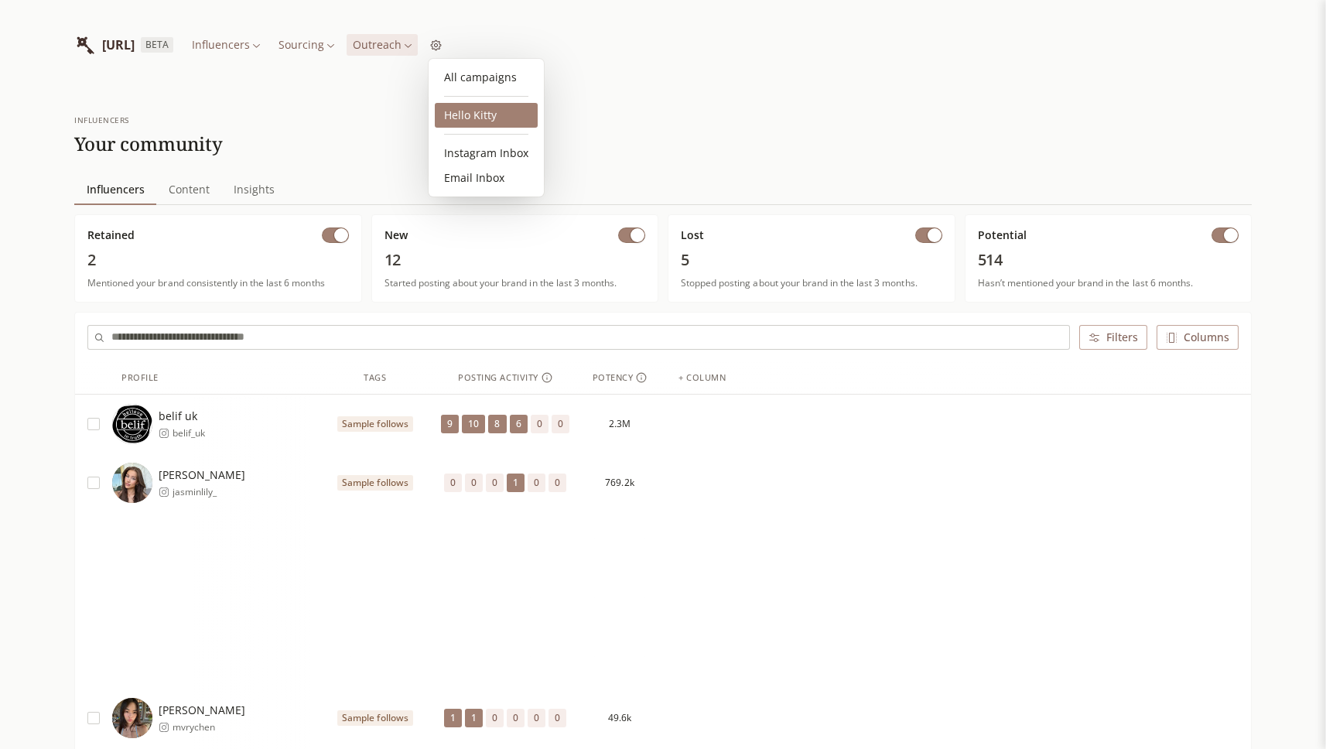
click at [482, 114] on link "Hello Kitty" at bounding box center [486, 115] width 103 height 25
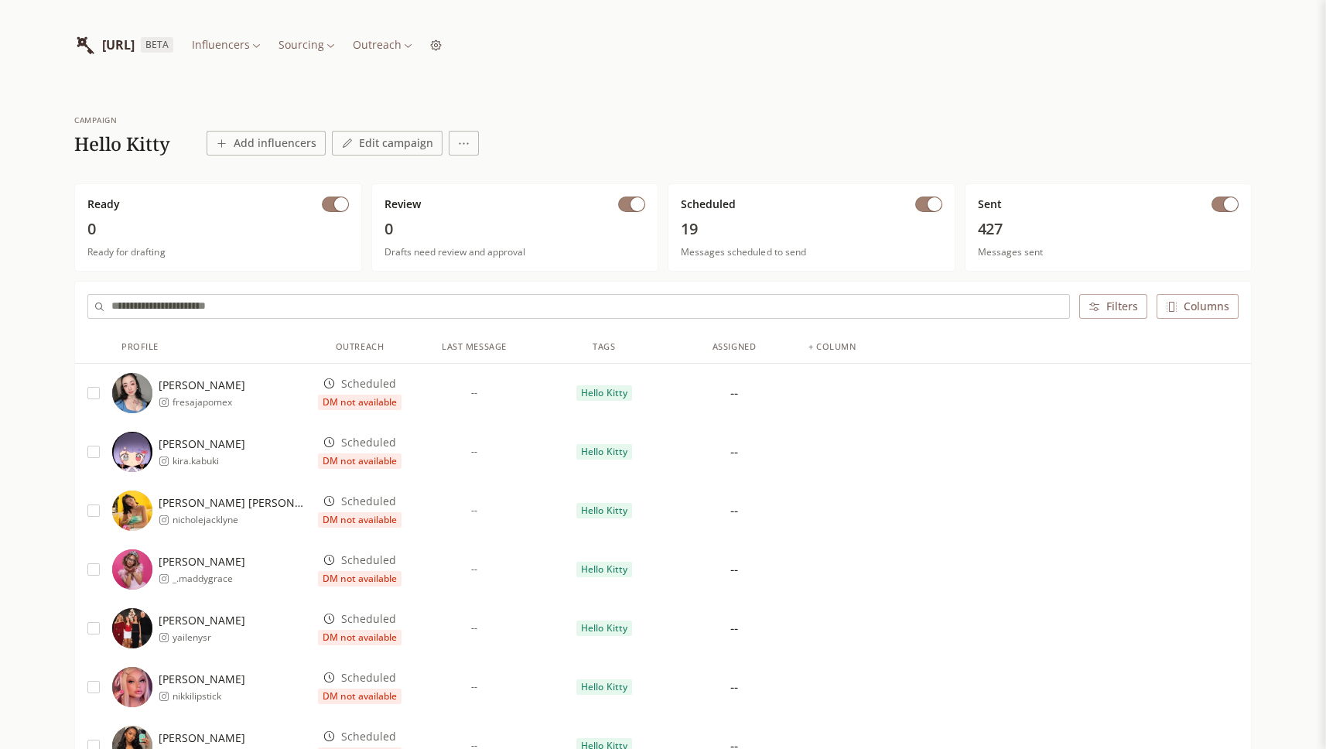
click at [378, 391] on div "Scheduled DM not available" at bounding box center [360, 393] width 84 height 34
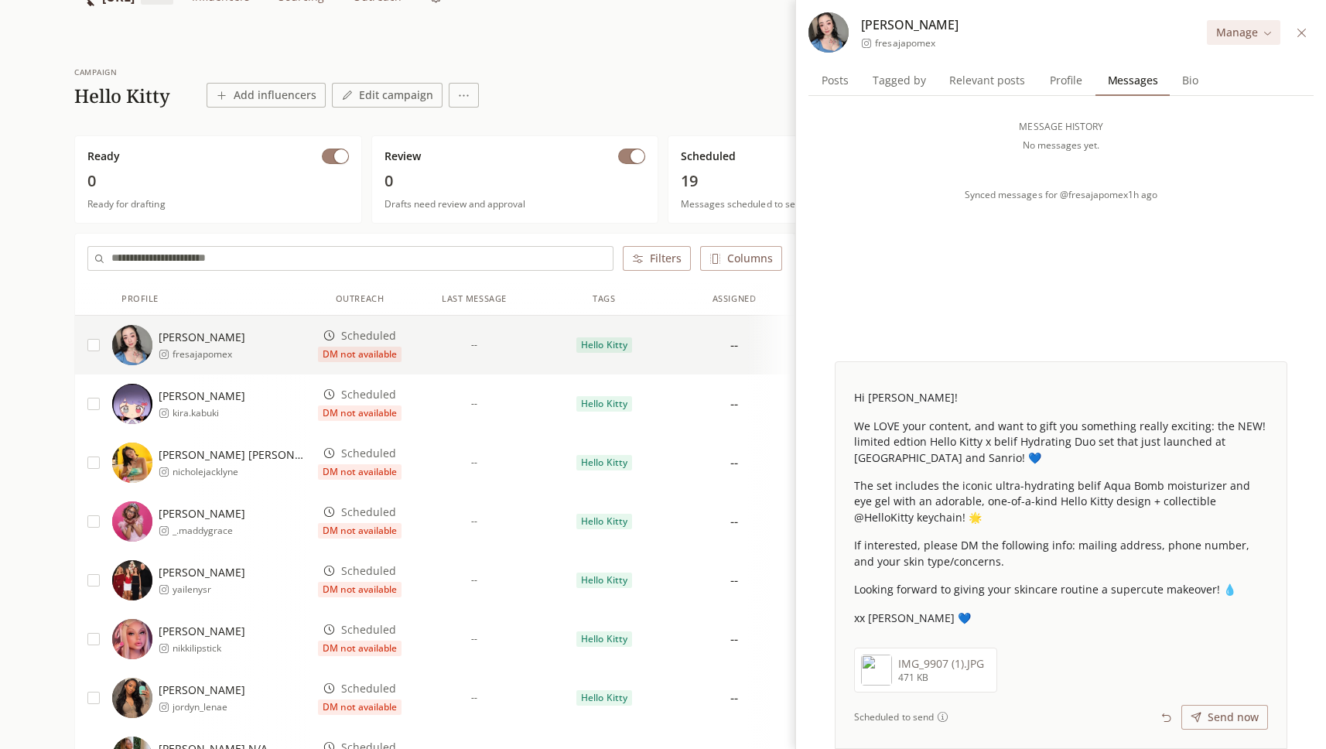
scroll to position [53, 0]
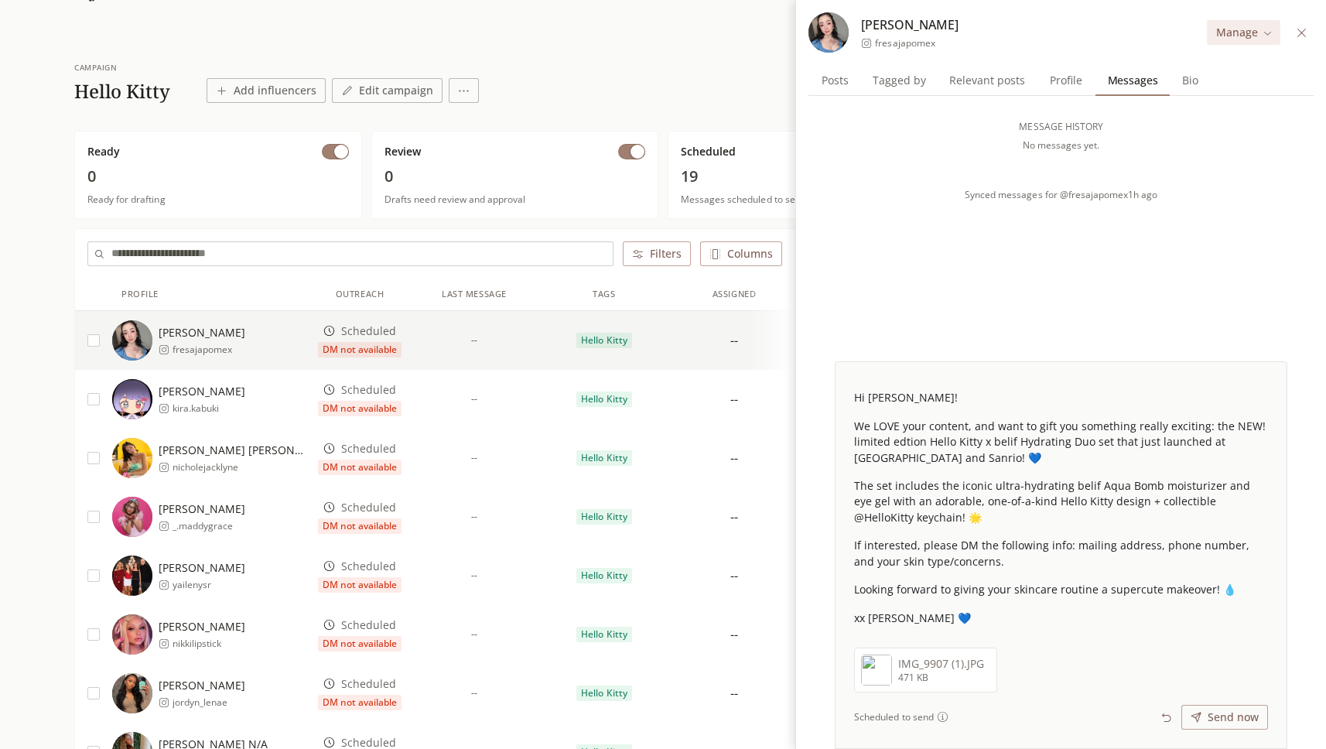
click at [381, 394] on span "Scheduled" at bounding box center [368, 389] width 55 height 15
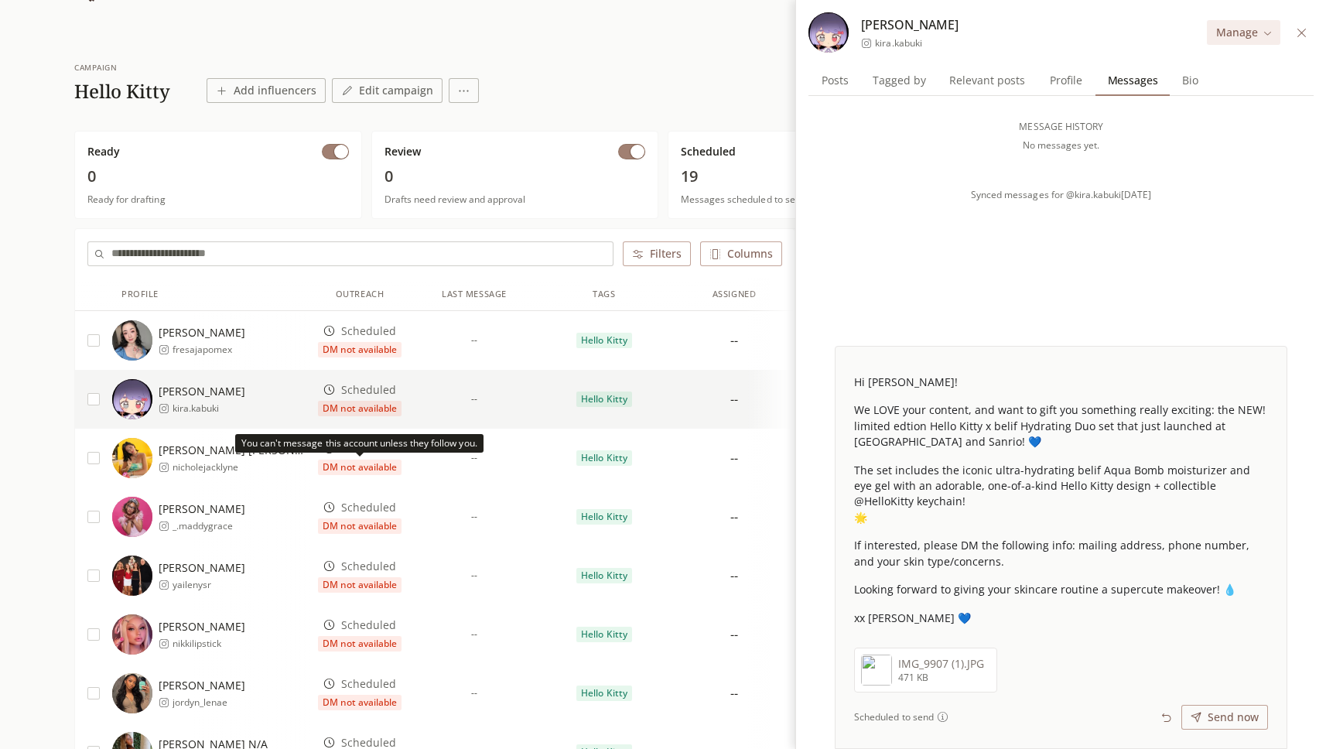
click at [377, 469] on span "DM not available" at bounding box center [360, 466] width 84 height 15
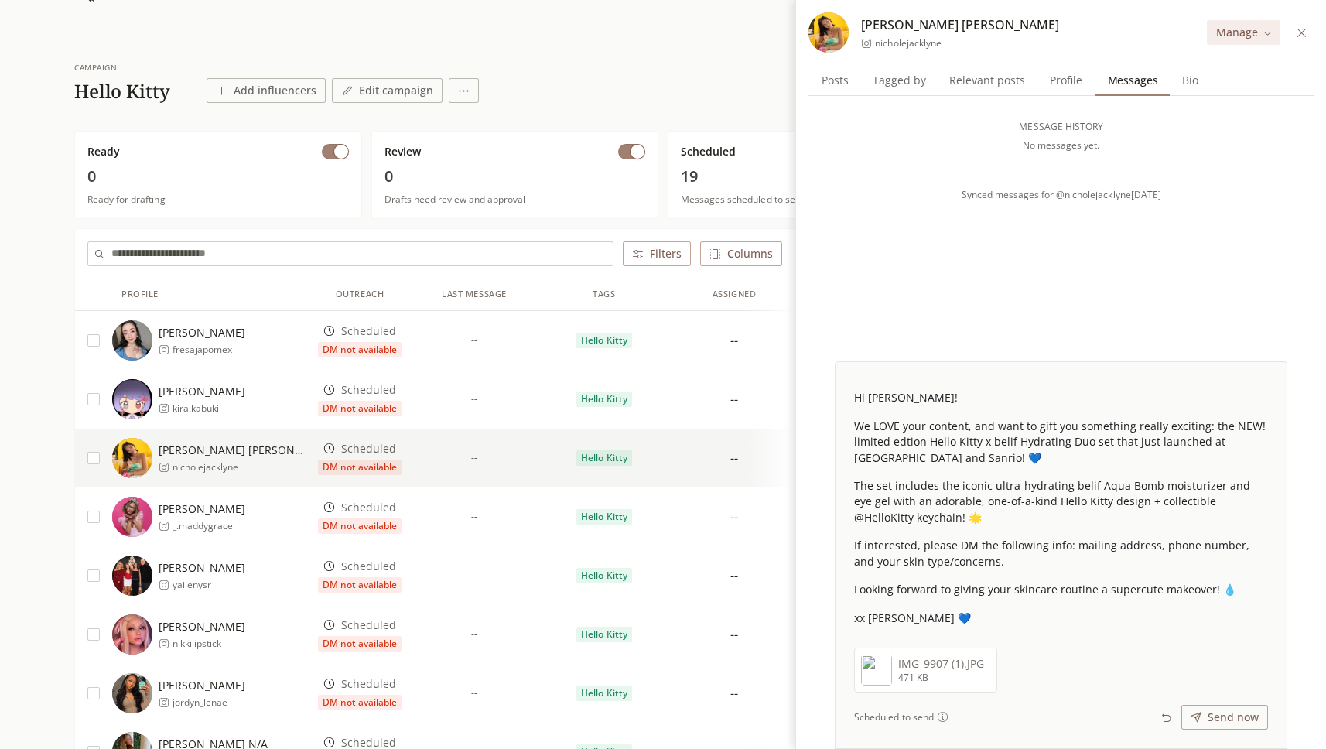
click at [380, 525] on span "DM not available" at bounding box center [360, 525] width 84 height 15
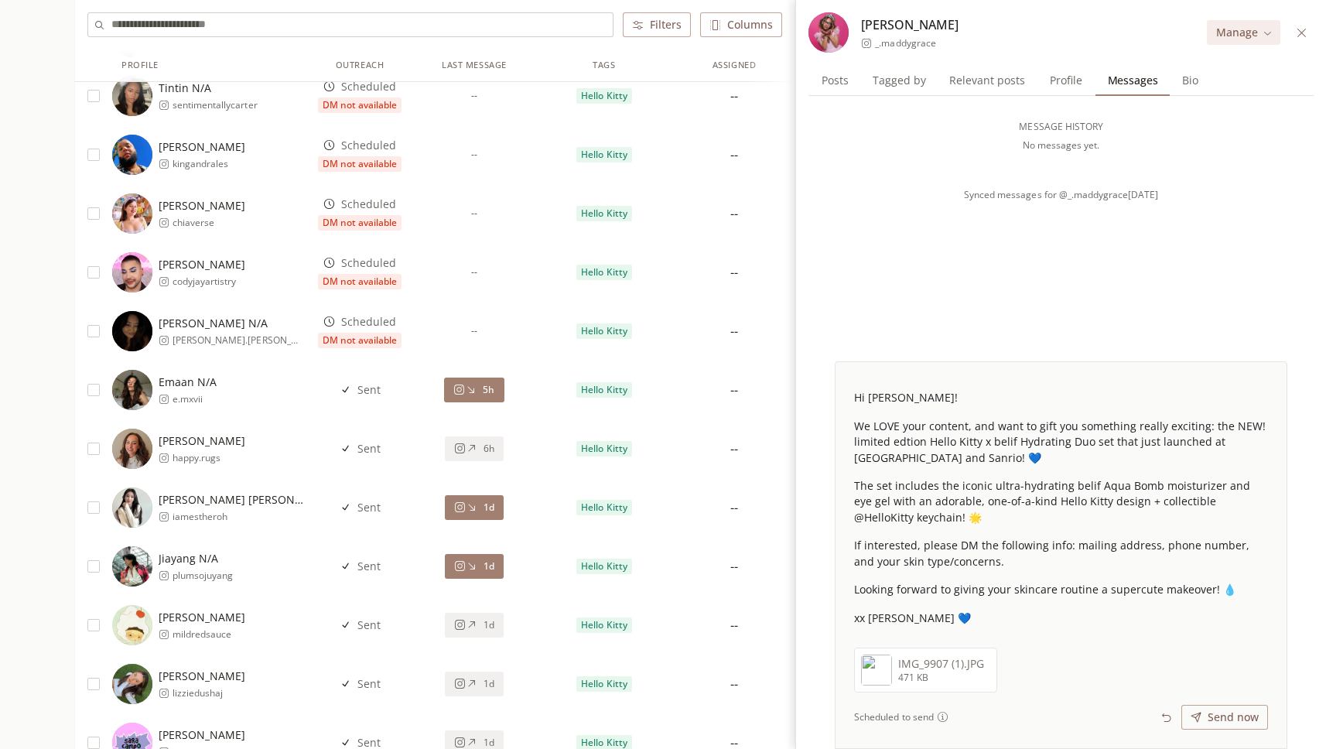
scroll to position [1111, 0]
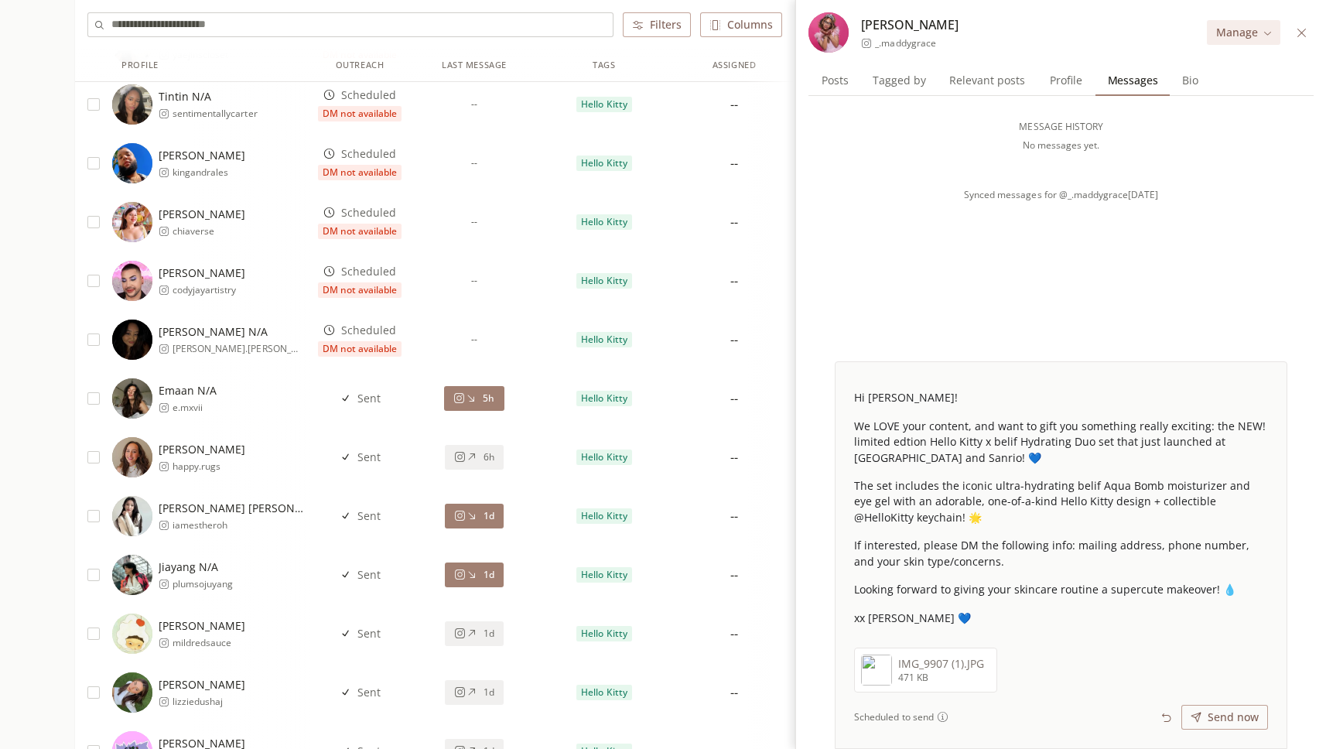
click at [486, 408] on button "5h" at bounding box center [474, 398] width 60 height 25
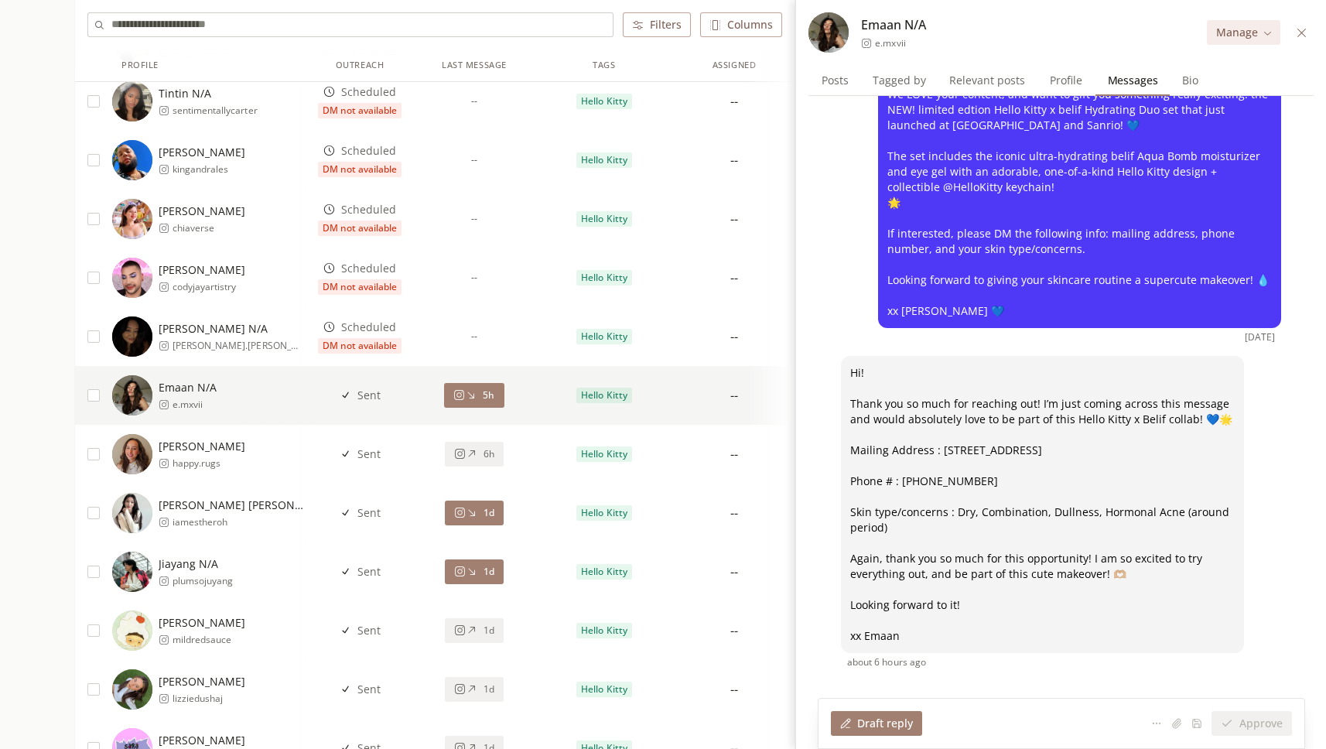
scroll to position [83, 0]
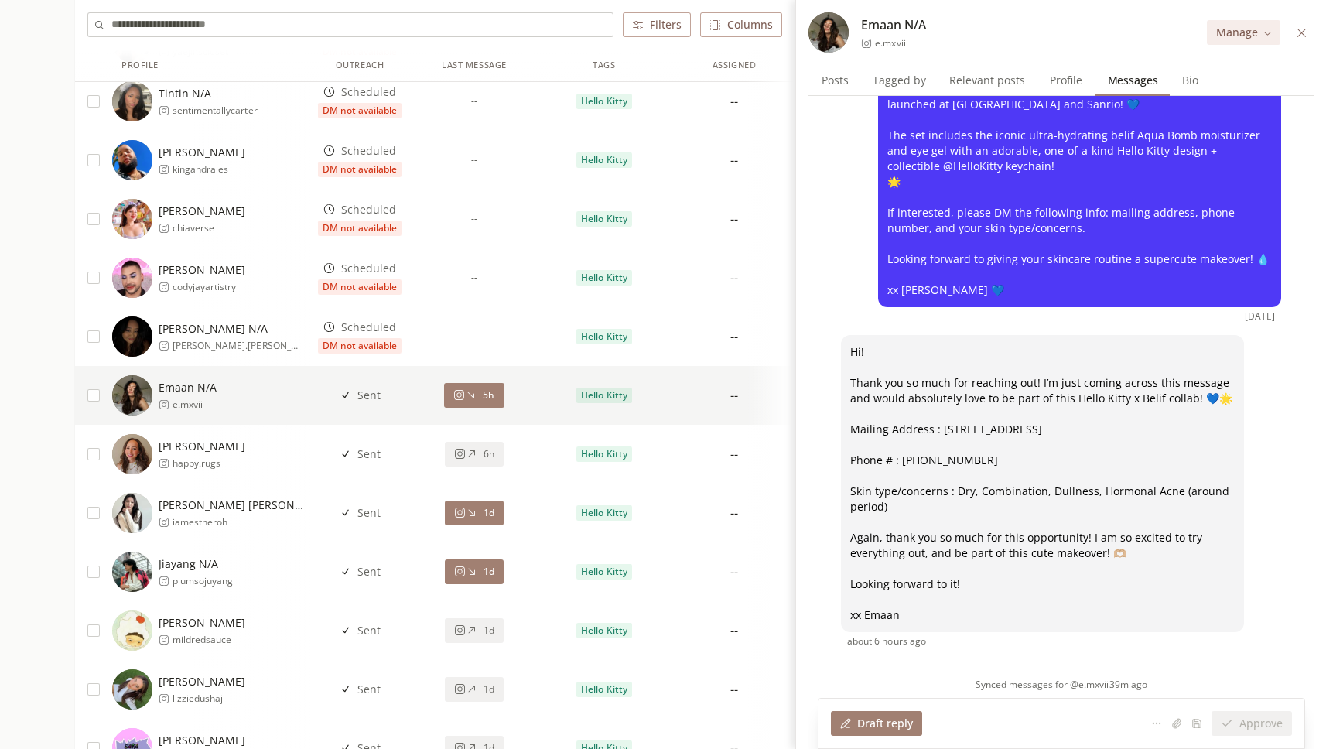
click at [469, 461] on button "6h" at bounding box center [474, 454] width 59 height 25
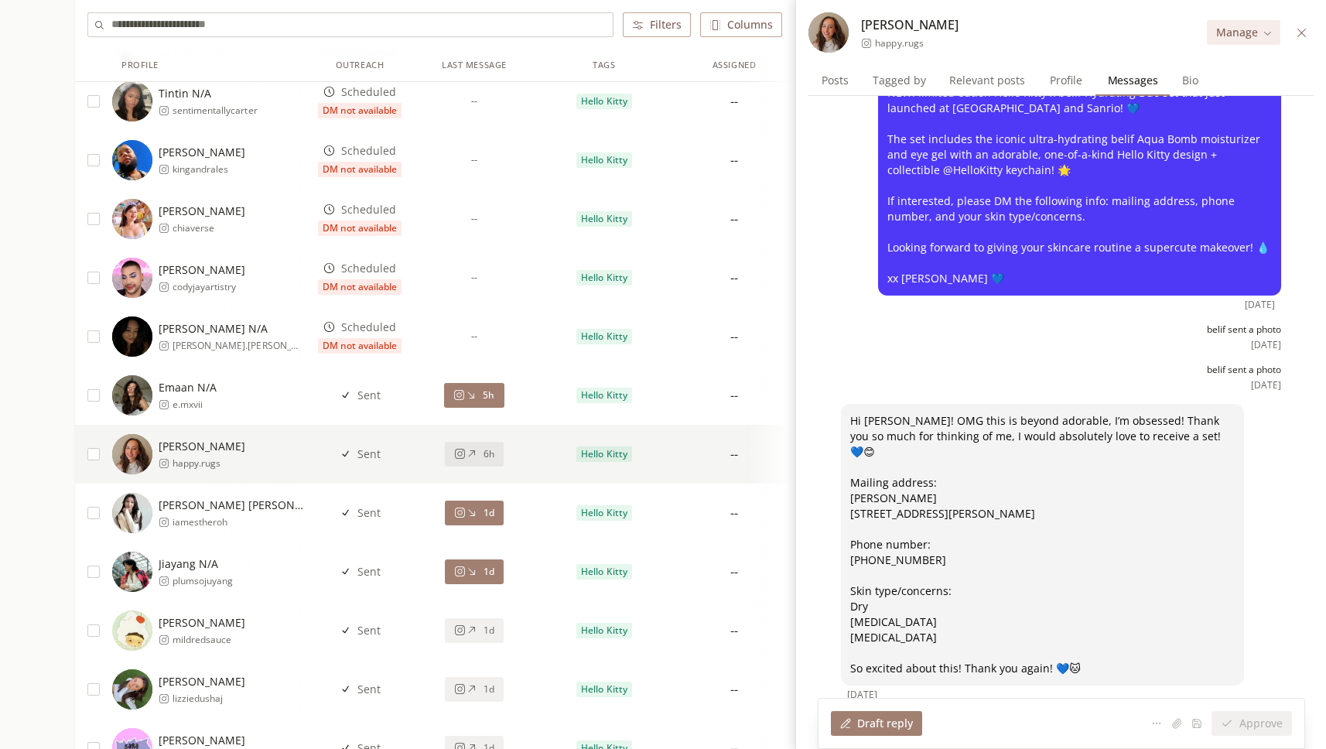
scroll to position [230, 0]
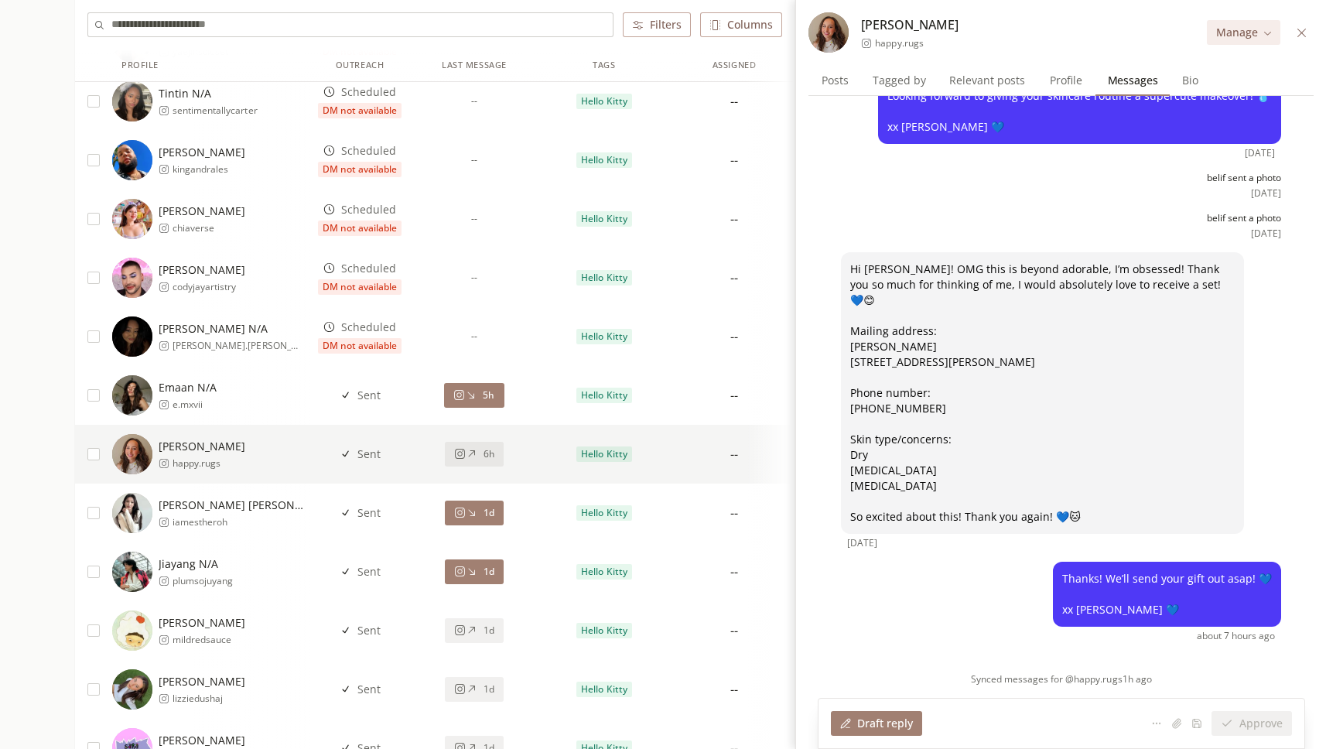
click at [479, 507] on div "1d" at bounding box center [474, 513] width 40 height 12
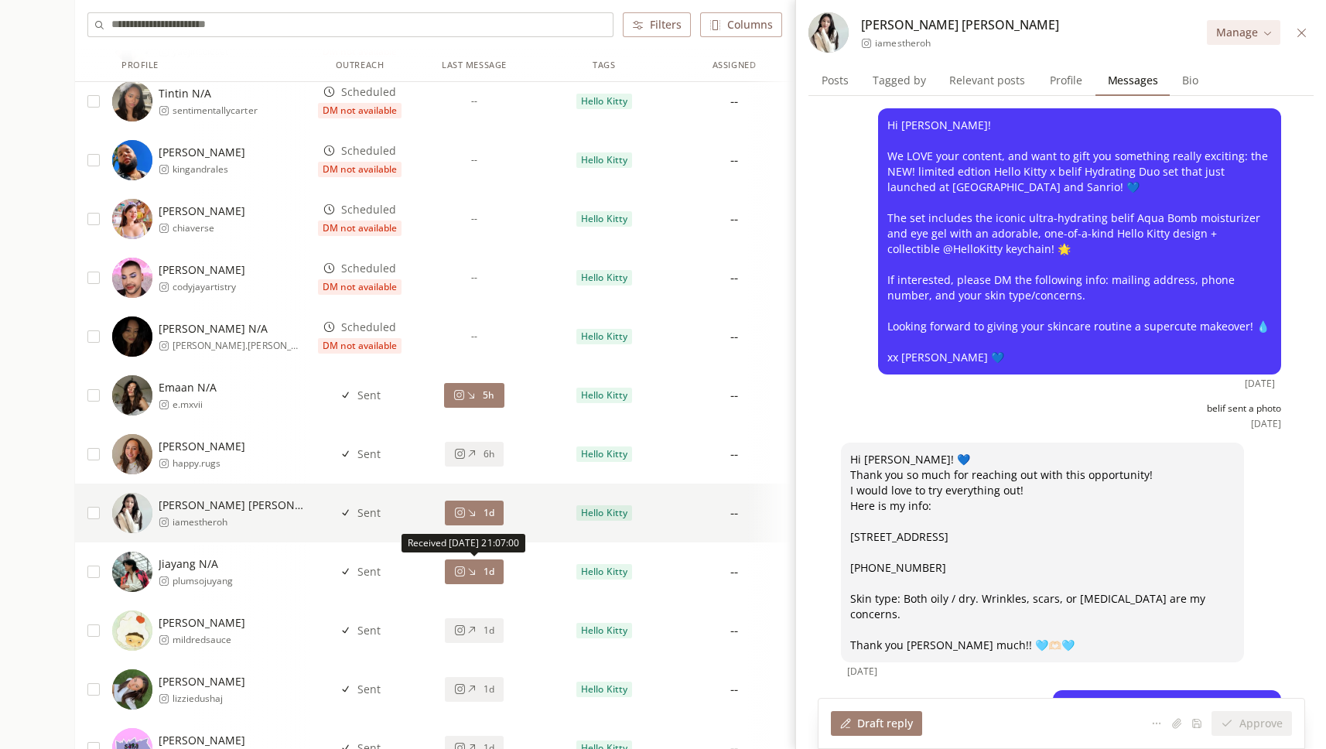
click at [482, 568] on div "1d" at bounding box center [474, 571] width 40 height 12
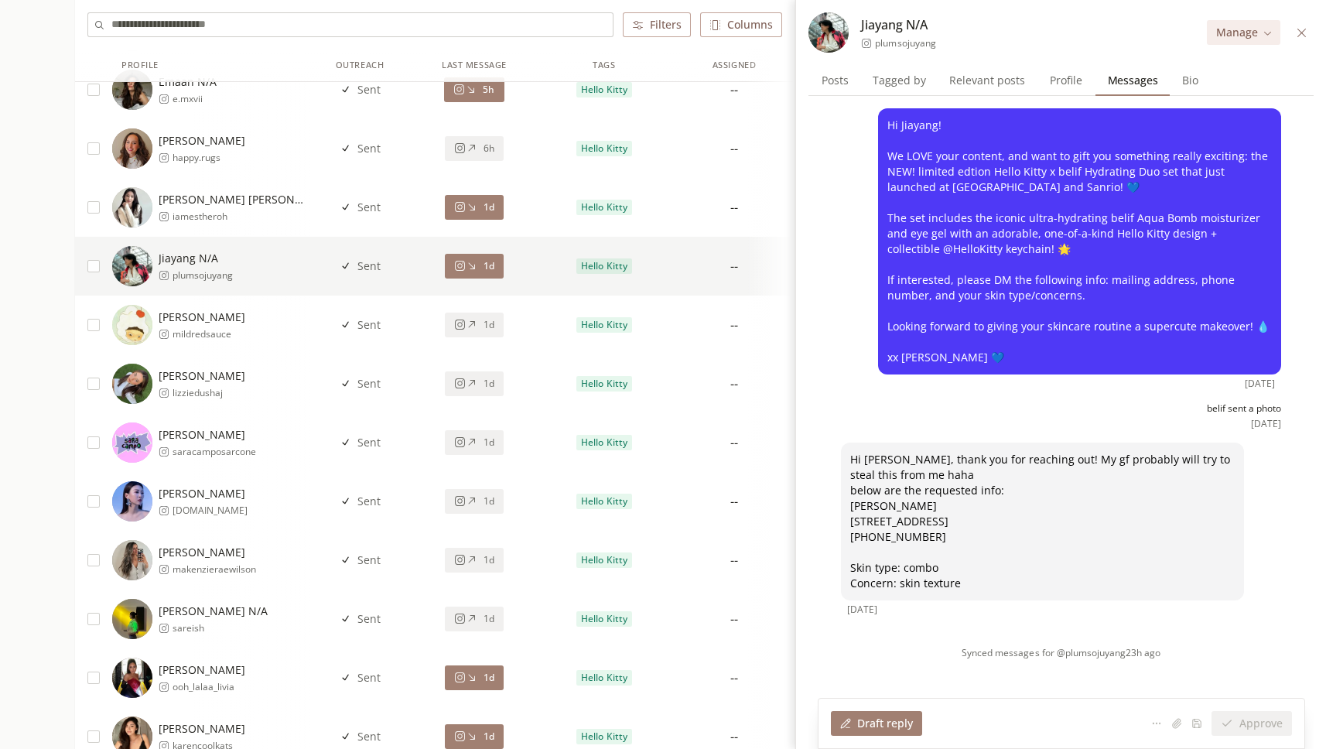
scroll to position [1402, 0]
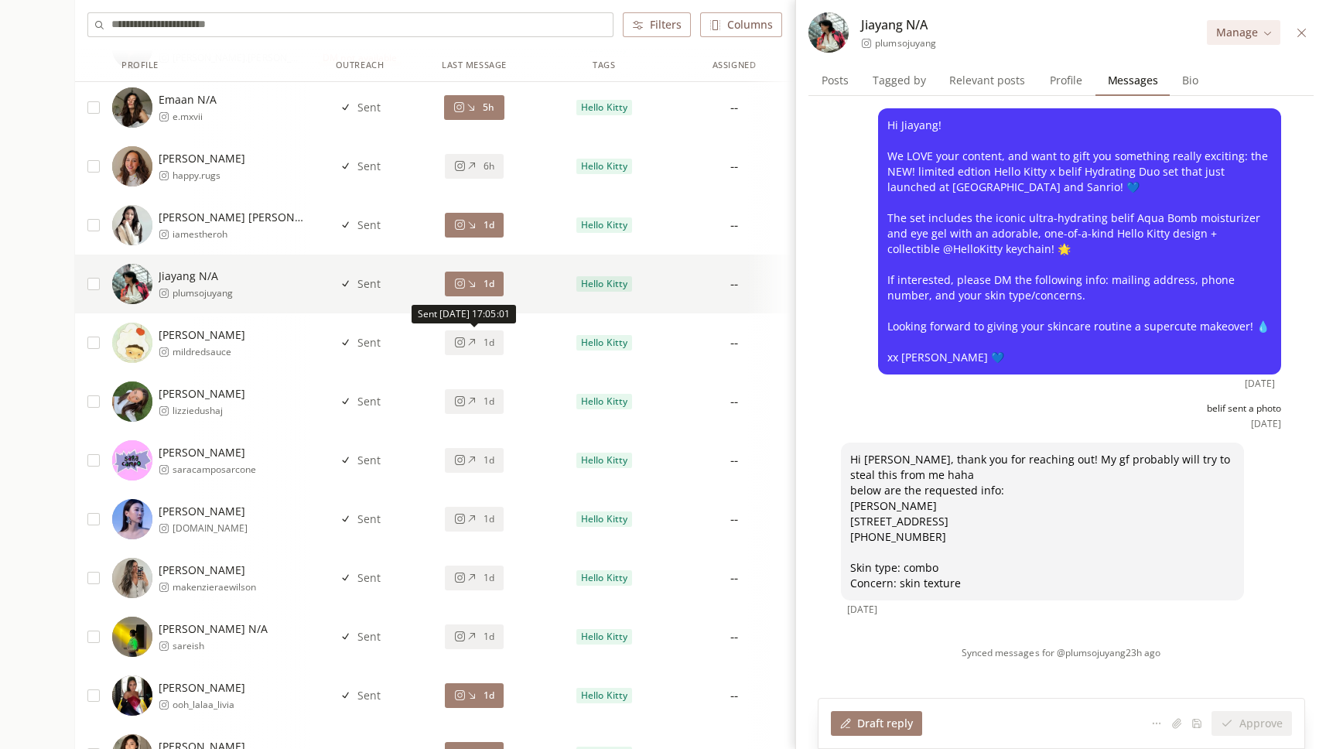
click at [478, 343] on div "1d" at bounding box center [474, 342] width 40 height 12
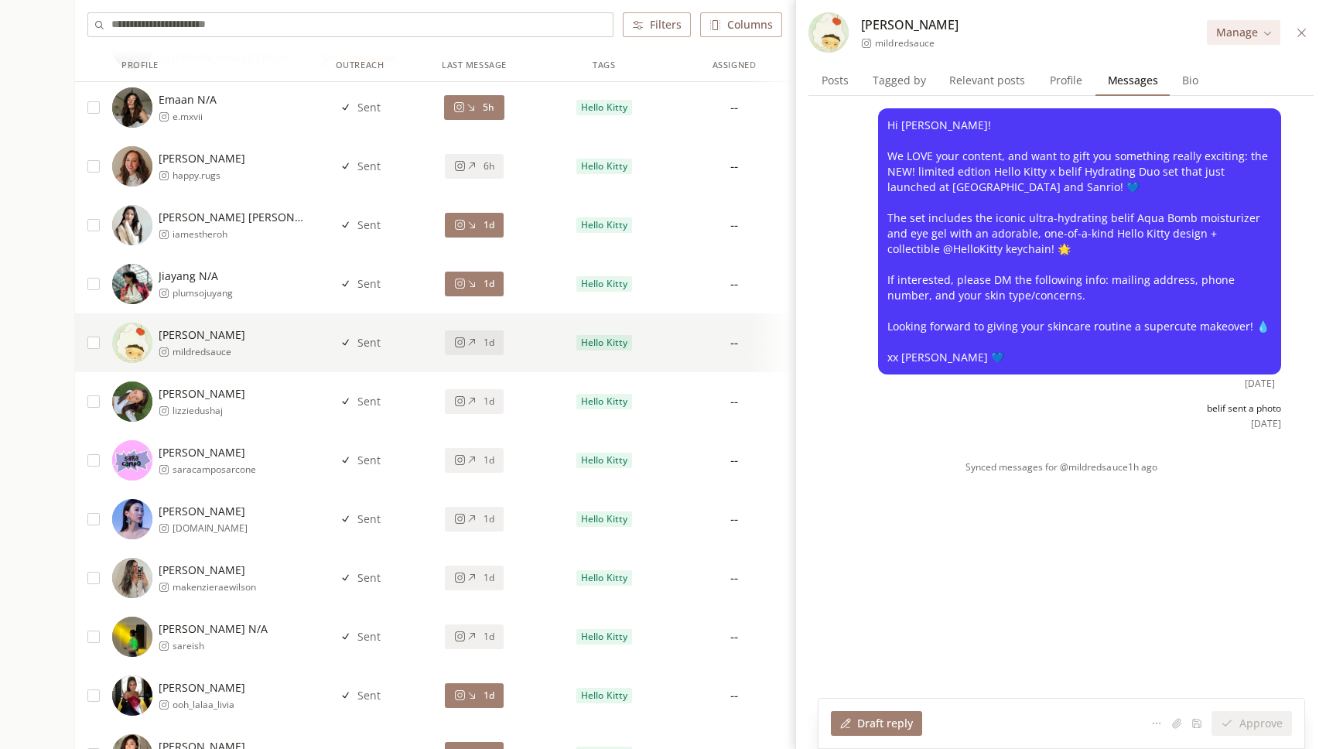
click at [479, 398] on div "1d" at bounding box center [474, 401] width 40 height 12
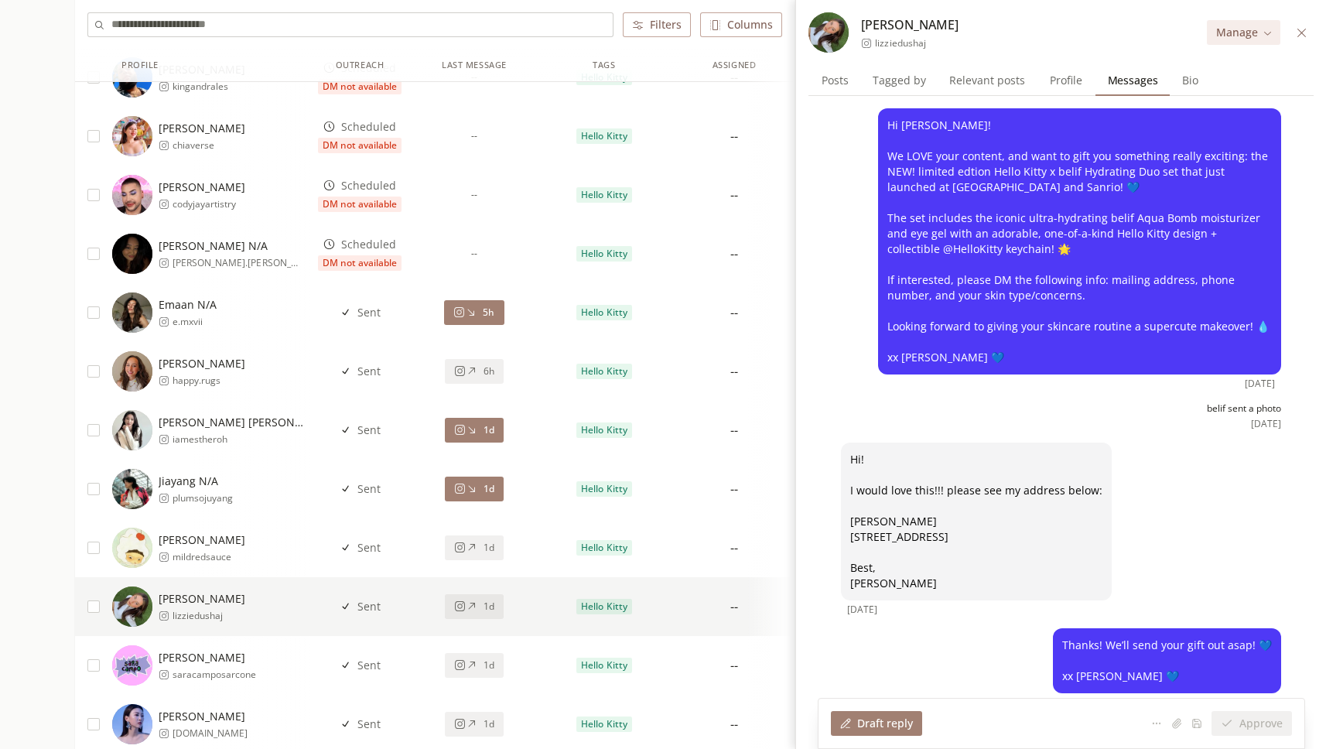
scroll to position [1247, 0]
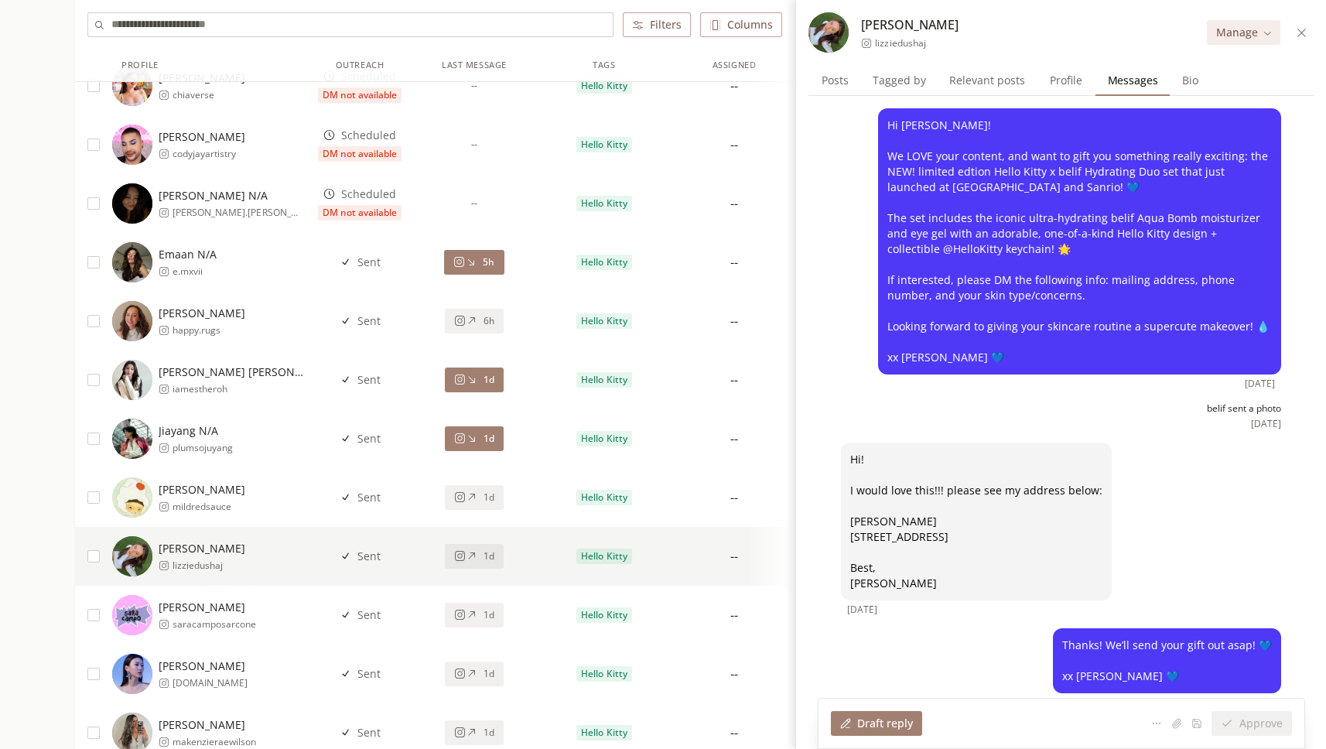
click at [481, 606] on button "1d" at bounding box center [474, 614] width 59 height 25
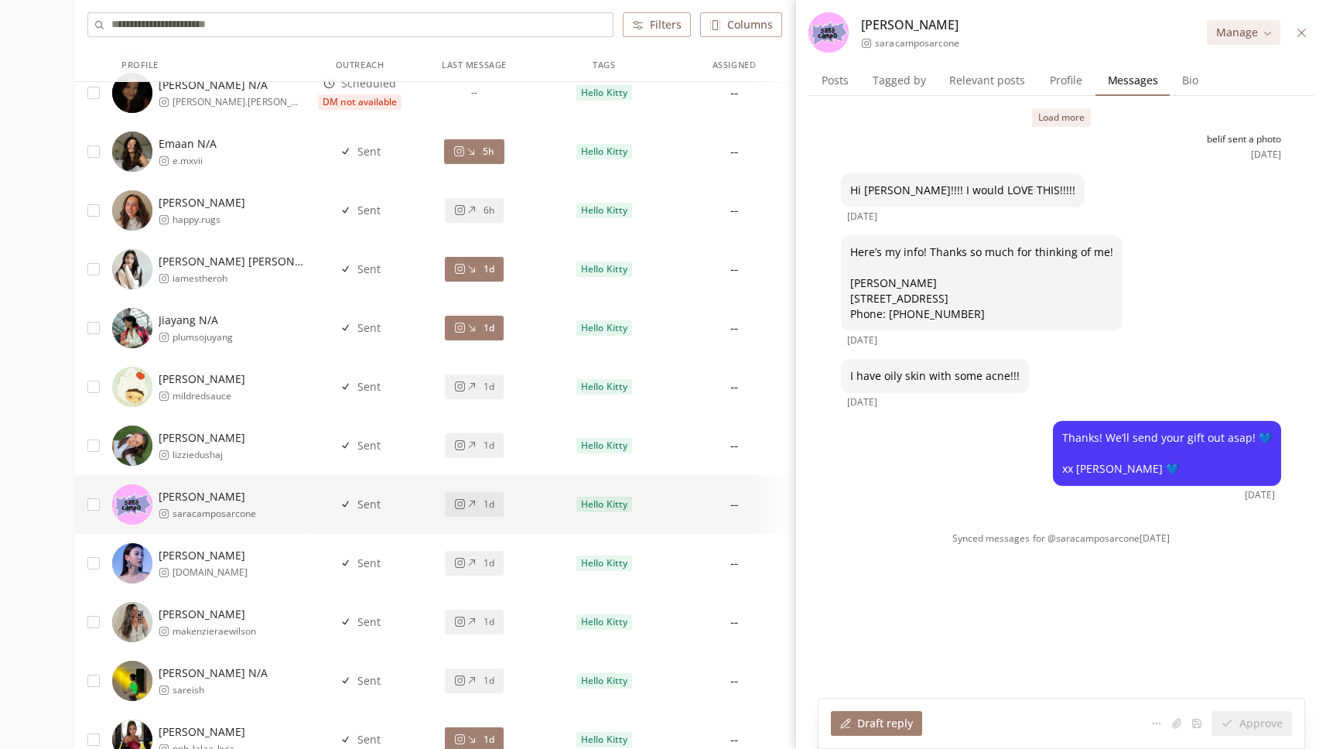
scroll to position [1419, 0]
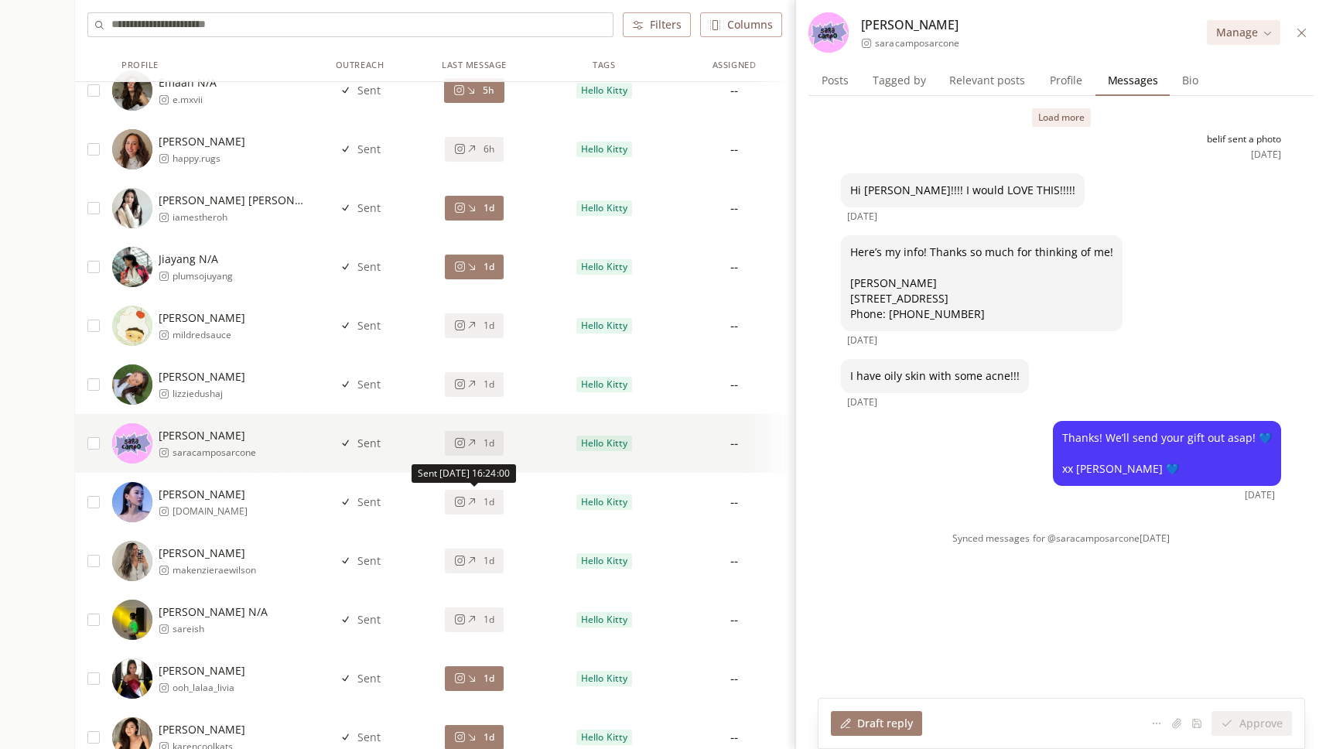
click at [474, 505] on icon at bounding box center [472, 502] width 12 height 12
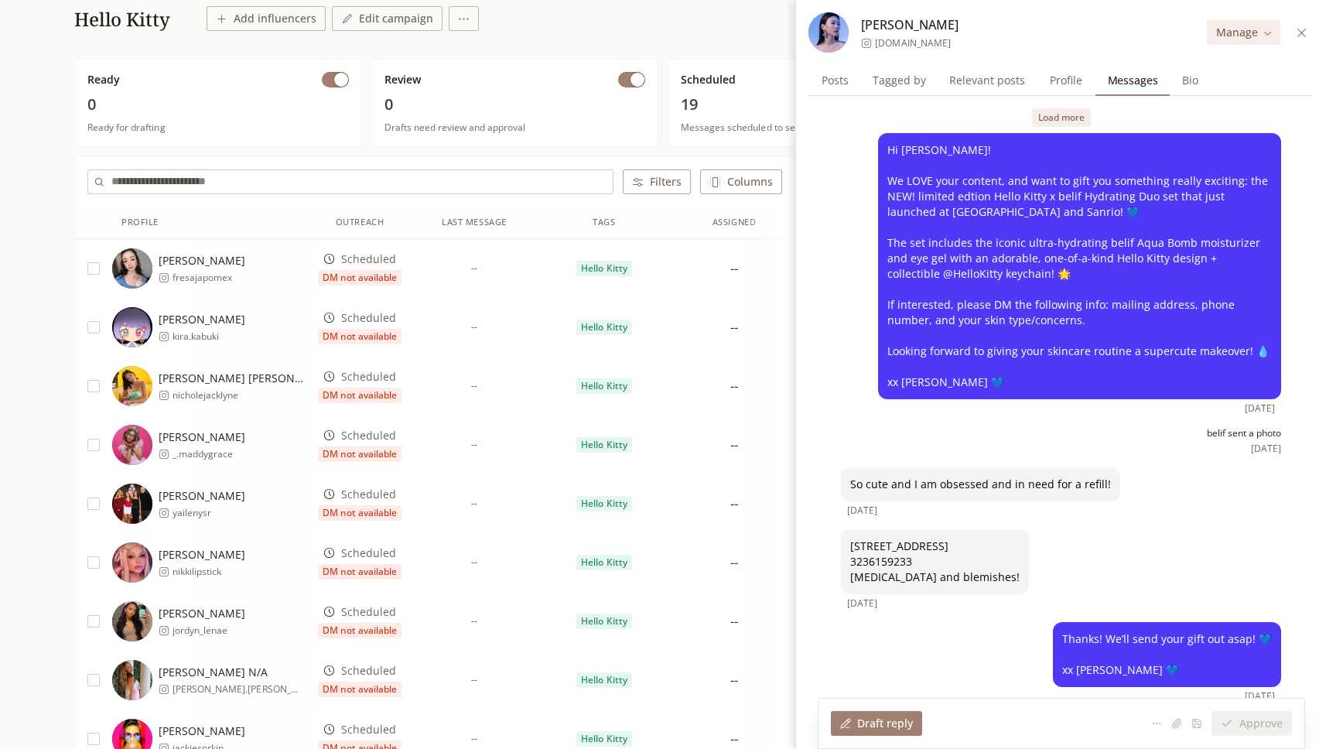
click at [1042, 111] on button "Load more" at bounding box center [1061, 117] width 59 height 19
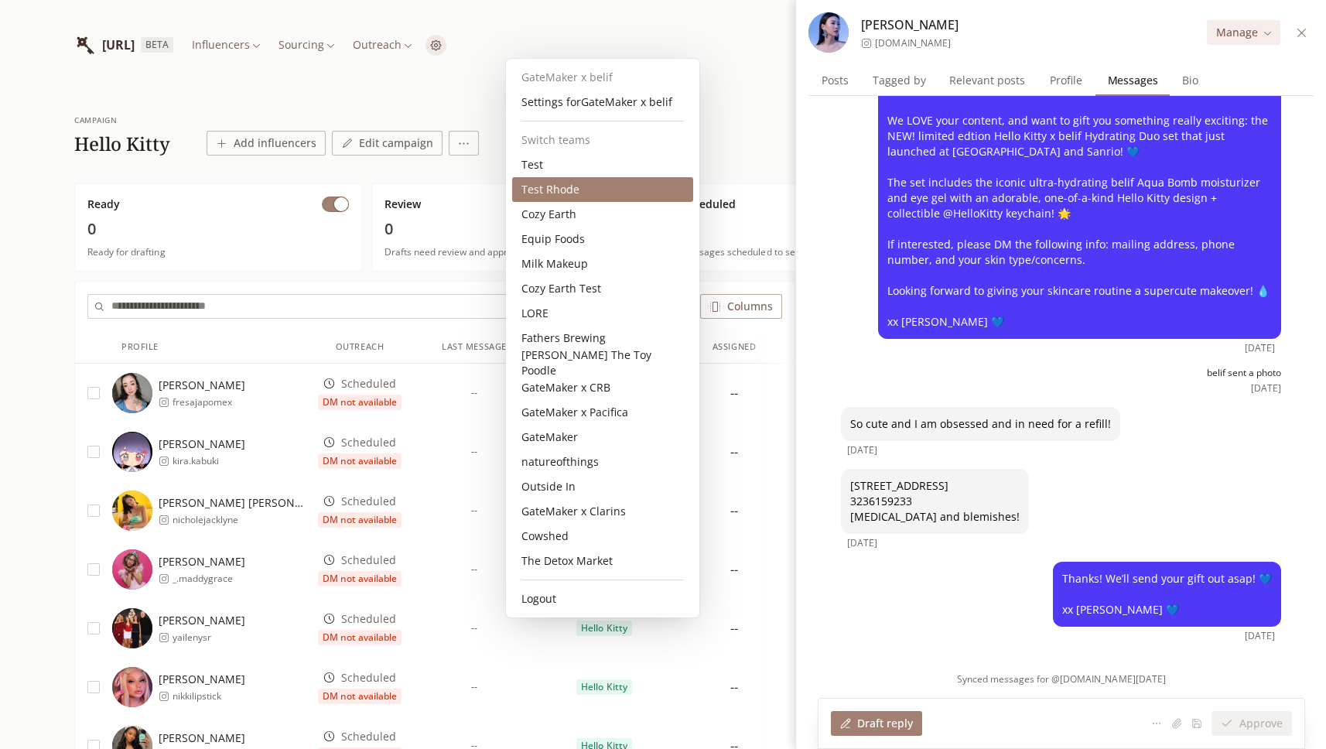
click at [560, 183] on div "Test Rhode" at bounding box center [602, 189] width 181 height 25
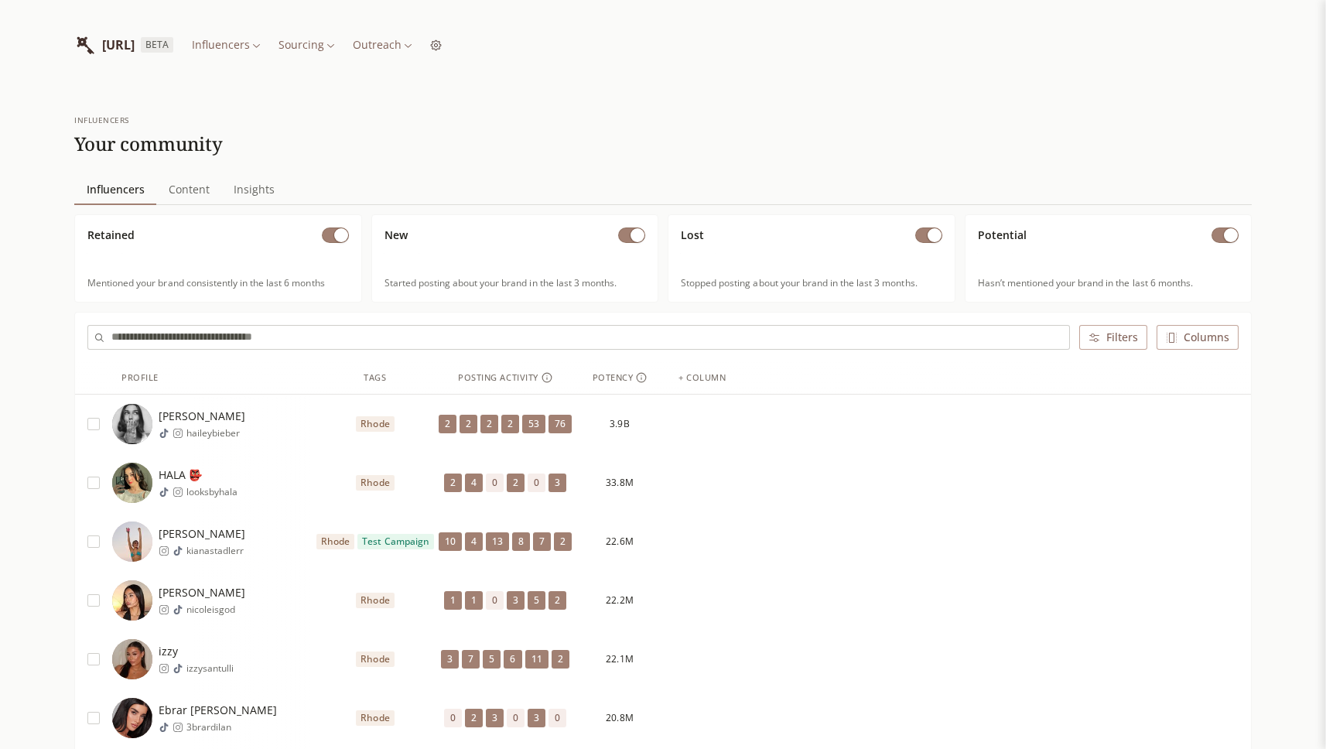
click at [442, 56] on div "[URL] BETA Influencers Sourcing Outreach" at bounding box center [257, 45] width 367 height 40
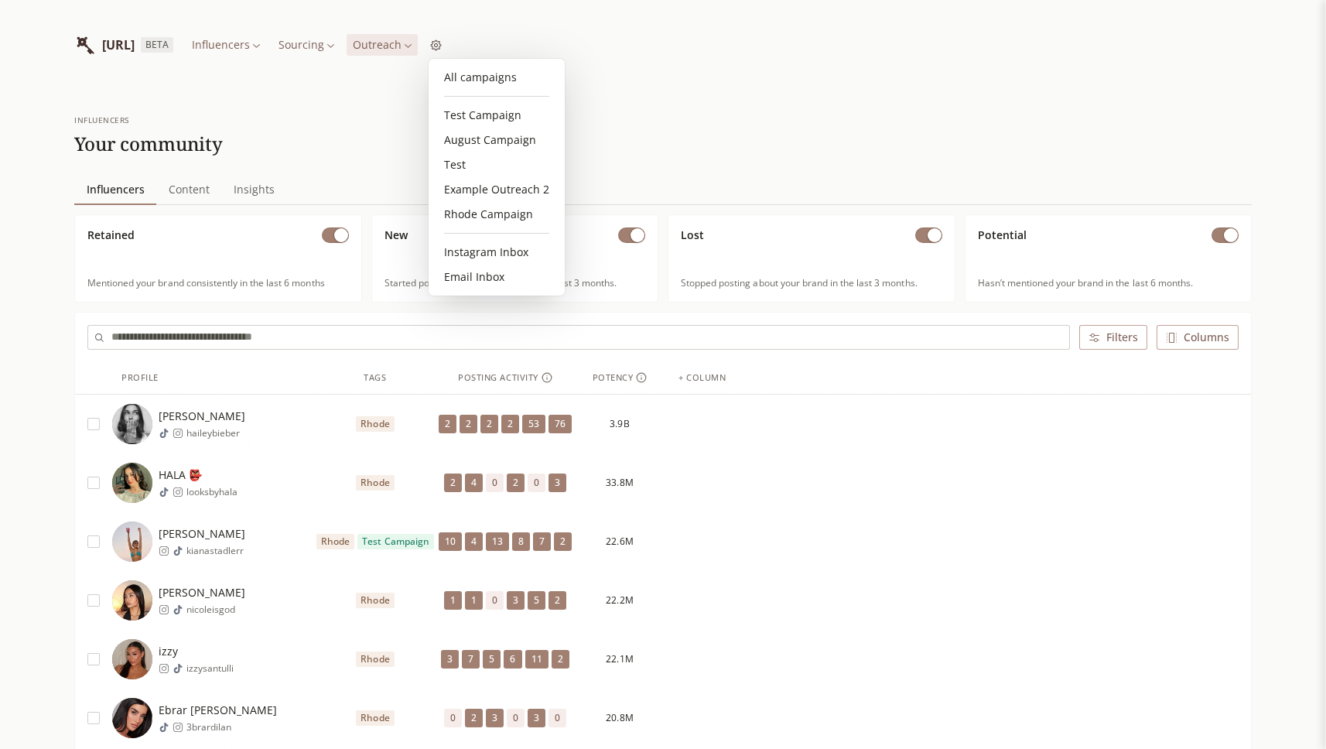
click at [484, 118] on link "Test Campaign" at bounding box center [497, 115] width 124 height 25
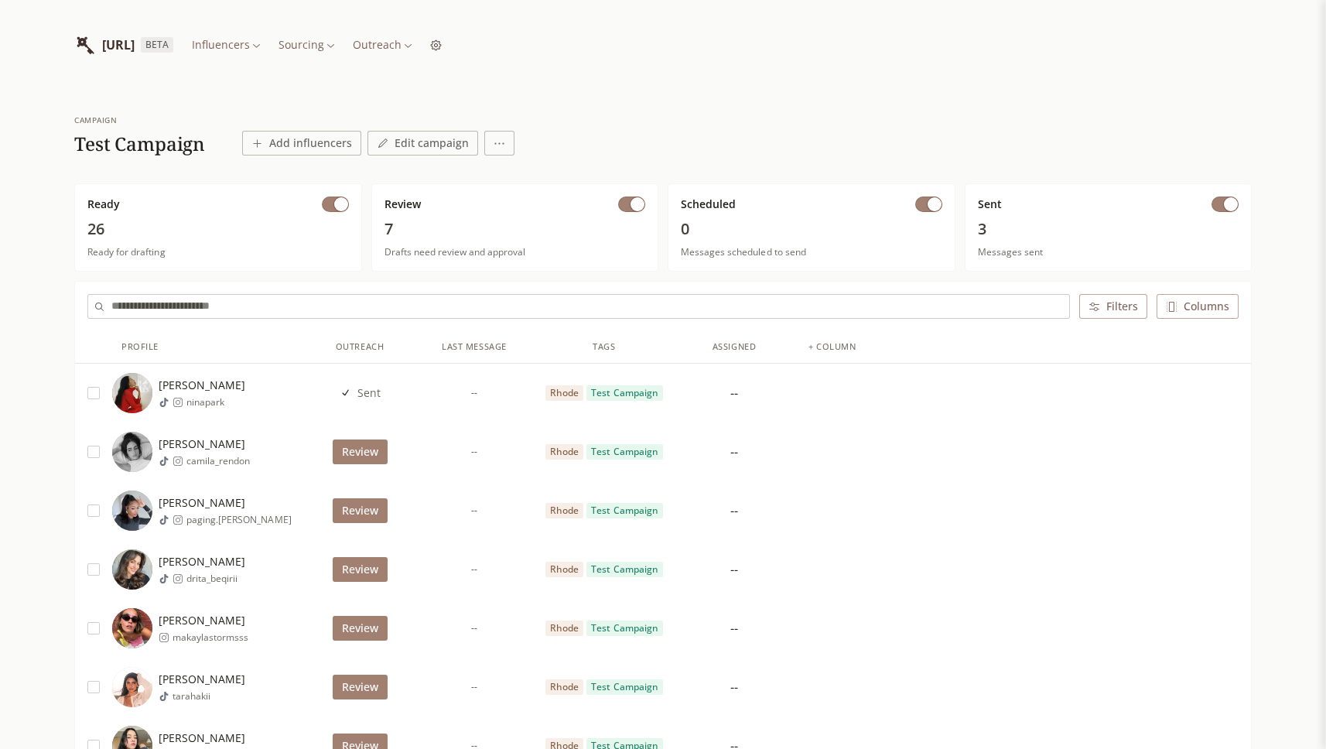
click at [363, 453] on button "Review" at bounding box center [360, 451] width 55 height 25
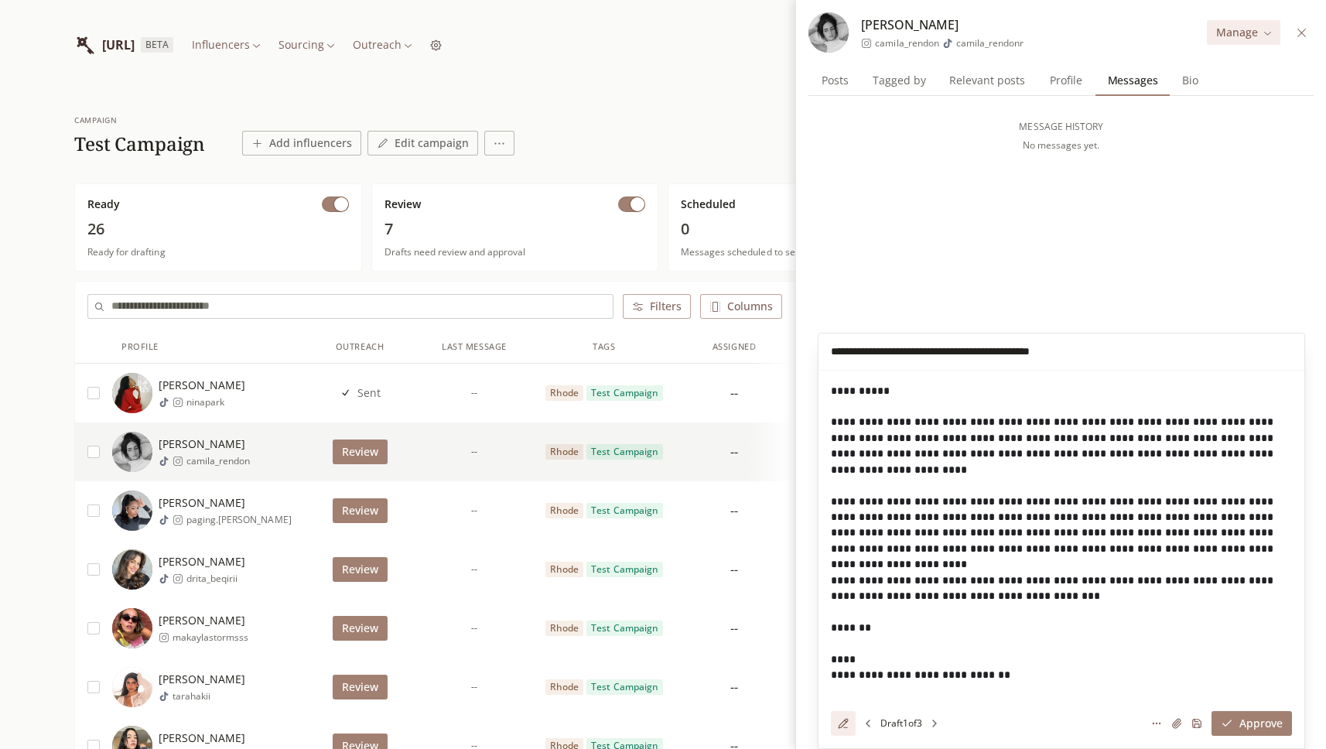
click at [838, 722] on icon at bounding box center [843, 723] width 11 height 11
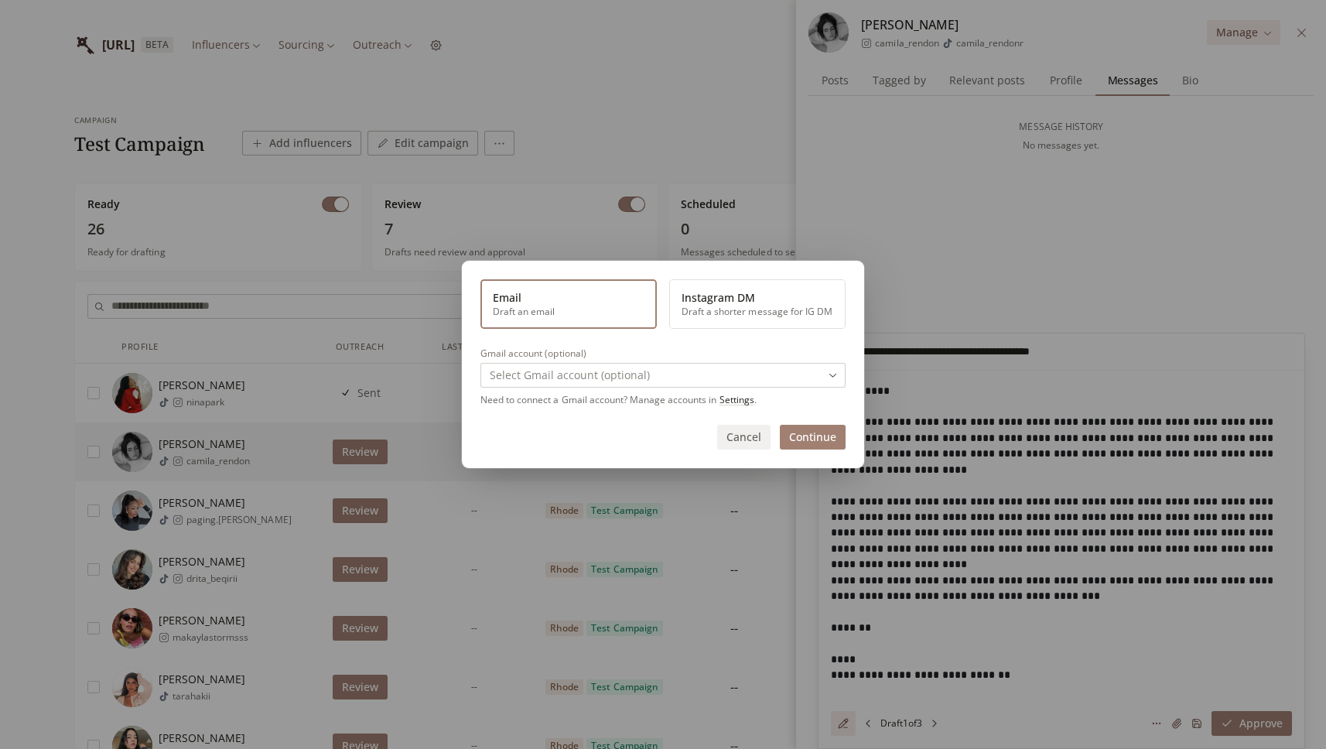
click at [784, 296] on button "Instagram DM Draft a shorter message for IG DM" at bounding box center [757, 303] width 176 height 49
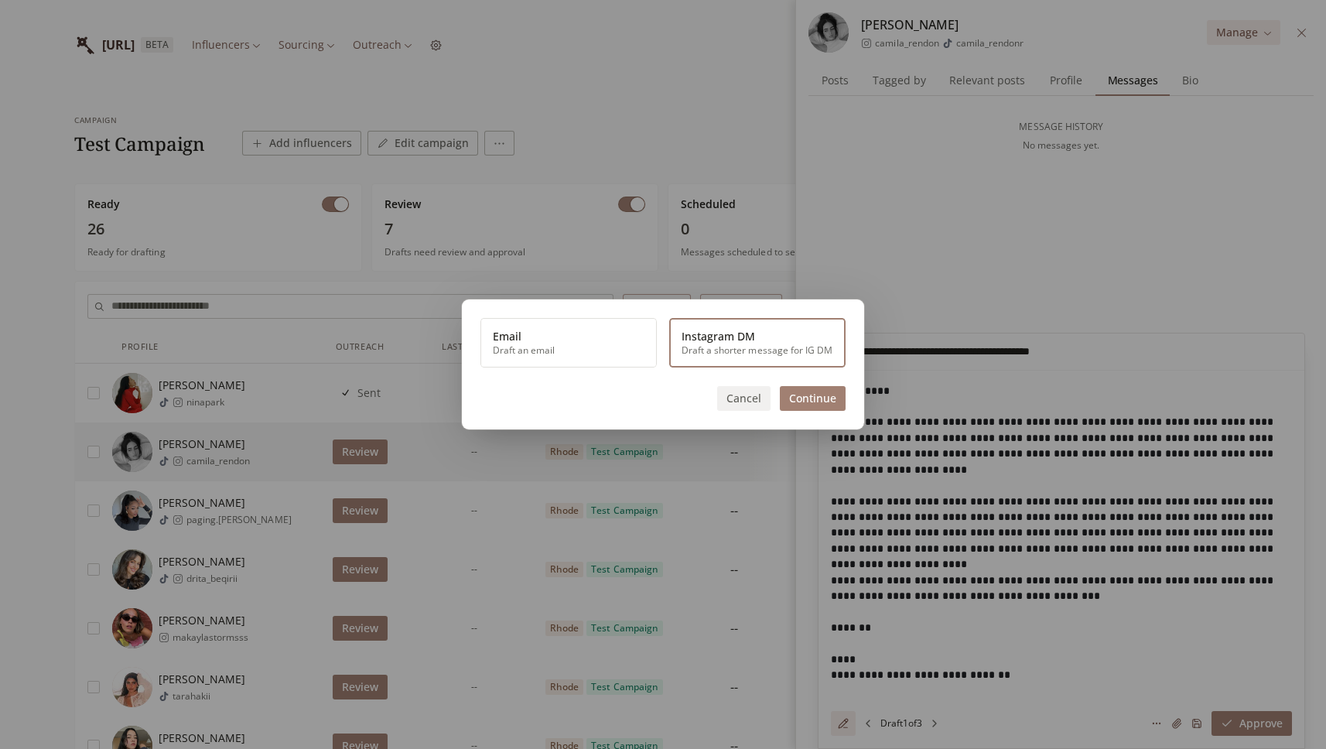
click at [796, 395] on button "Continue" at bounding box center [813, 398] width 66 height 25
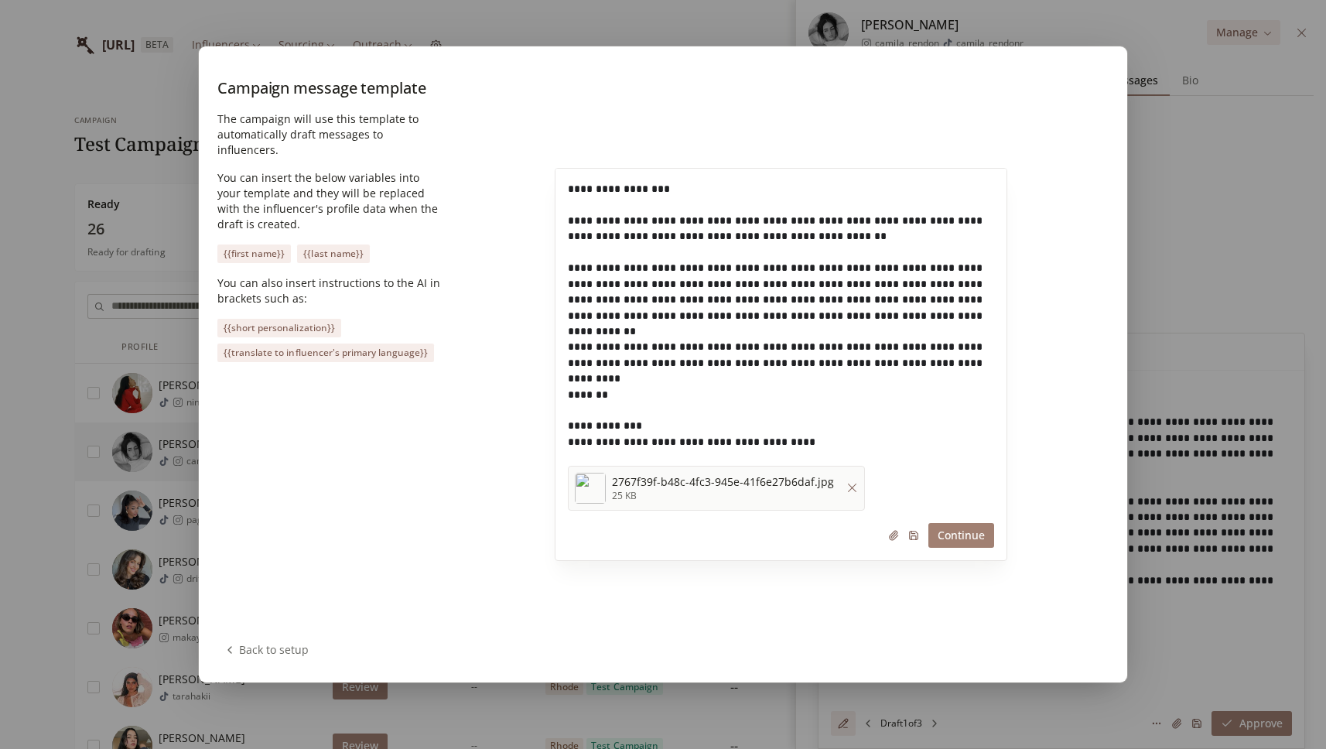
click at [956, 537] on button "Continue" at bounding box center [961, 535] width 66 height 25
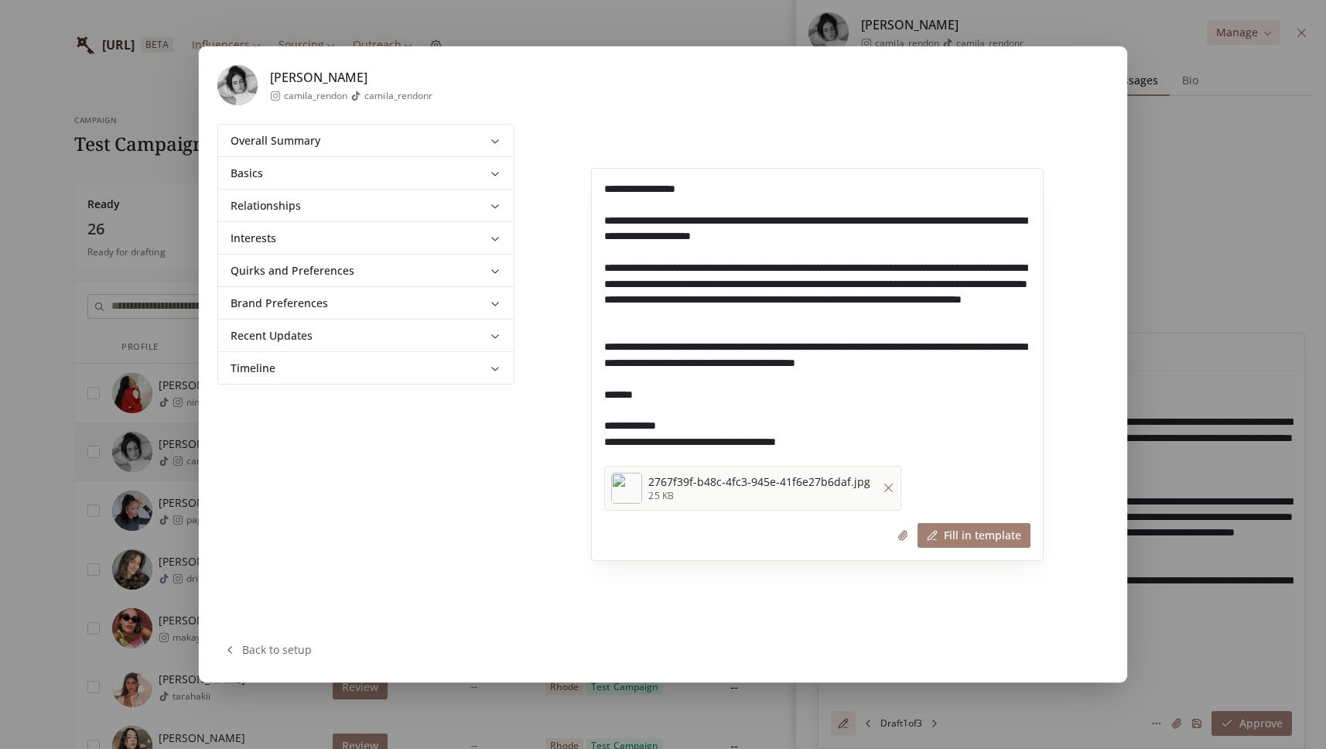
click at [950, 531] on button "Fill in template" at bounding box center [973, 535] width 113 height 25
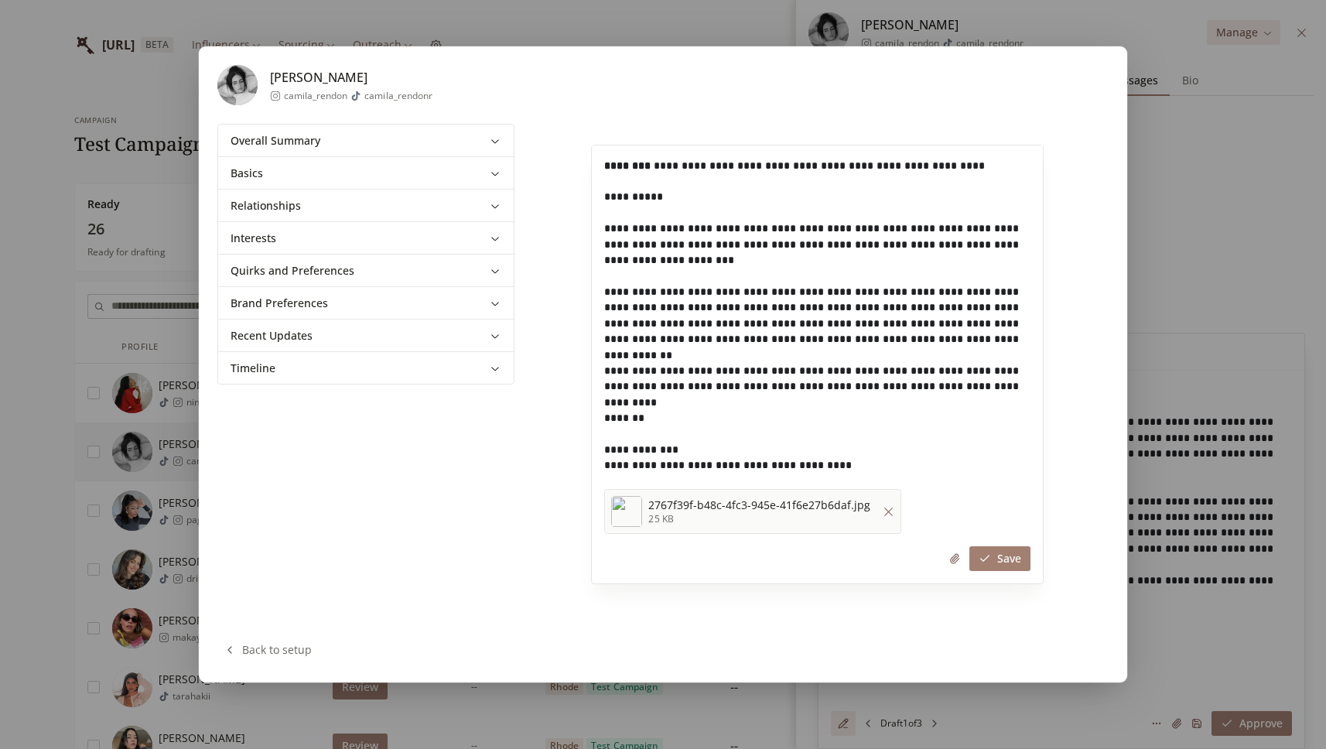
click at [653, 163] on p "**********" at bounding box center [821, 174] width 434 height 32
drag, startPoint x: 622, startPoint y: 163, endPoint x: 649, endPoint y: 165, distance: 27.1
click at [649, 165] on p "**********" at bounding box center [821, 174] width 434 height 32
click at [694, 197] on p "**********" at bounding box center [821, 205] width 434 height 32
click at [289, 644] on div "Back to setup" at bounding box center [267, 649] width 88 height 15
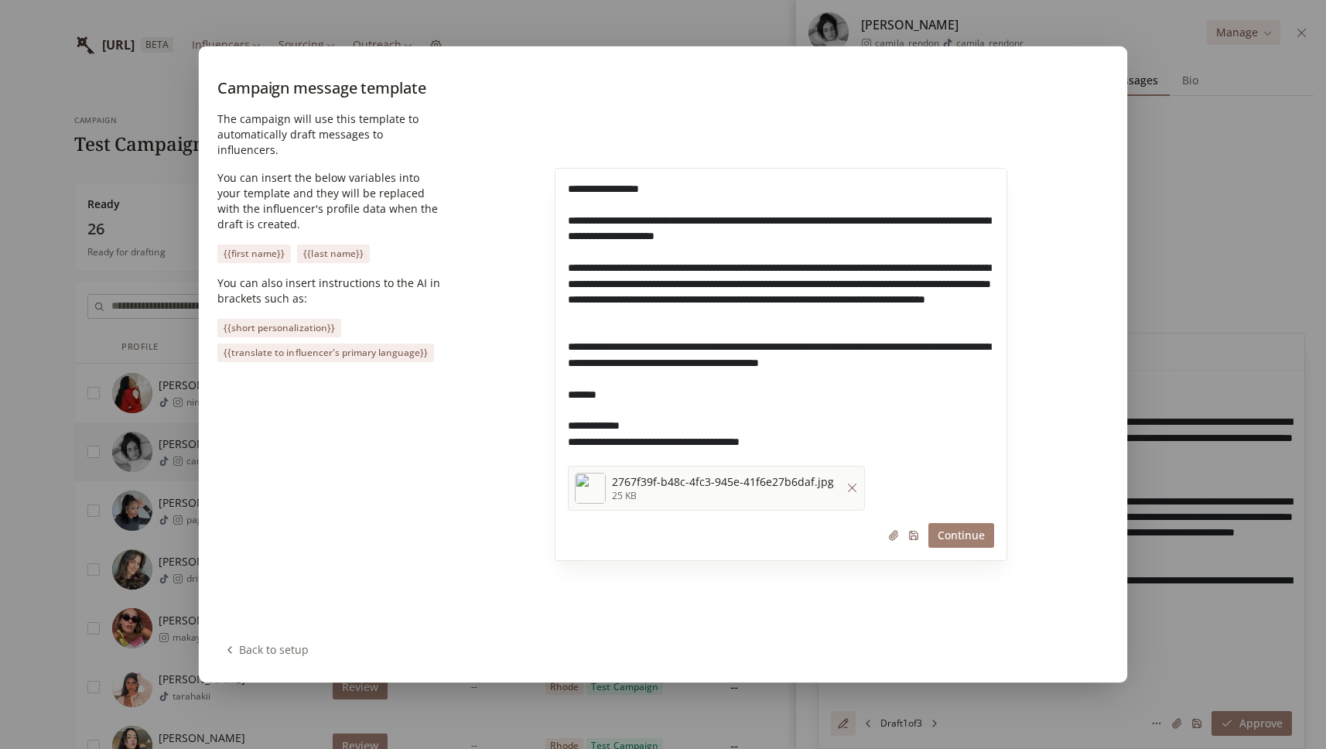
click at [948, 535] on button "Continue" at bounding box center [961, 535] width 66 height 25
